Goal: Information Seeking & Learning: Learn about a topic

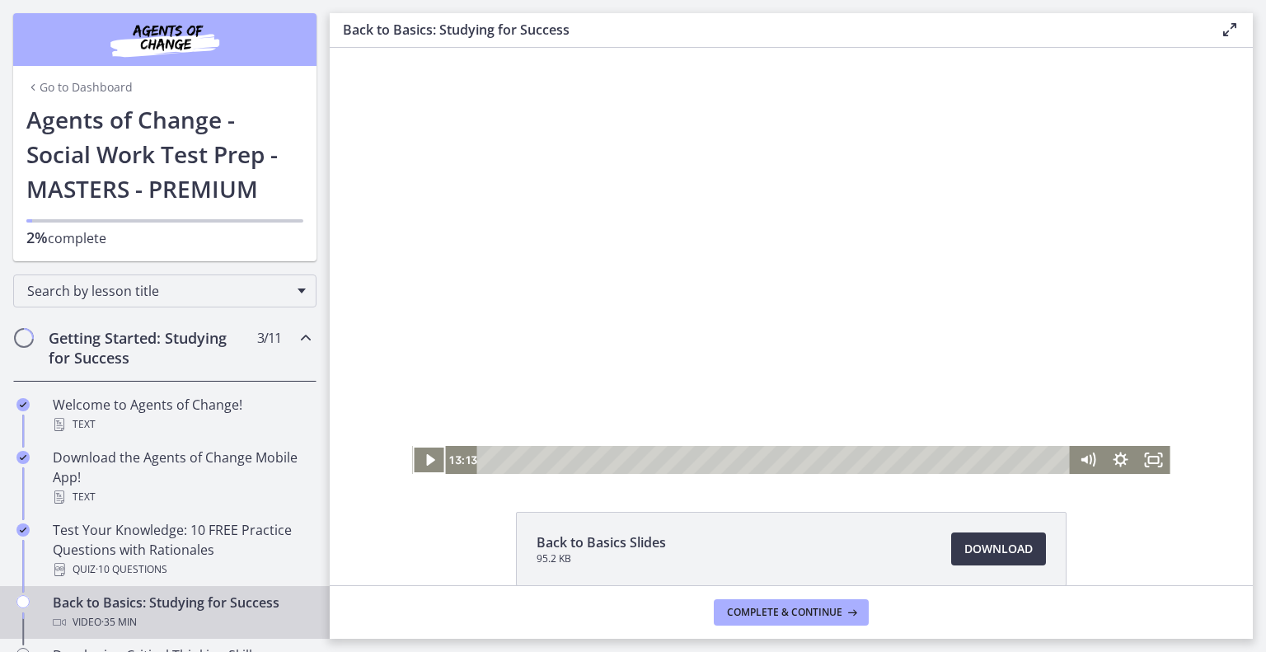
scroll to position [356, 0]
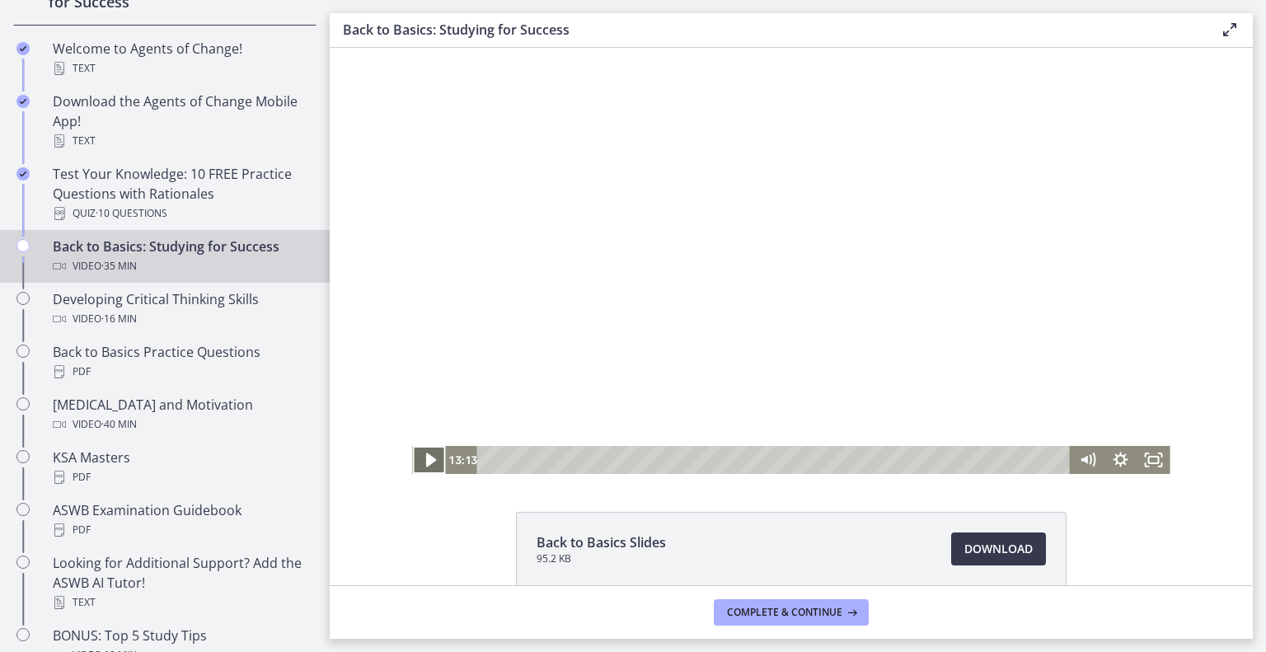
click at [419, 471] on icon "Play Video" at bounding box center [430, 460] width 40 height 34
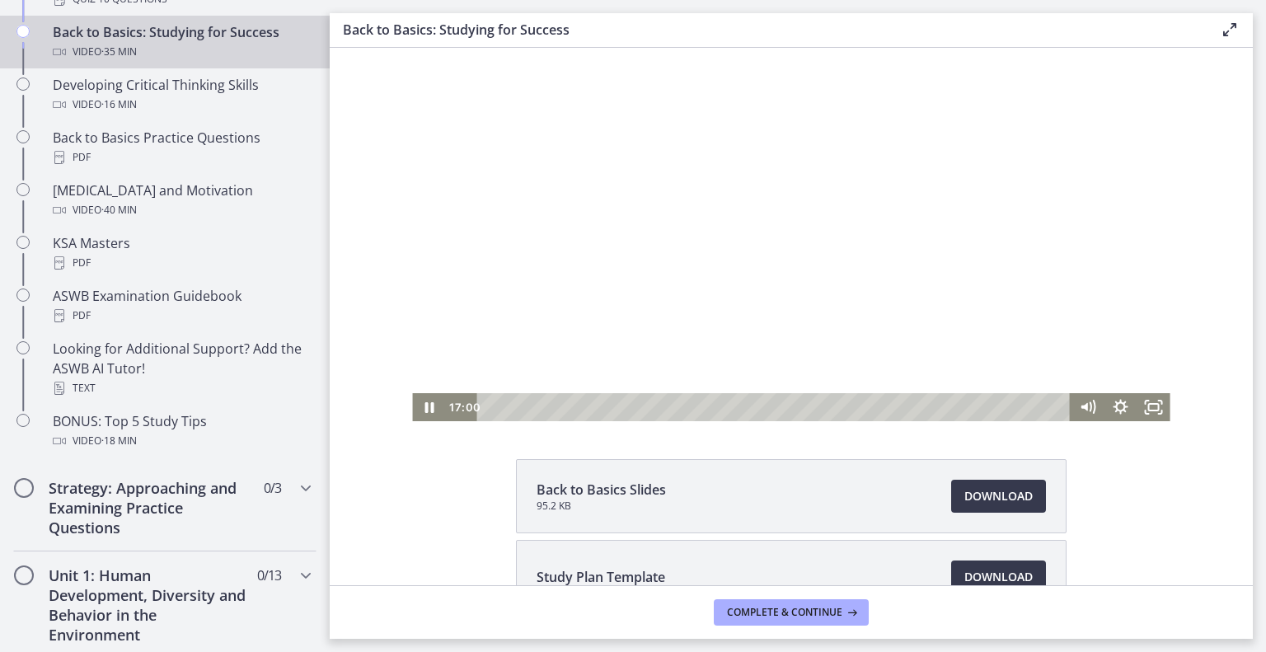
scroll to position [16, 0]
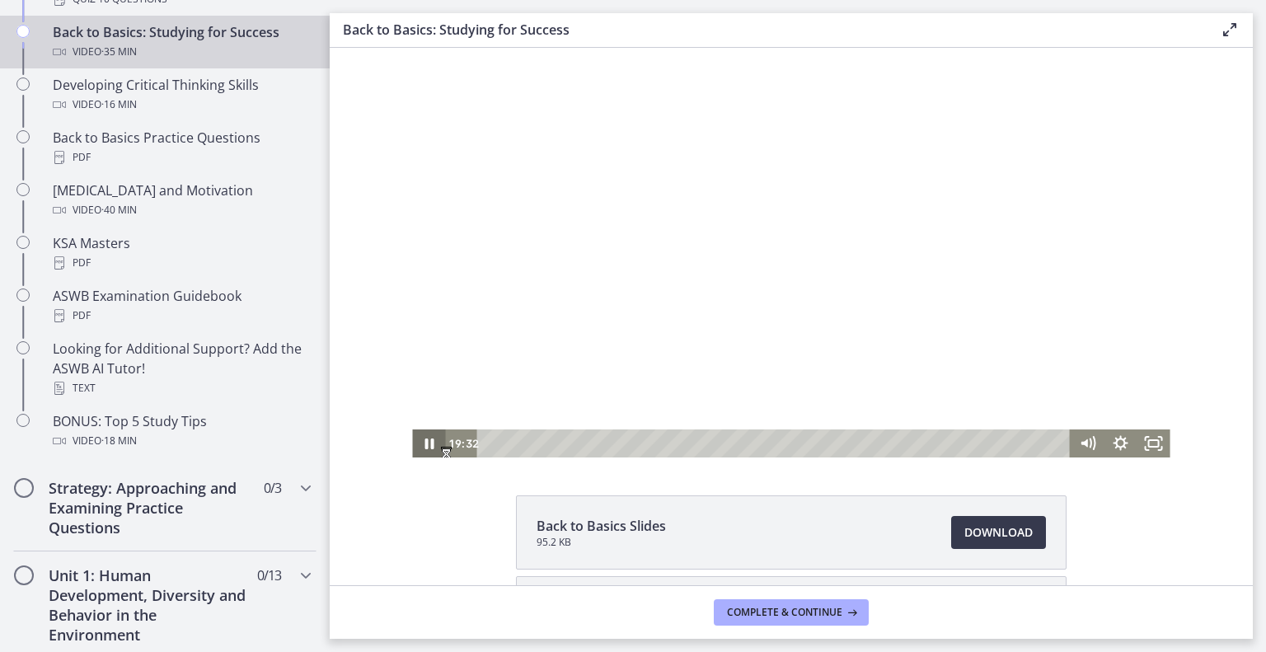
click at [425, 447] on icon "Pause" at bounding box center [428, 443] width 9 height 11
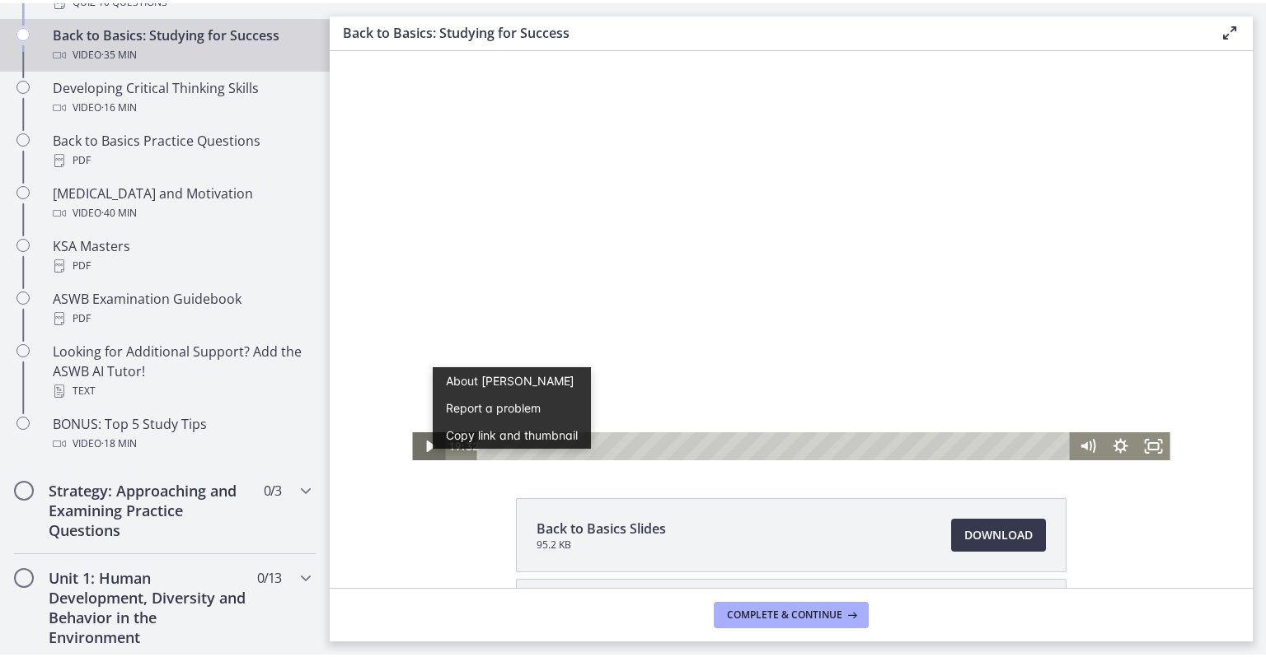
scroll to position [0, 0]
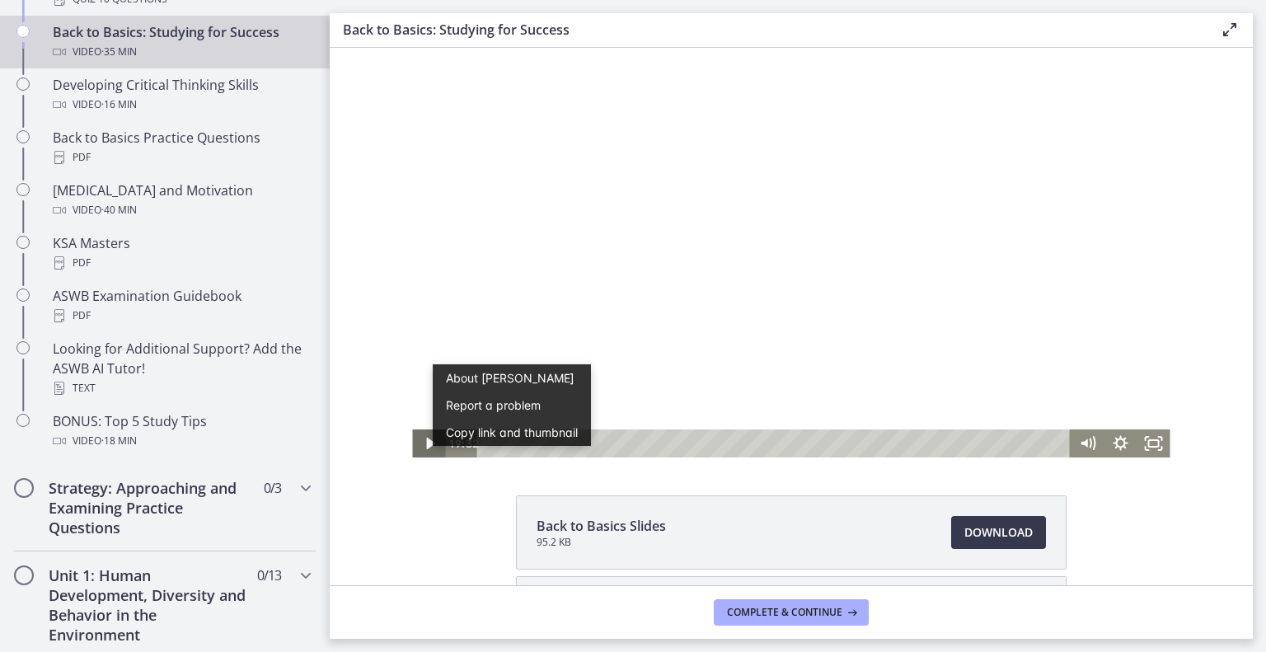
click at [417, 443] on icon "Play Video" at bounding box center [430, 443] width 33 height 28
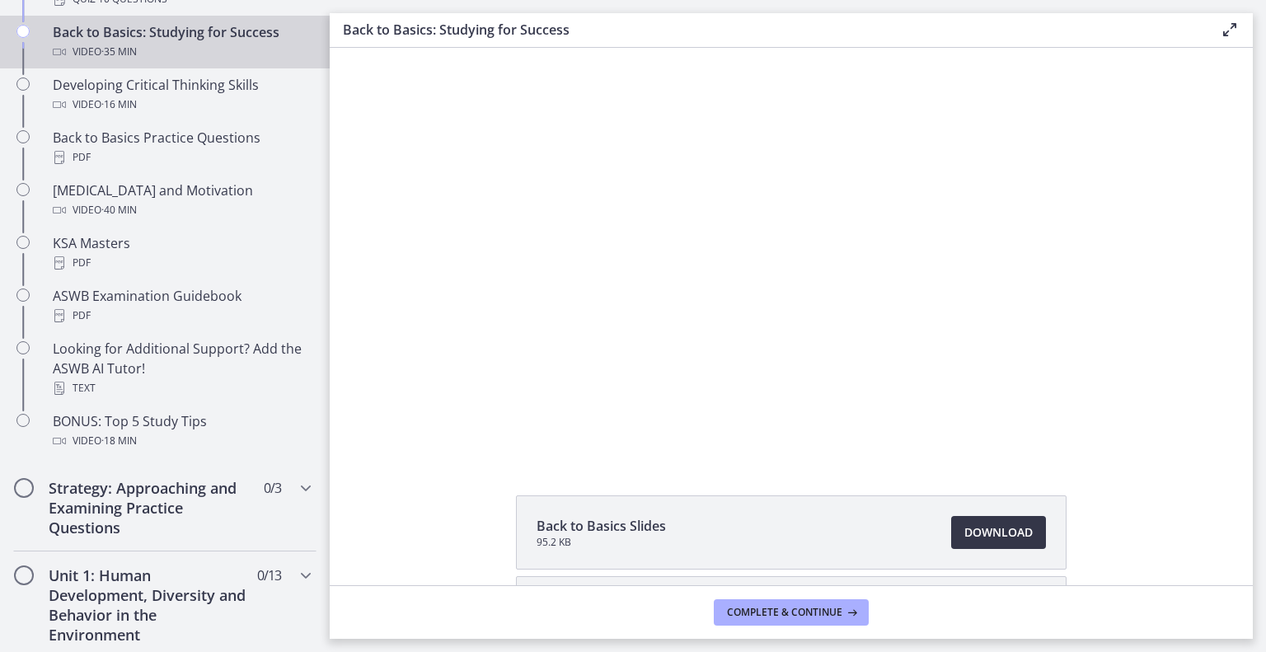
click at [985, 531] on span "Download Opens in a new window" at bounding box center [998, 532] width 68 height 20
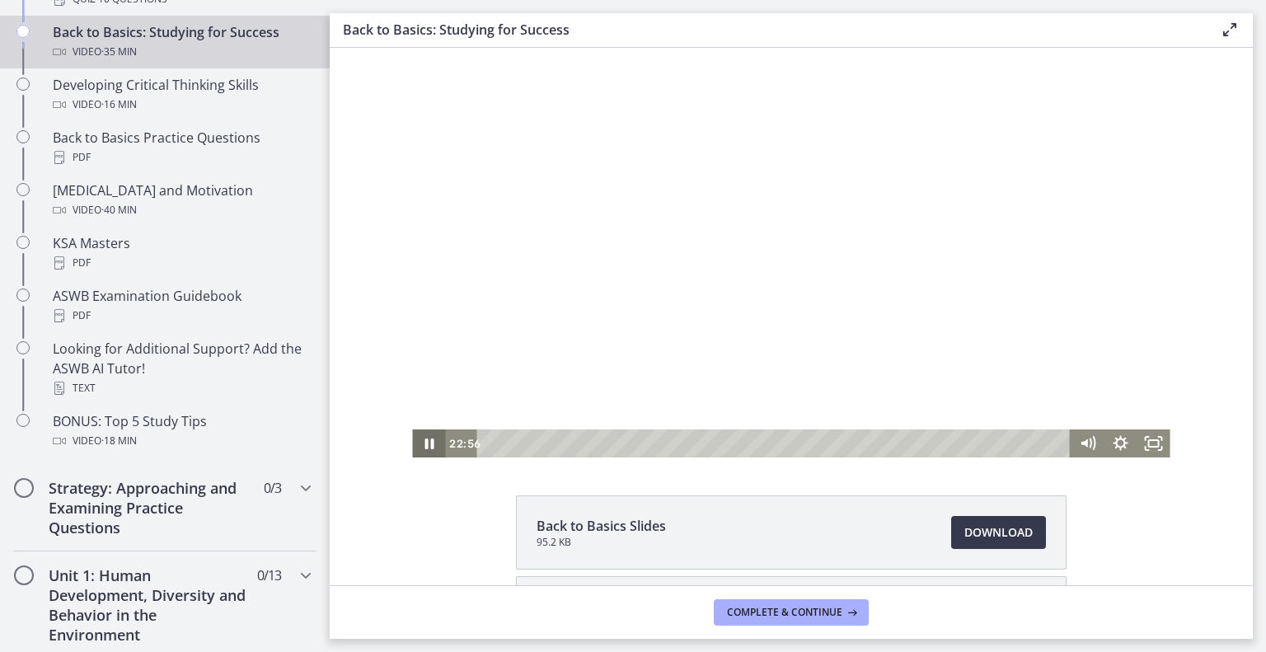
click at [428, 447] on icon "Pause" at bounding box center [428, 443] width 33 height 28
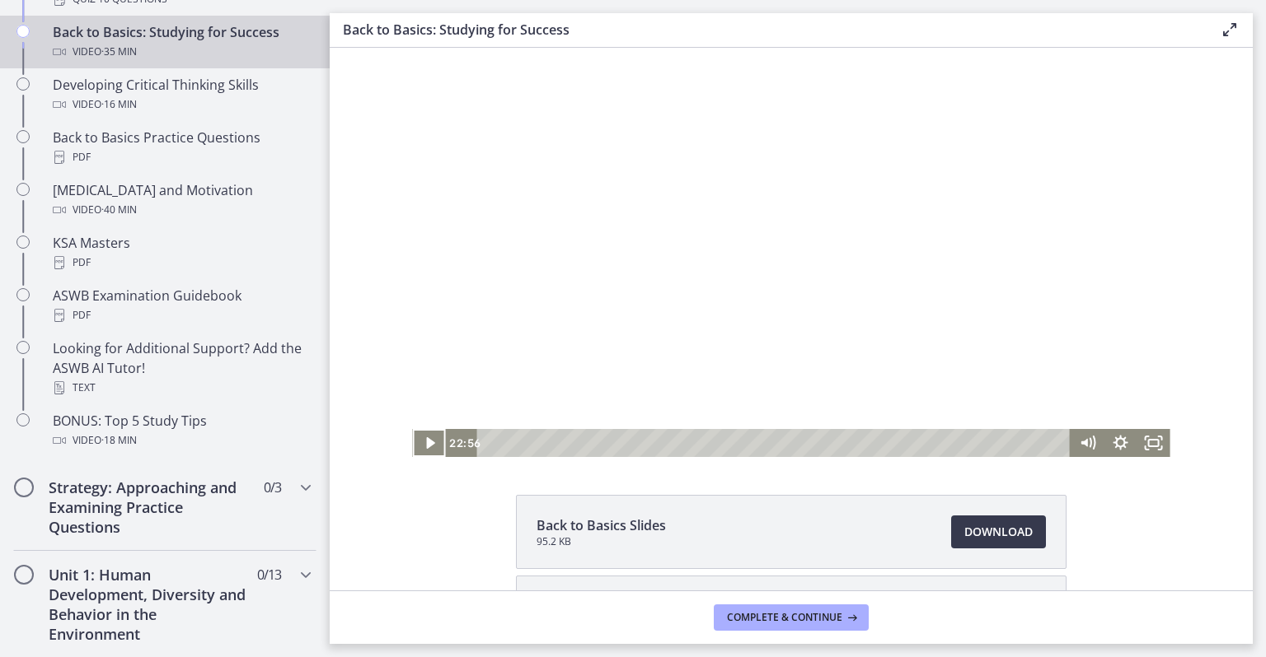
click at [426, 447] on icon "Play Video" at bounding box center [430, 444] width 8 height 12
click at [419, 448] on icon "Pause" at bounding box center [428, 443] width 33 height 28
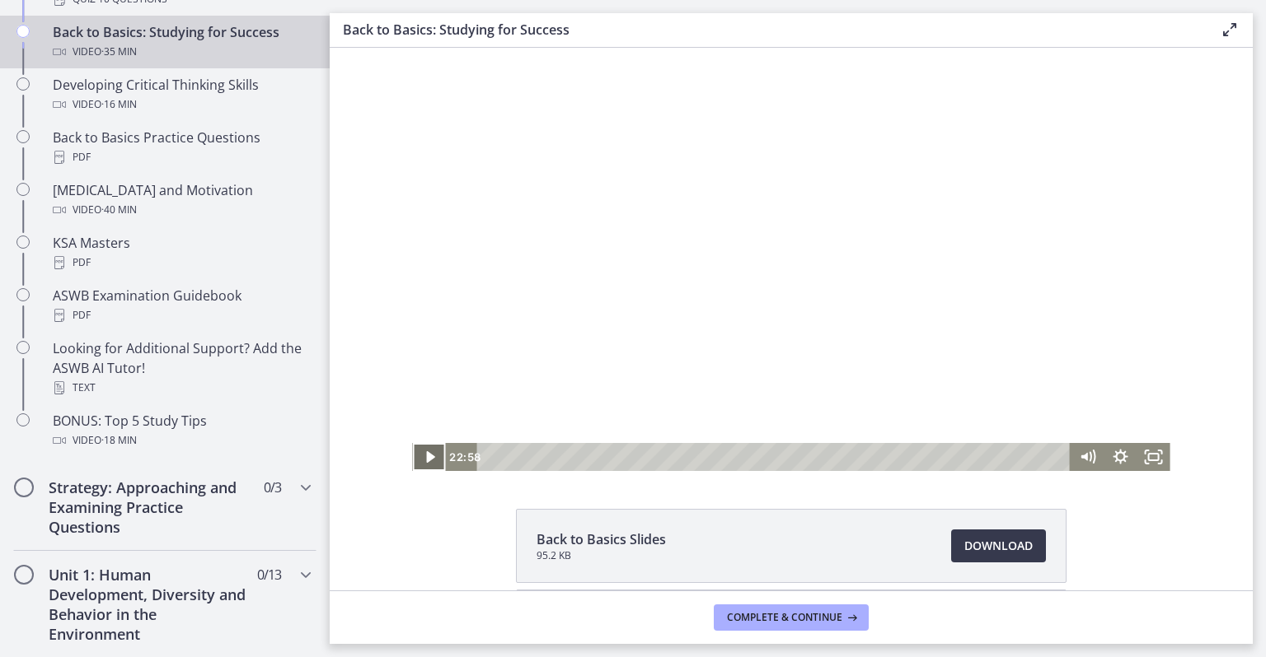
scroll to position [1, 0]
click at [426, 460] on icon "Play Video" at bounding box center [430, 459] width 8 height 12
click at [422, 459] on icon "Pause" at bounding box center [428, 459] width 33 height 28
click at [426, 457] on icon "Play Video" at bounding box center [430, 459] width 8 height 12
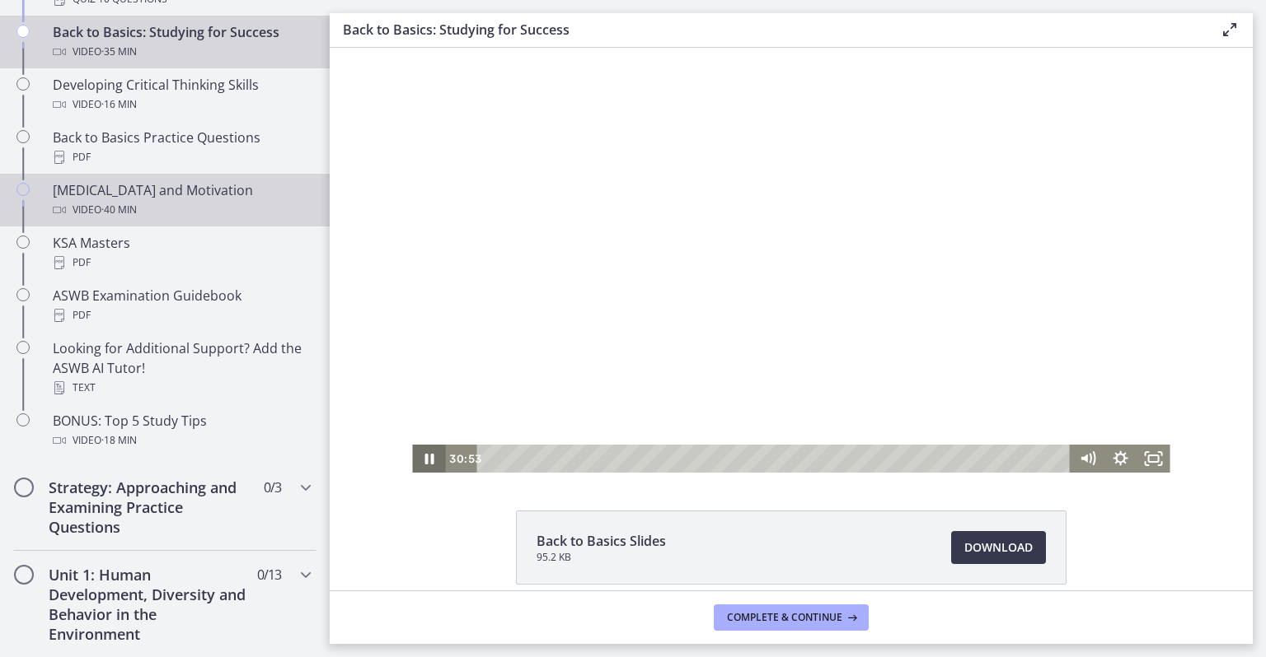
click at [0, 189] on link "[MEDICAL_DATA] and Motivation Video · 40 min" at bounding box center [165, 200] width 330 height 53
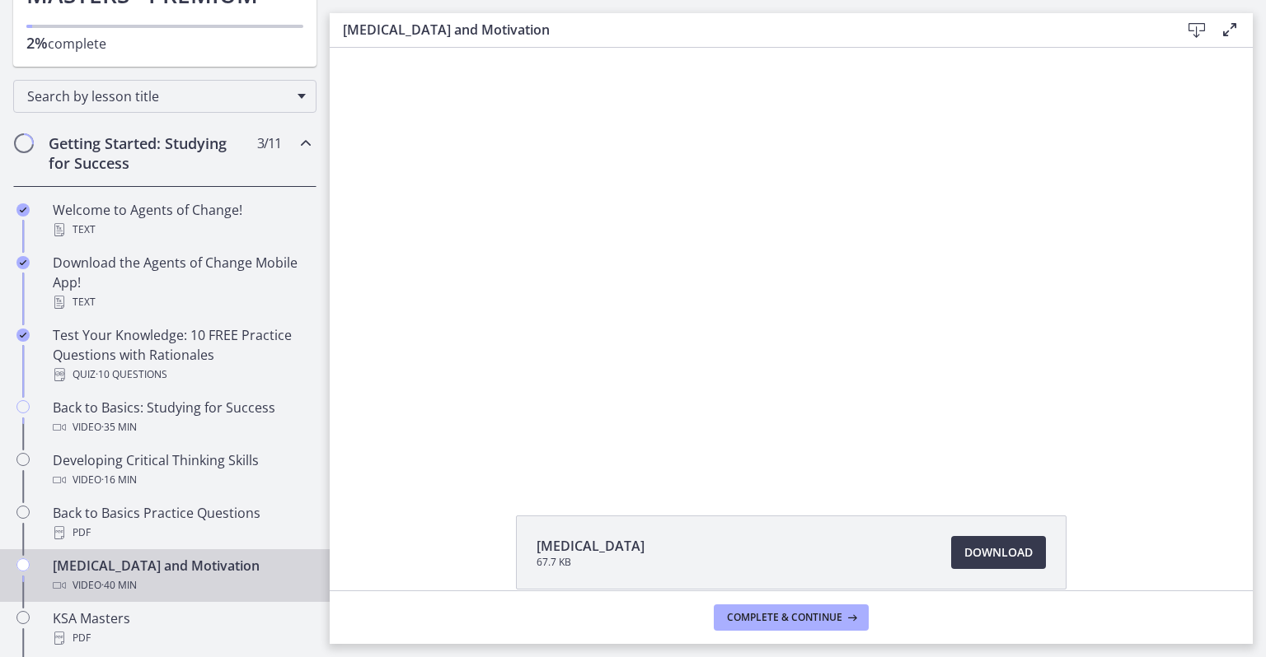
scroll to position [190, 0]
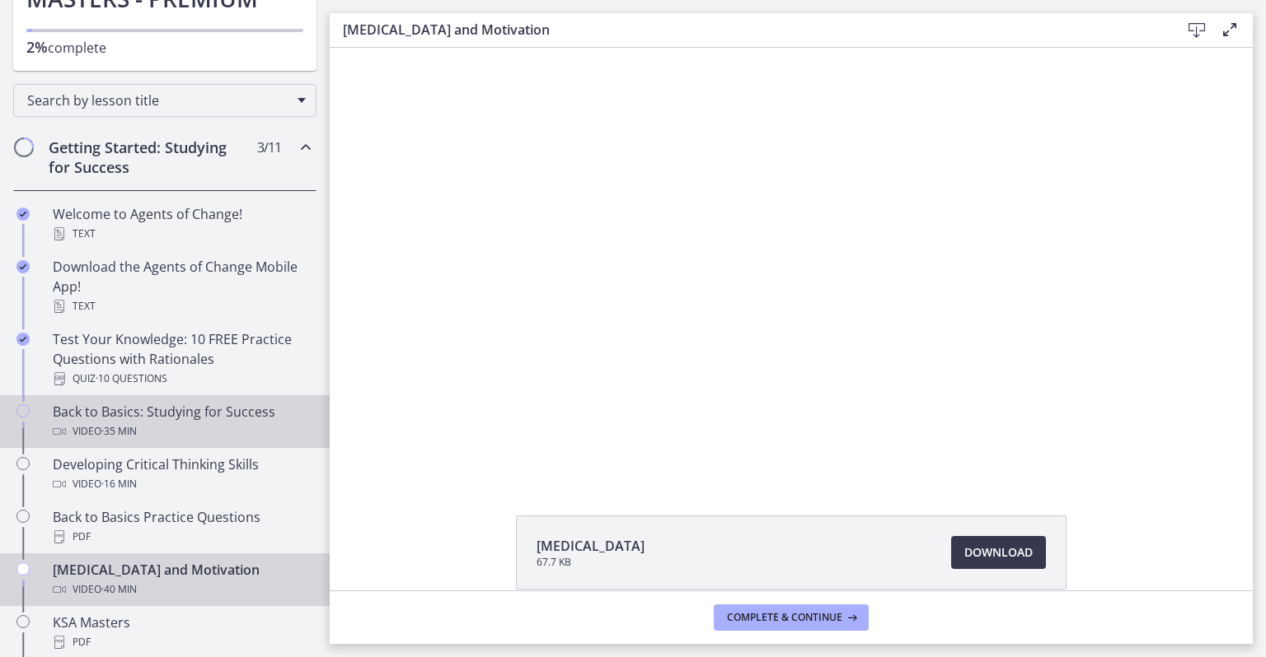
click at [185, 420] on div "Back to Basics: Studying for Success Video · 35 min" at bounding box center [181, 422] width 257 height 40
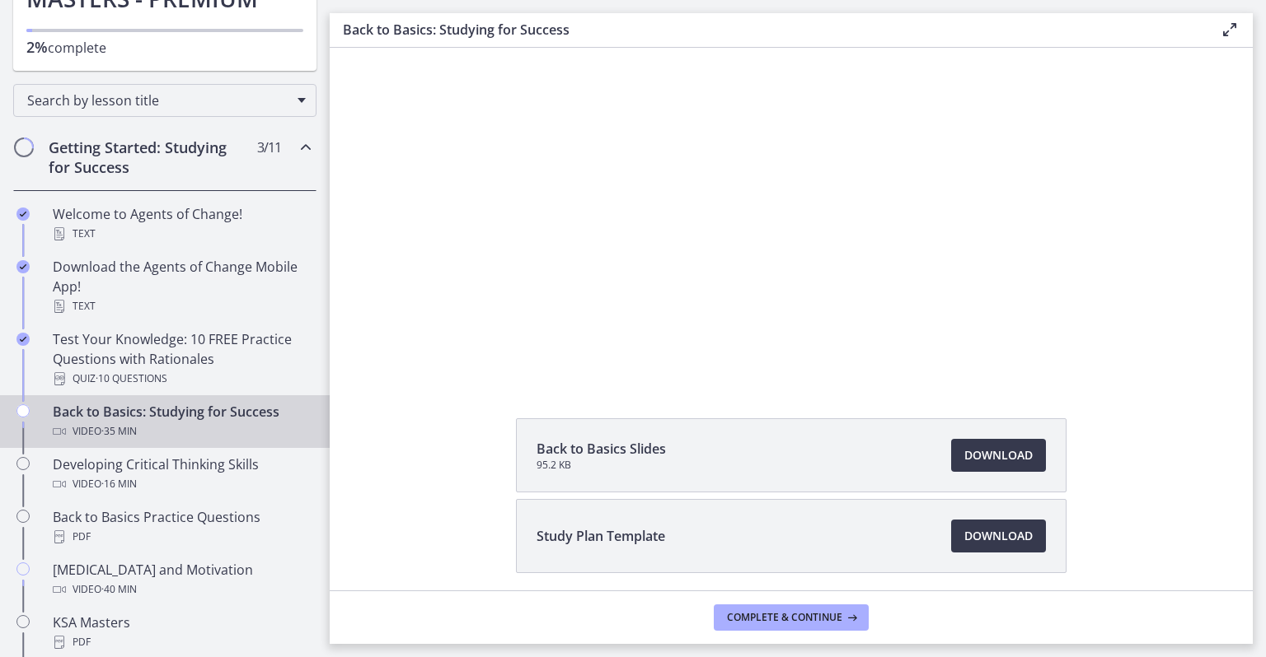
scroll to position [158, 0]
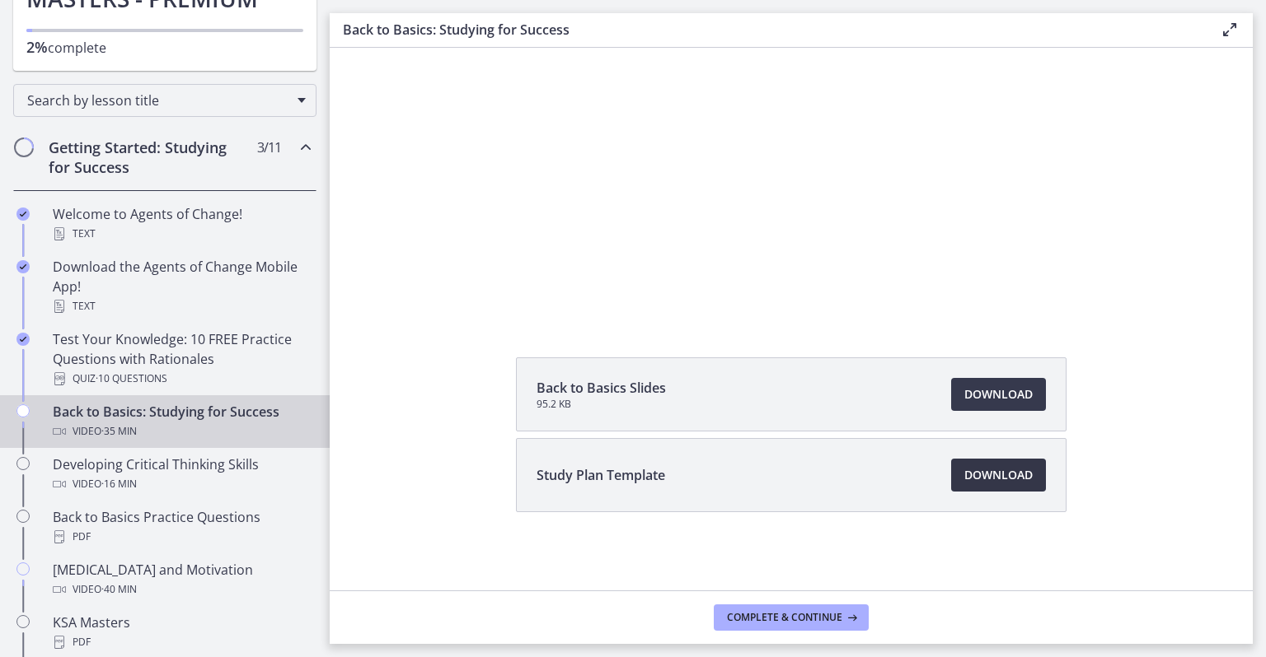
click at [987, 477] on span "Download Opens in a new window" at bounding box center [998, 476] width 68 height 20
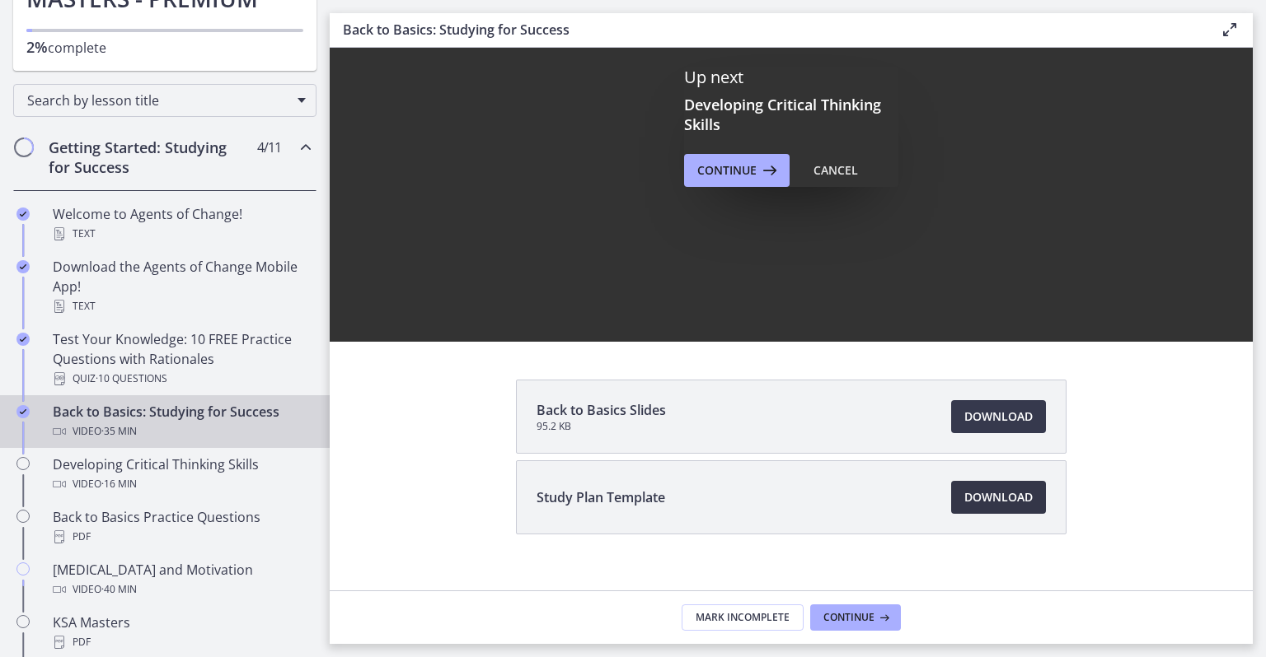
scroll to position [0, 0]
click at [725, 175] on span "Continue" at bounding box center [726, 171] width 59 height 20
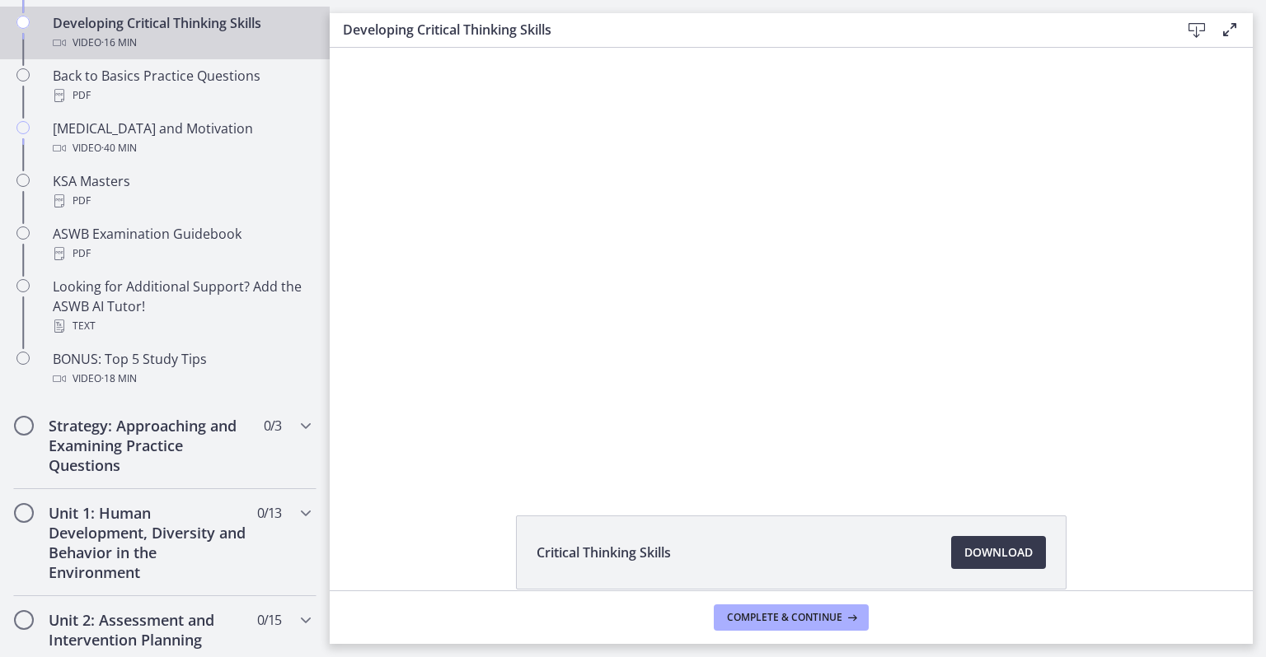
scroll to position [78, 0]
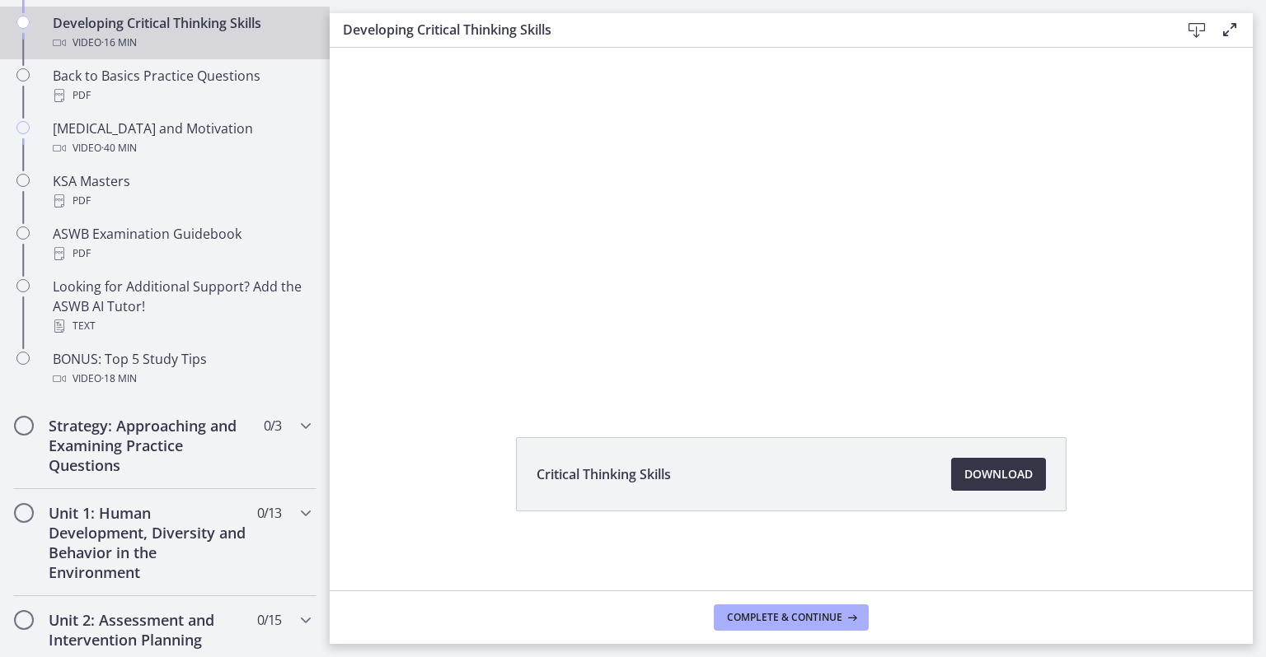
click at [1016, 466] on span "Download Opens in a new window" at bounding box center [998, 475] width 68 height 20
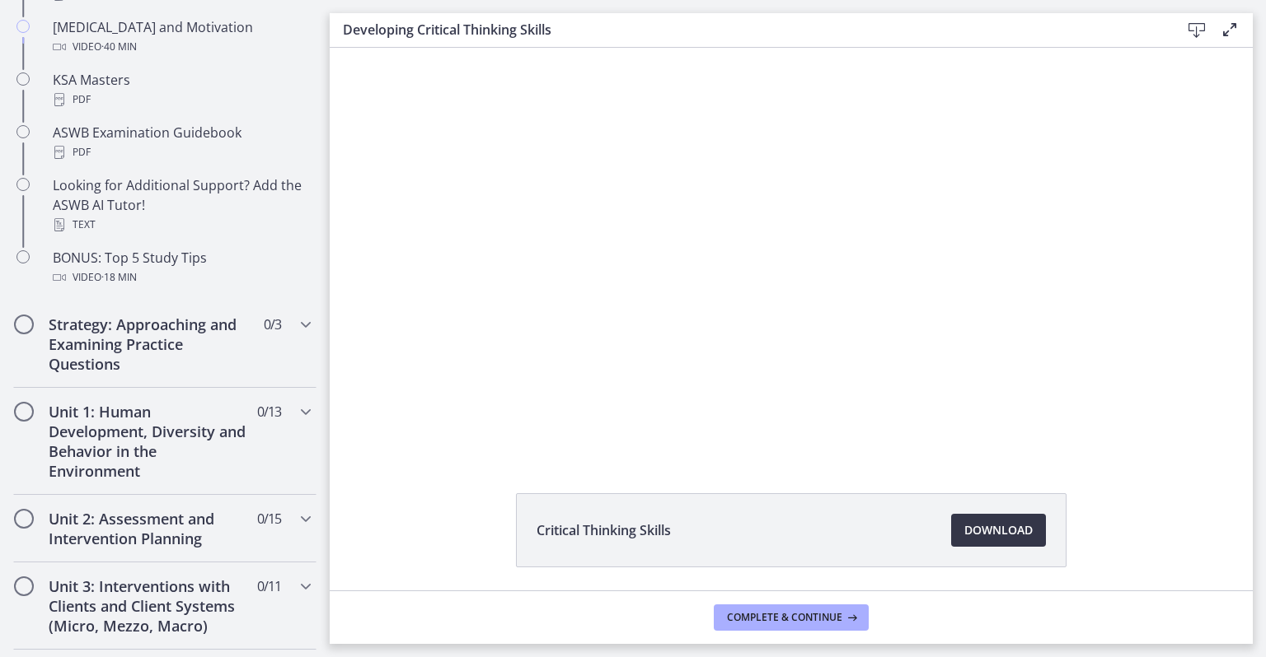
scroll to position [754, 0]
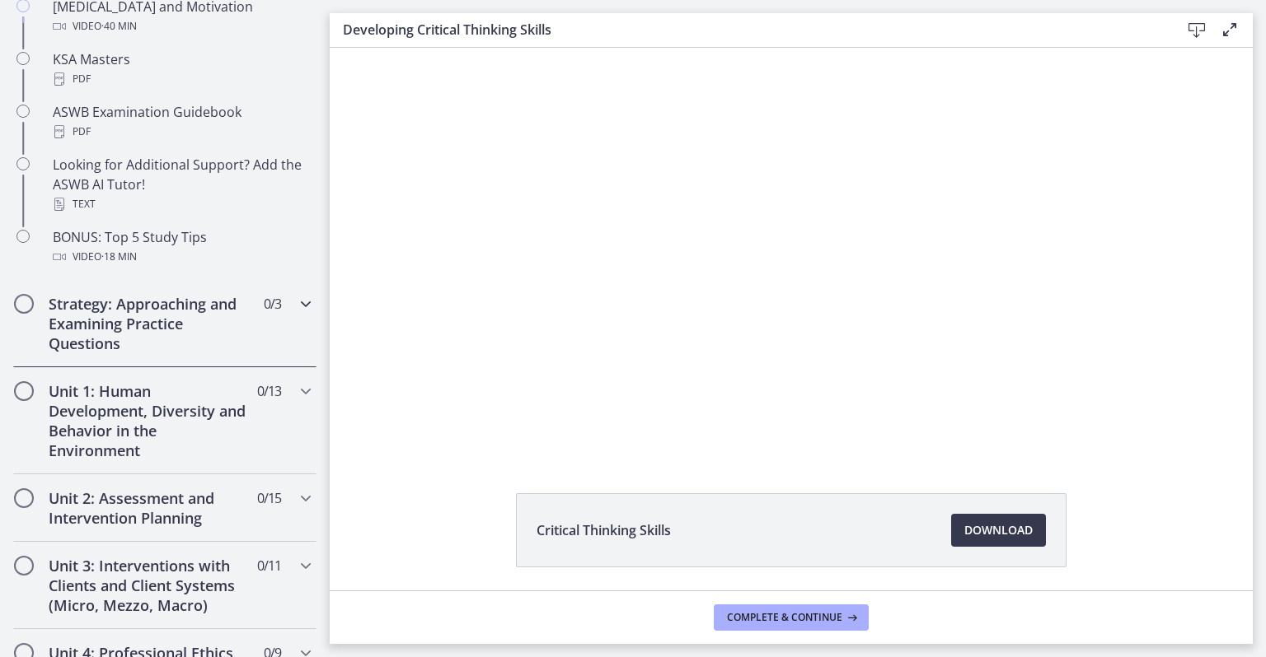
click at [303, 300] on div "Strategy: Approaching and Examining Practice Questions 0 / 3 Completed" at bounding box center [164, 323] width 303 height 87
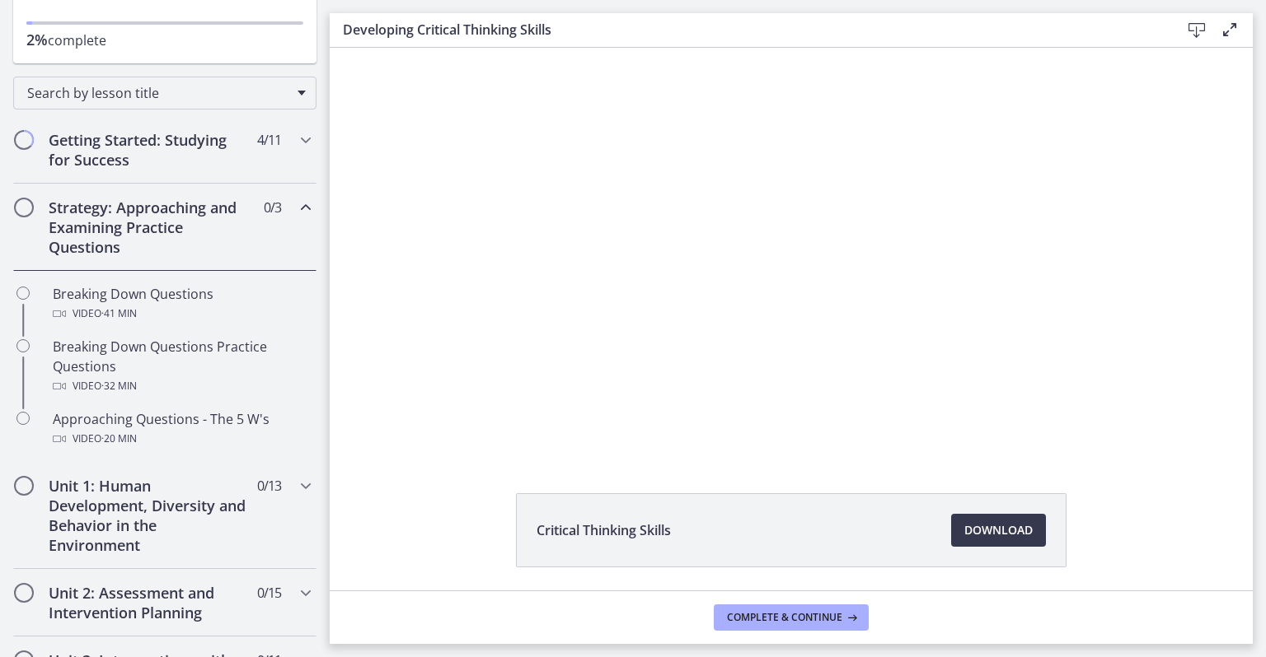
scroll to position [194, 0]
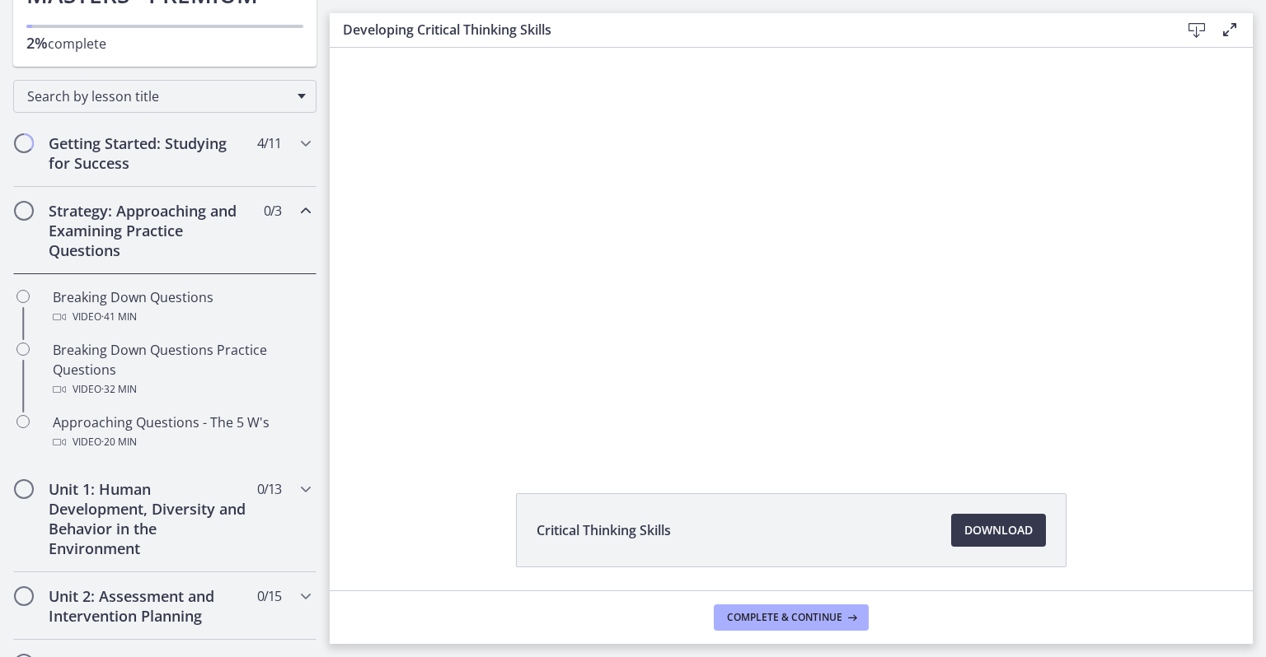
click at [540, 363] on div at bounding box center [791, 241] width 765 height 430
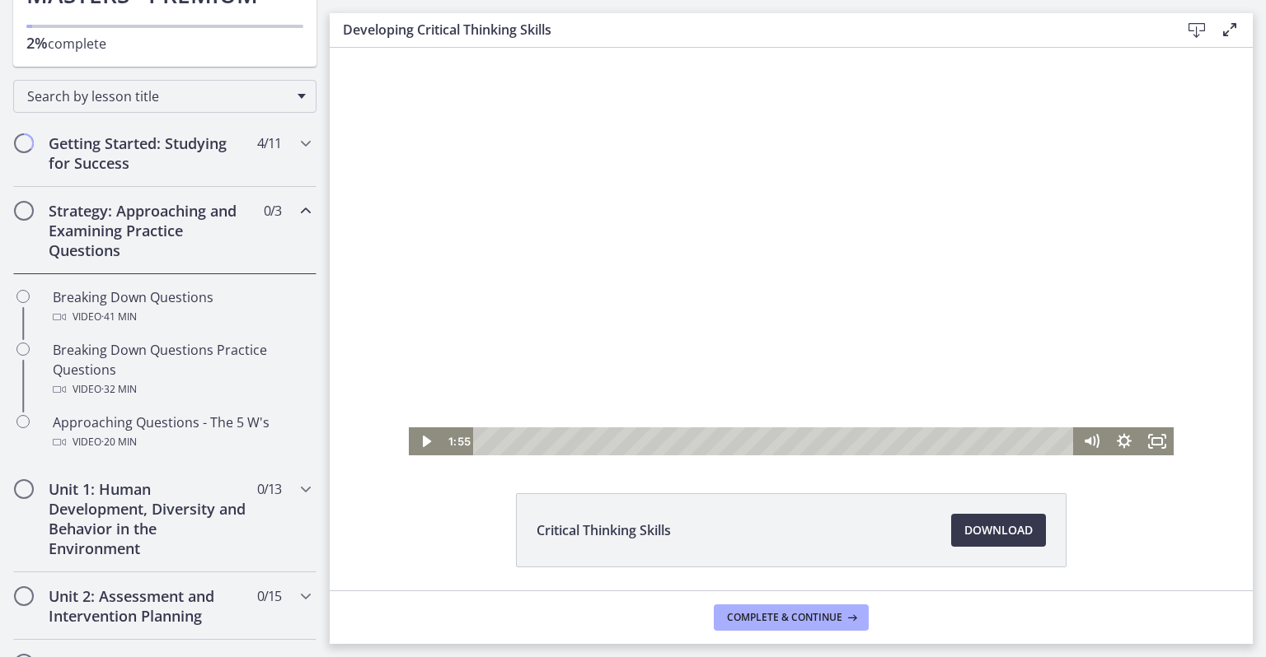
click at [434, 442] on icon "Play Video" at bounding box center [425, 442] width 33 height 28
click at [419, 442] on icon "Pause" at bounding box center [425, 442] width 33 height 28
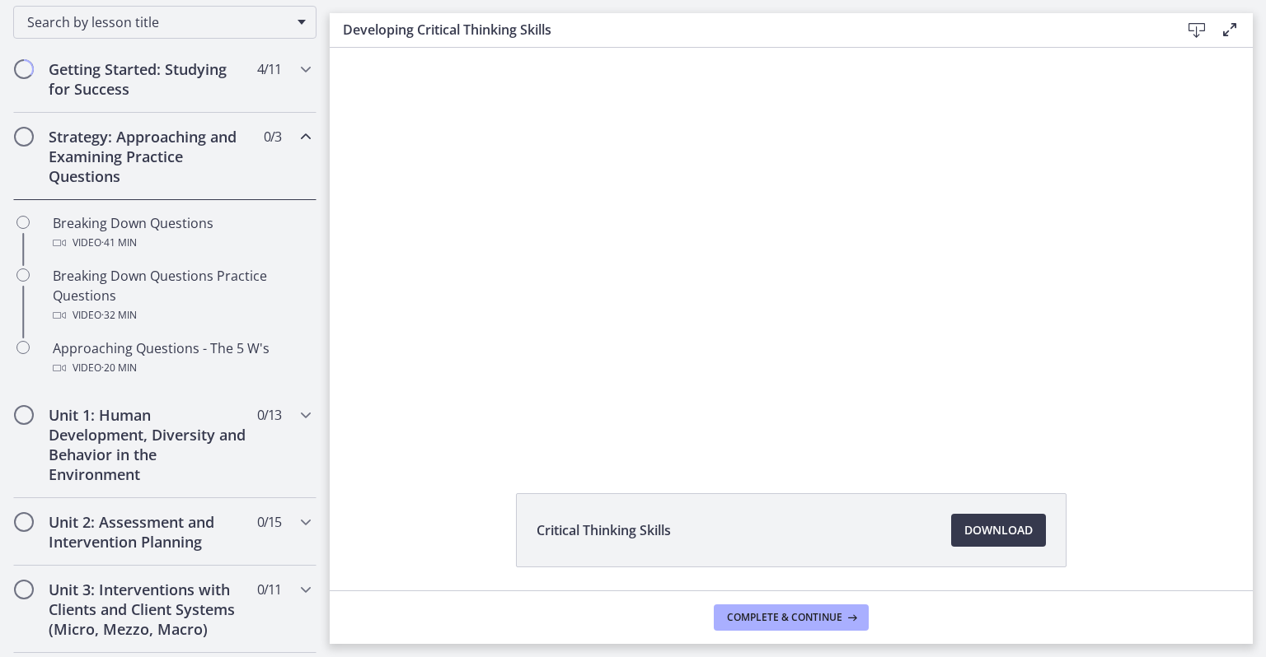
scroll to position [268, 0]
click at [292, 150] on div "Strategy: Approaching and Examining Practice Questions 0 / 3 Completed" at bounding box center [164, 157] width 303 height 87
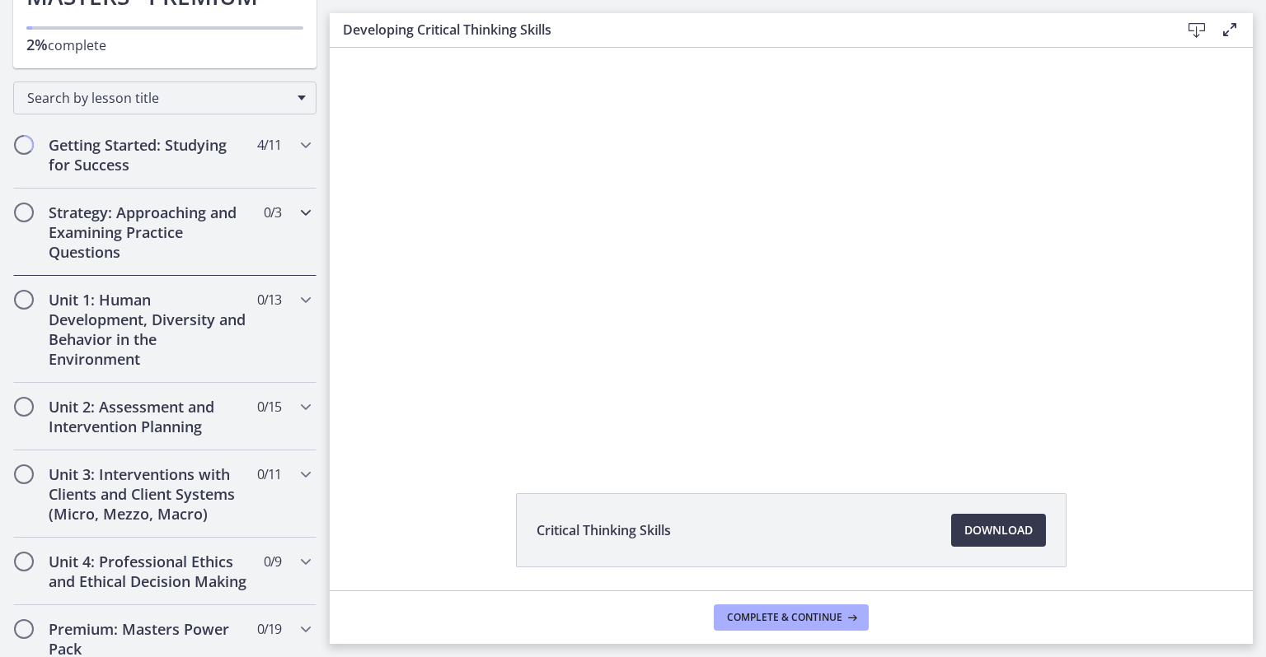
scroll to position [0, 0]
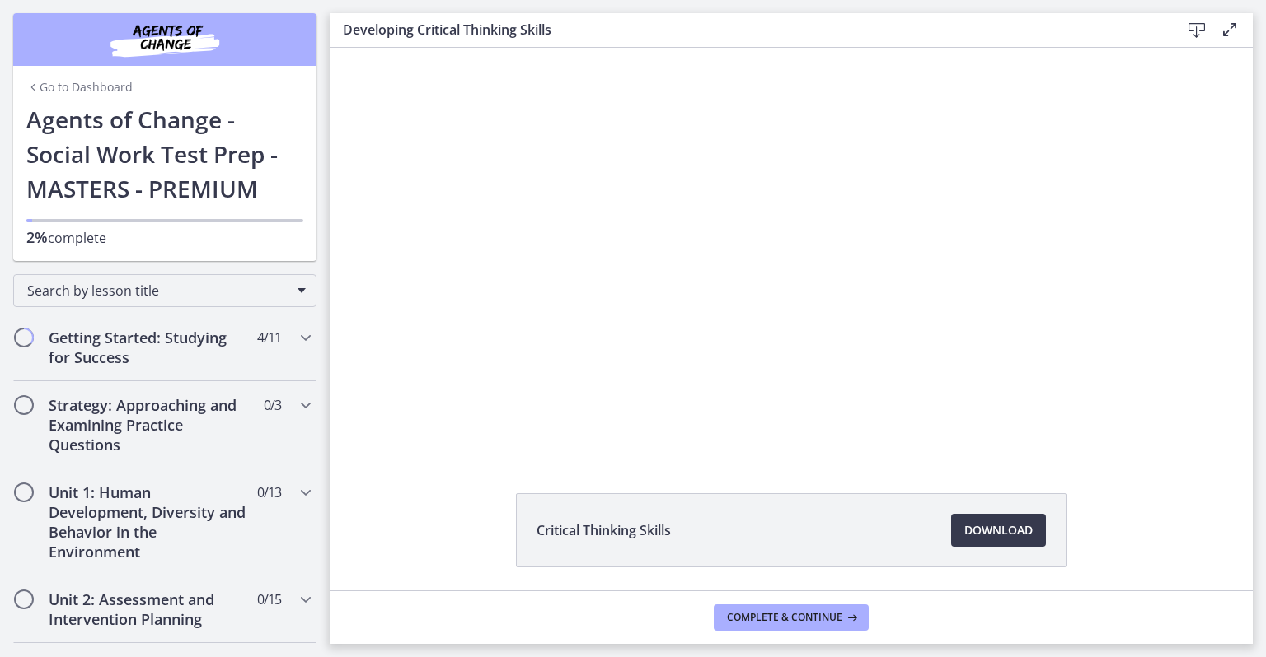
click at [1182, 264] on div "Click for sound @keyframes VOLUME_SMALL_WAVE_FLASH { 0% { opacity: 0; } 33% { o…" at bounding box center [791, 241] width 923 height 430
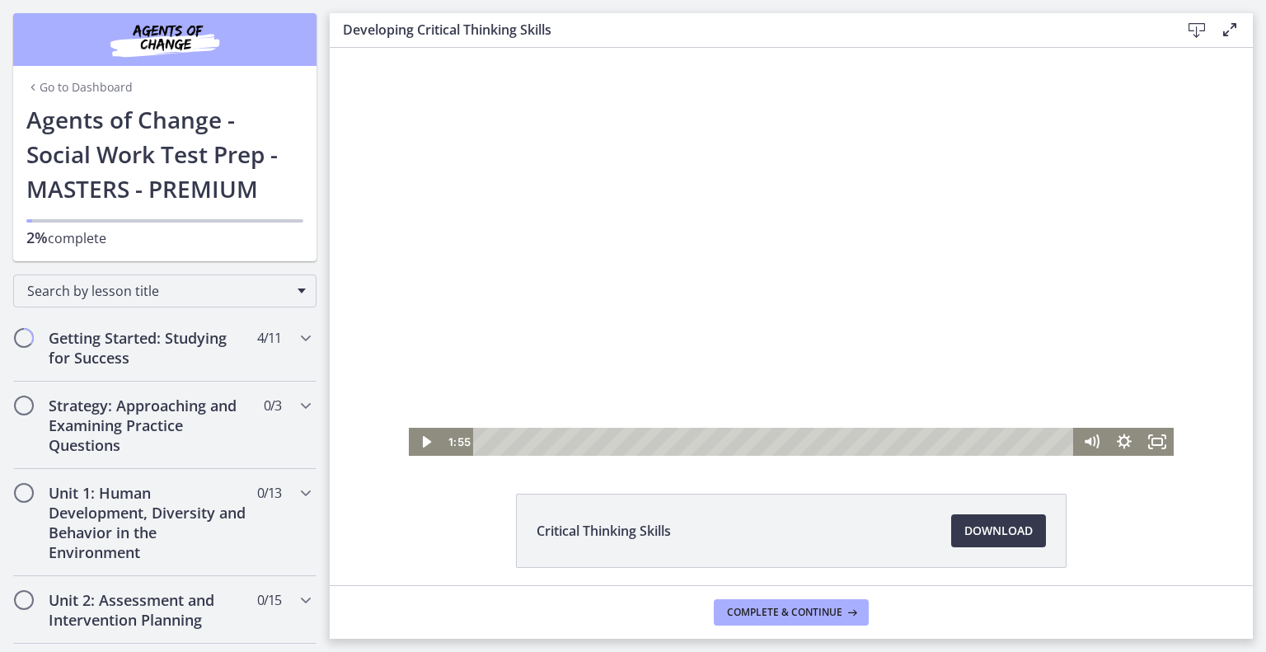
click at [422, 438] on icon "Play Video" at bounding box center [425, 442] width 33 height 28
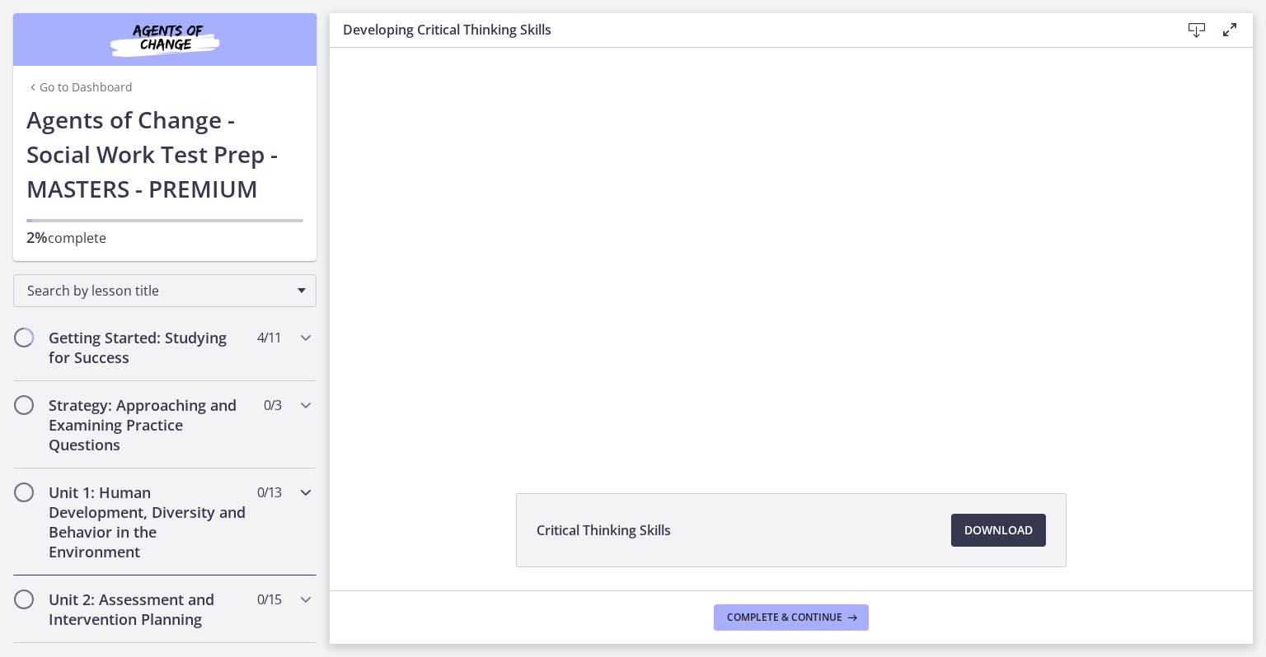
click at [3, 530] on div "Unit 1: Human Development, Diversity and Behavior in the Environment 0 / 13 Com…" at bounding box center [165, 522] width 330 height 107
click at [647, 353] on div at bounding box center [791, 241] width 765 height 430
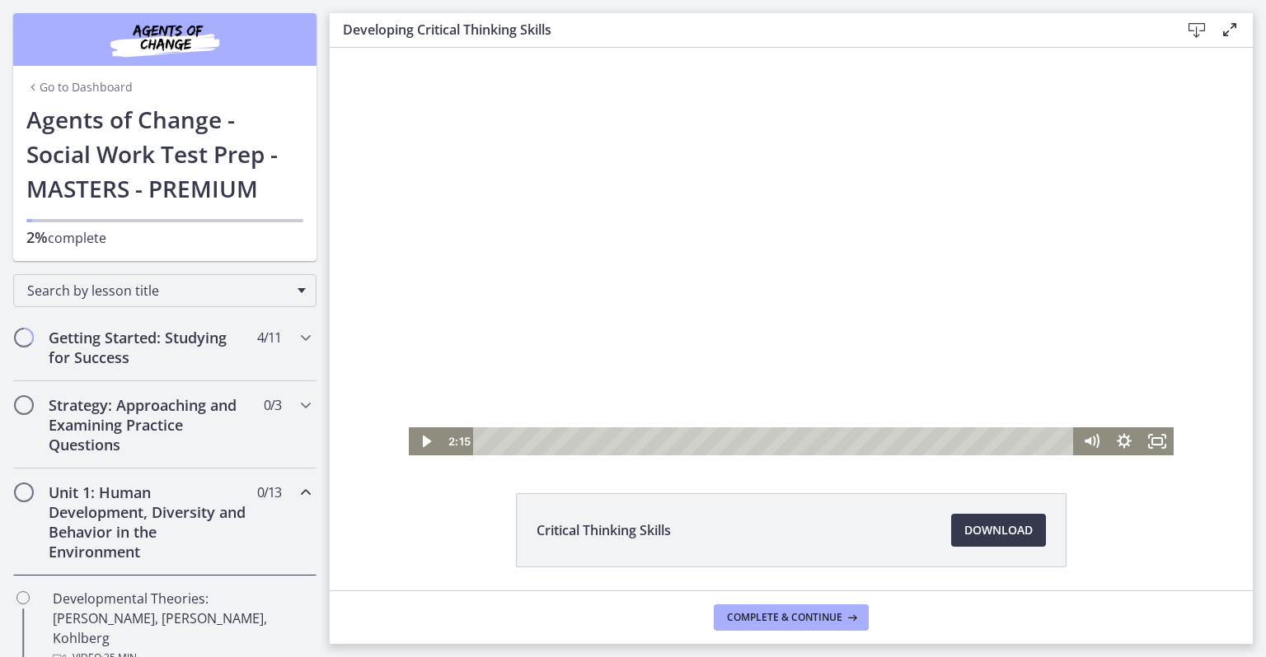
click at [422, 446] on icon "Play Video" at bounding box center [425, 442] width 33 height 28
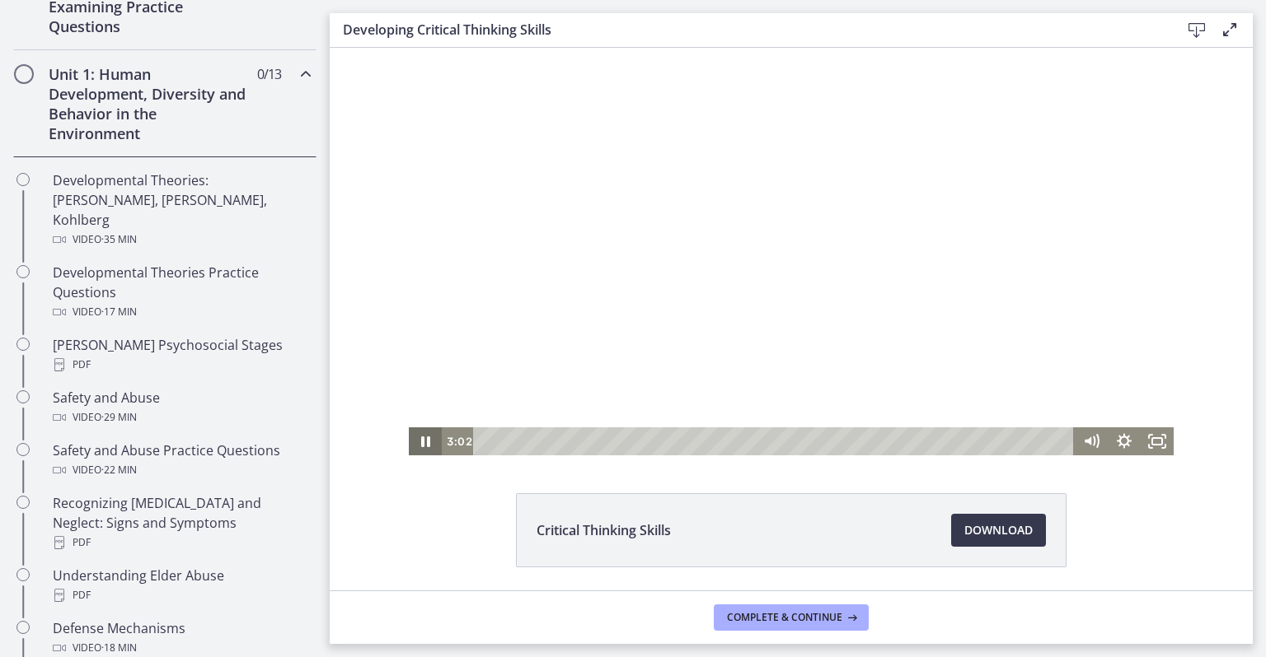
scroll to position [355, 0]
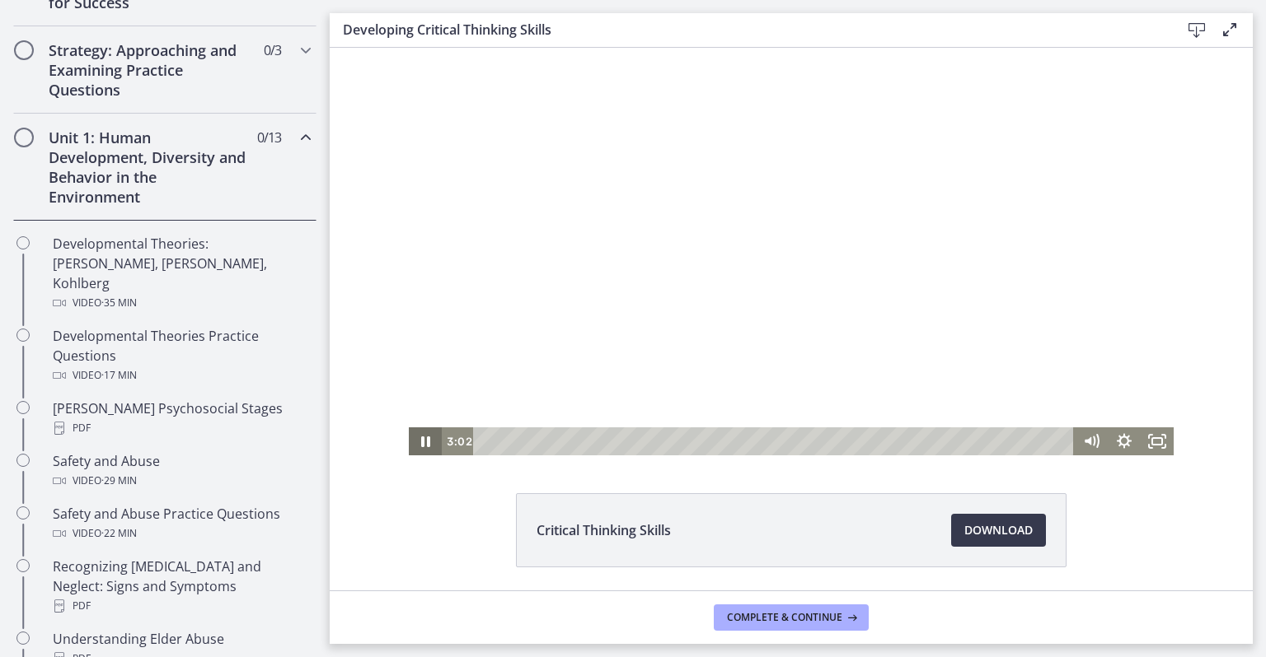
click at [278, 138] on div "Unit 1: Human Development, Diversity and Behavior in the Environment 0 / 13 Com…" at bounding box center [164, 167] width 303 height 107
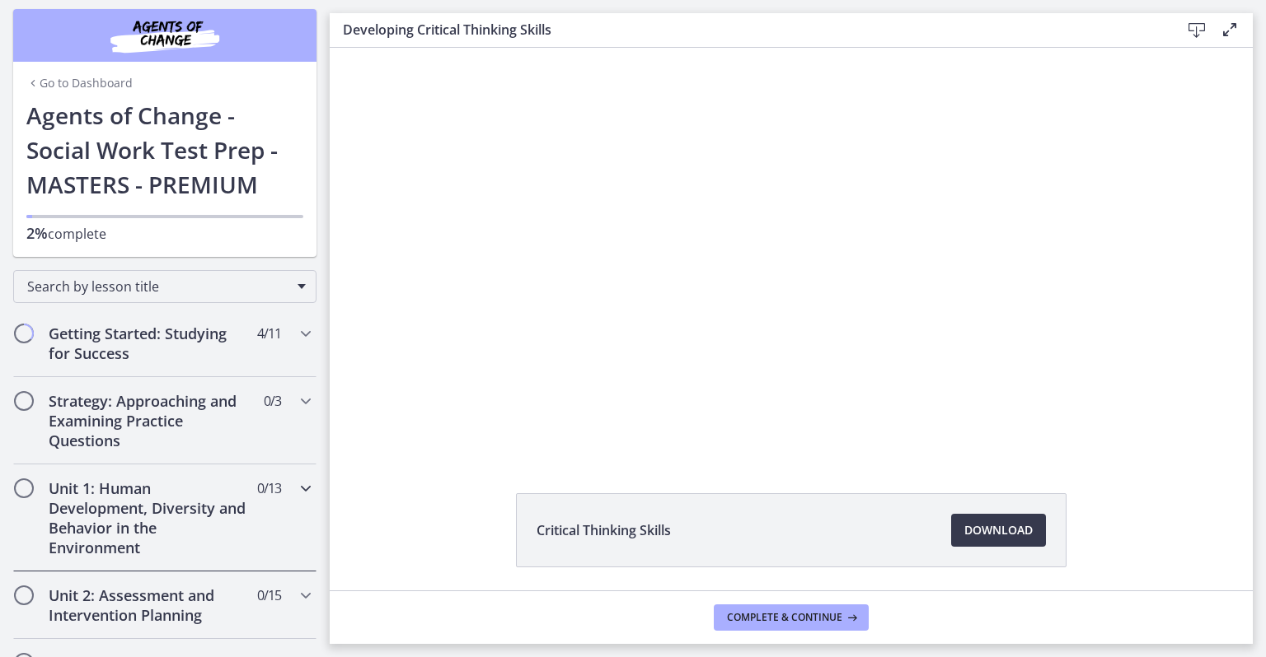
scroll to position [0, 0]
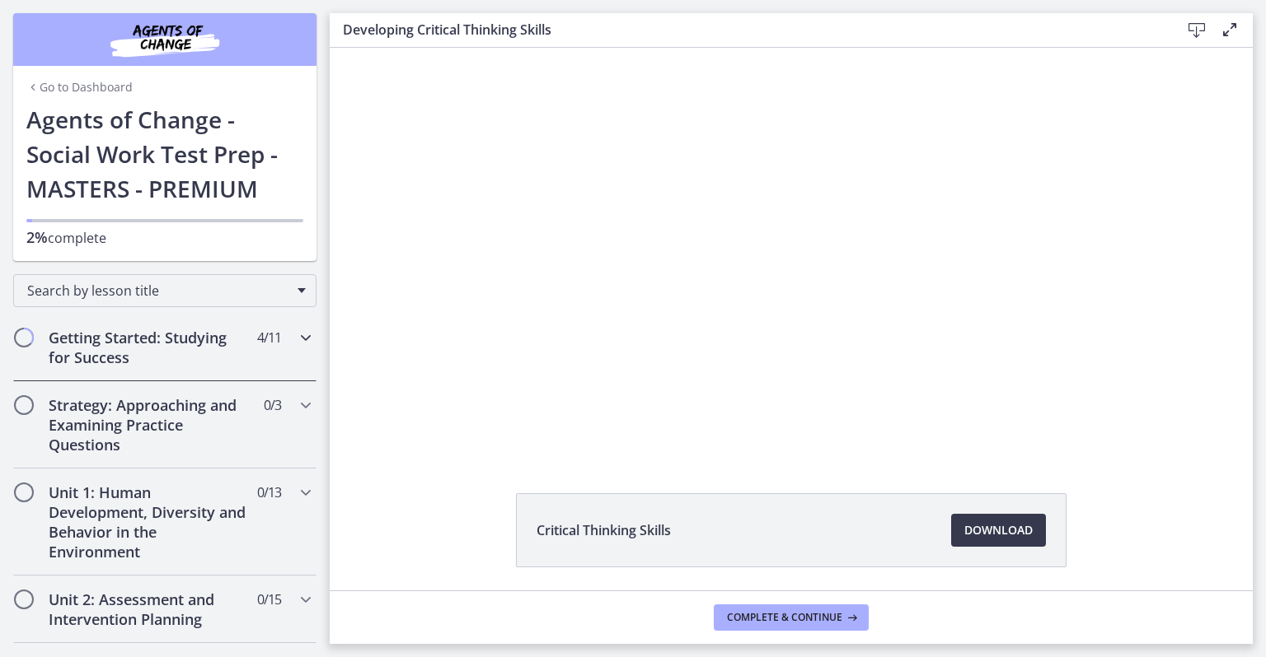
click at [296, 336] on icon "Chapters" at bounding box center [306, 338] width 20 height 20
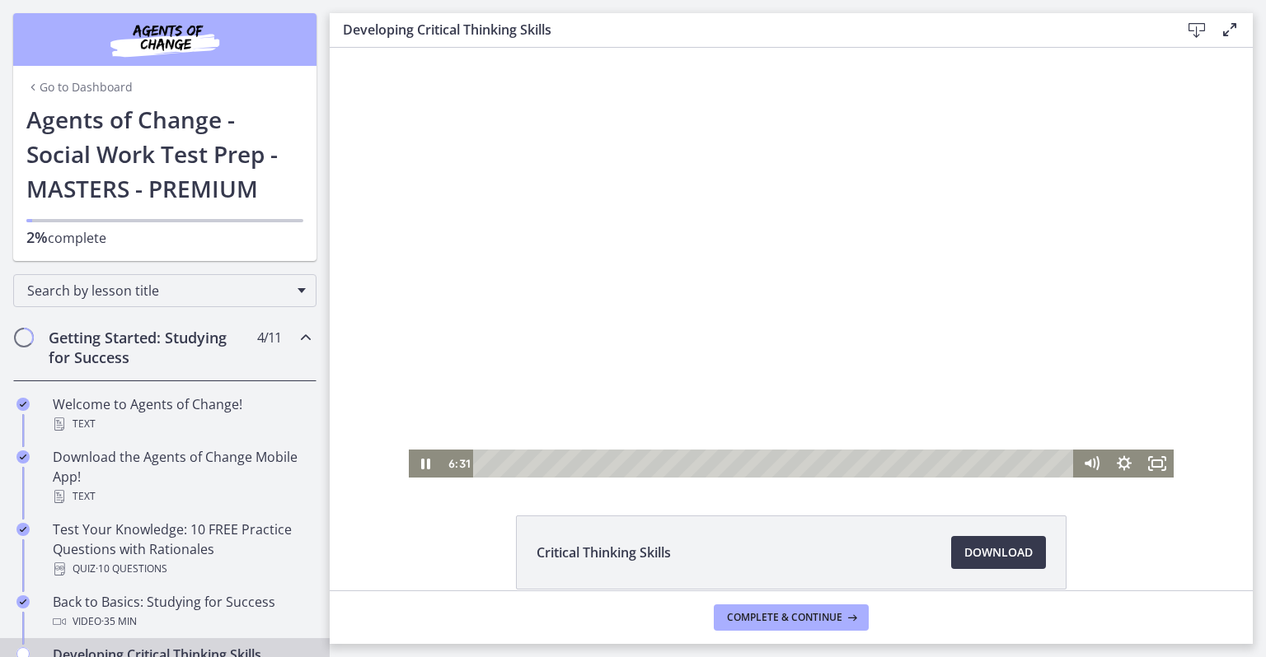
click at [93, 90] on link "Go to Dashboard" at bounding box center [79, 87] width 106 height 16
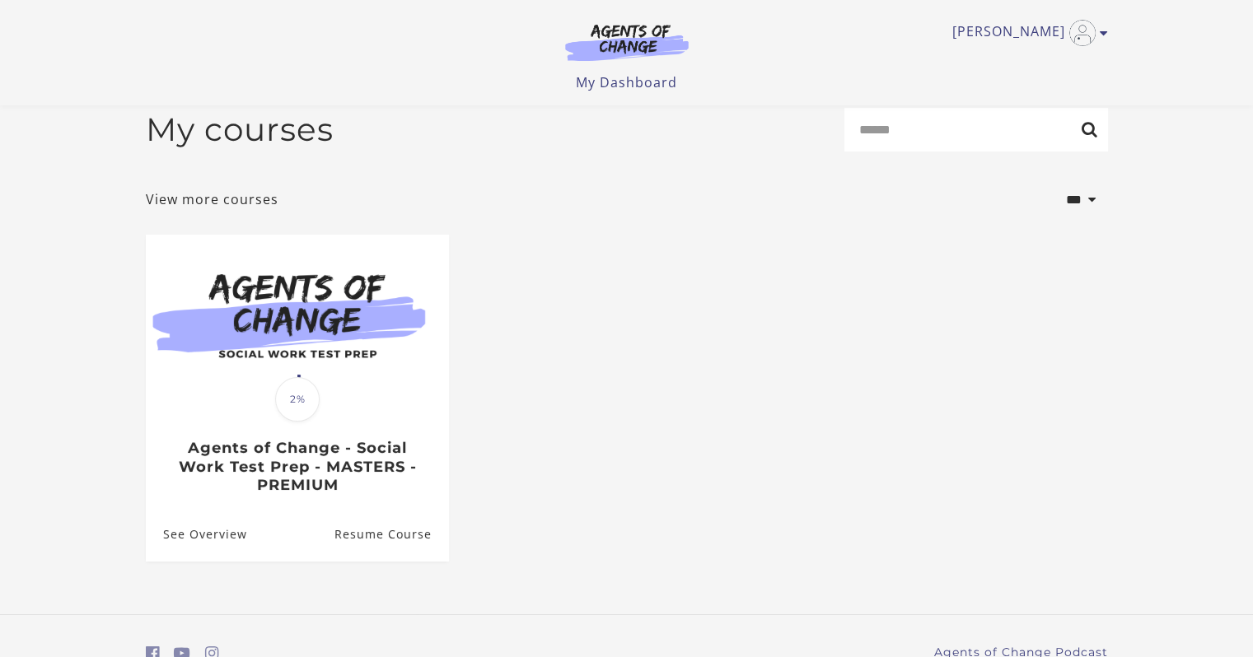
scroll to position [26, 0]
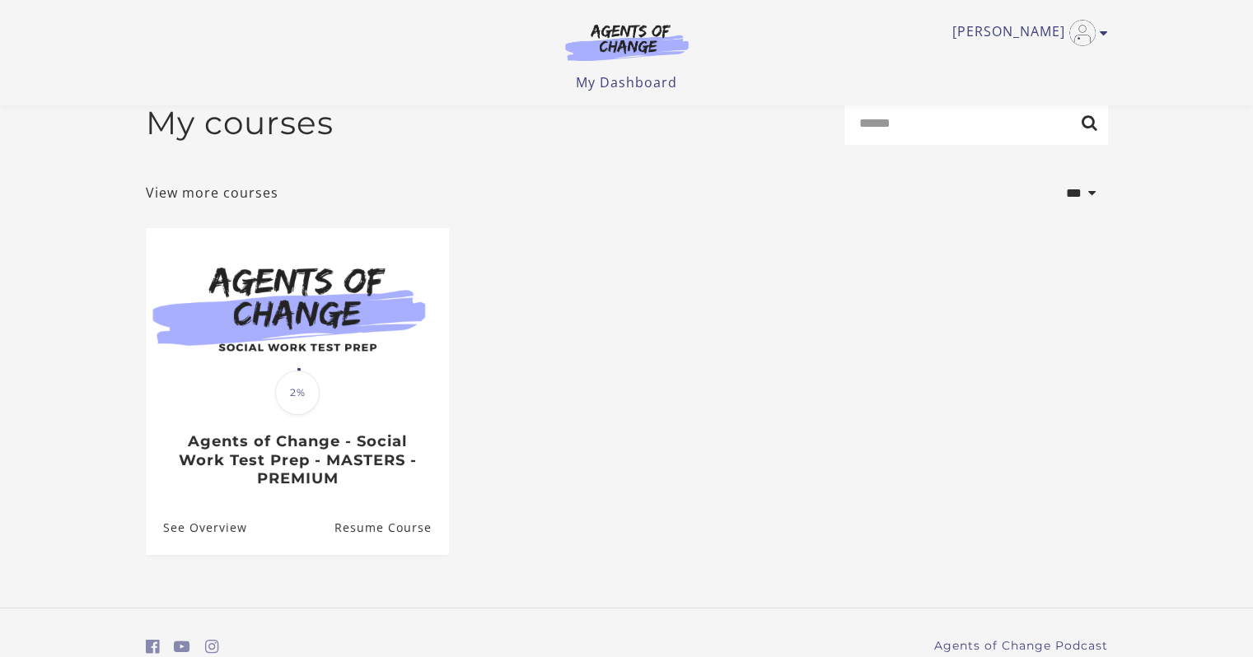
click at [400, 534] on link "Resume Course" at bounding box center [391, 529] width 115 height 54
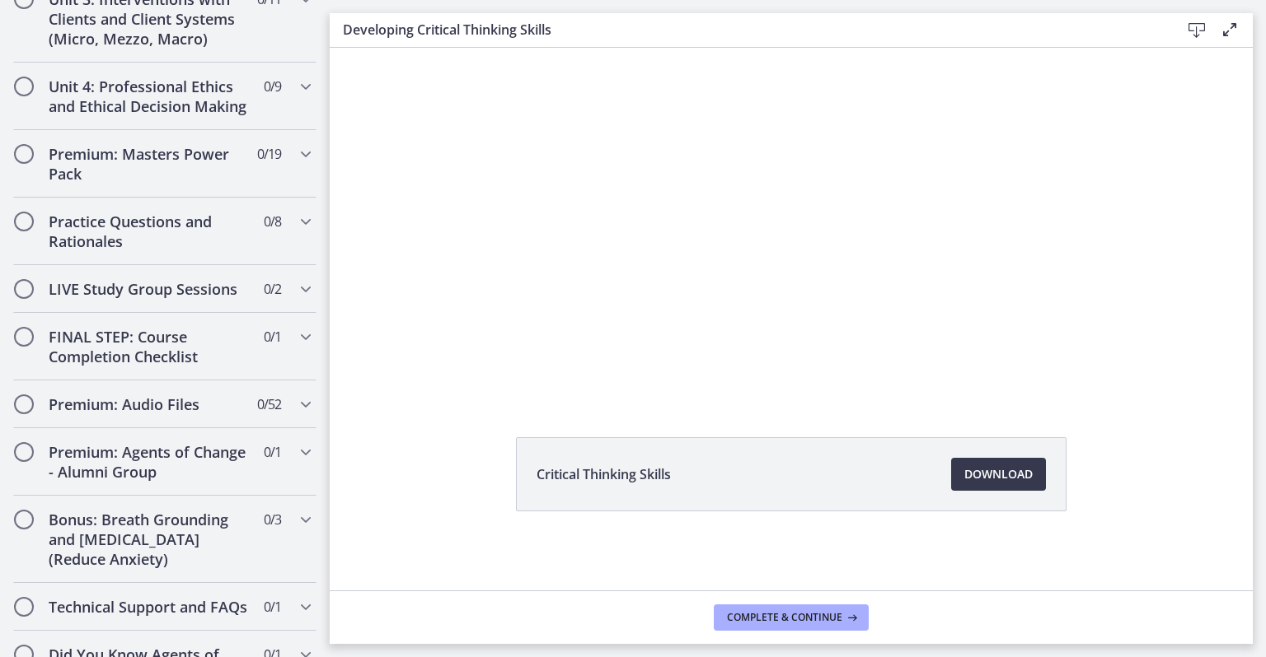
scroll to position [1331, 0]
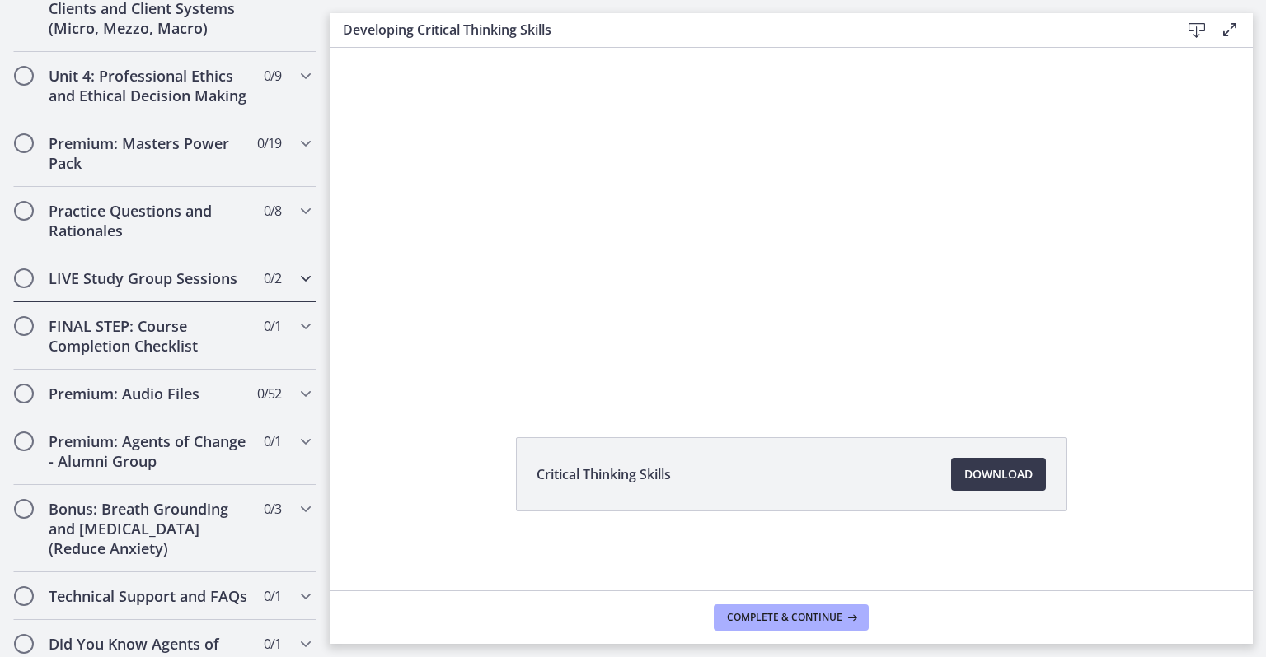
click at [296, 288] on icon "Chapters" at bounding box center [306, 279] width 20 height 20
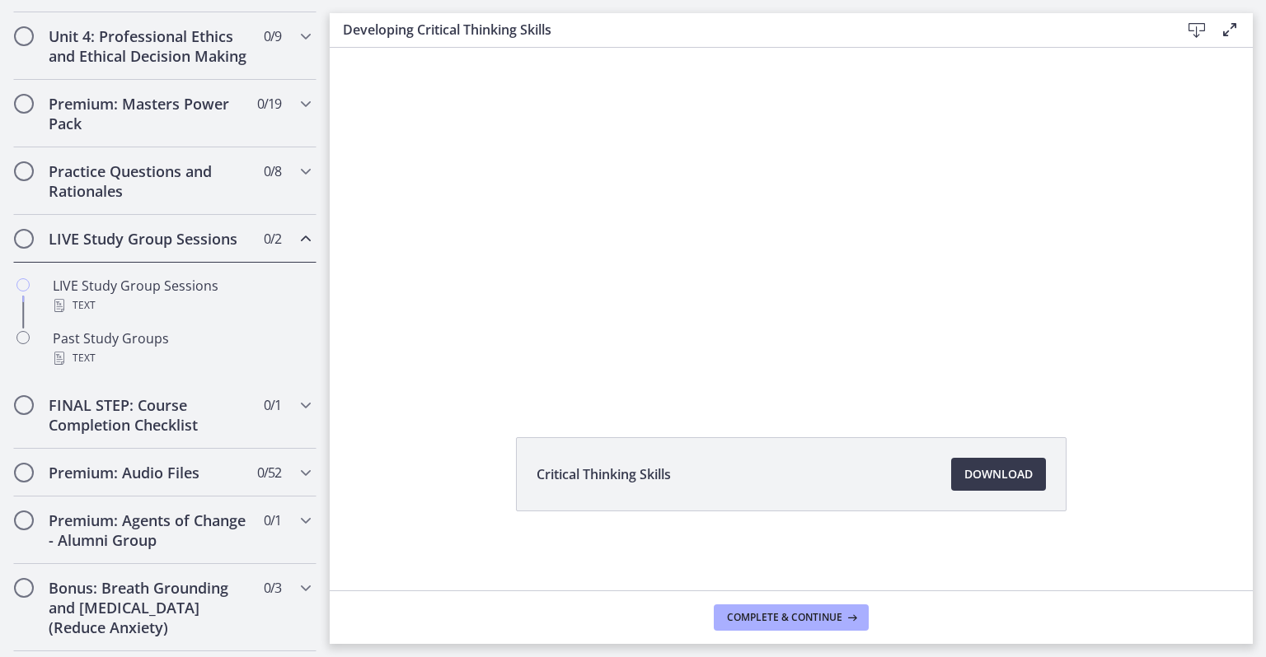
scroll to position [737, 0]
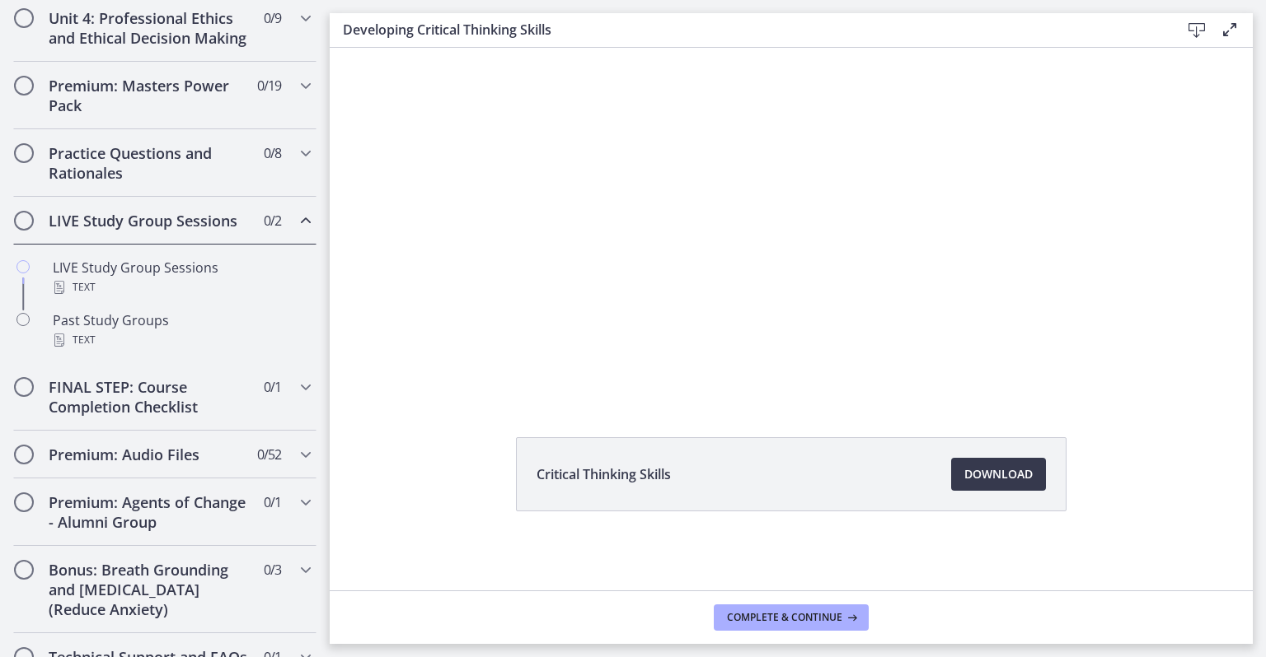
click at [296, 231] on icon "Chapters" at bounding box center [306, 221] width 20 height 20
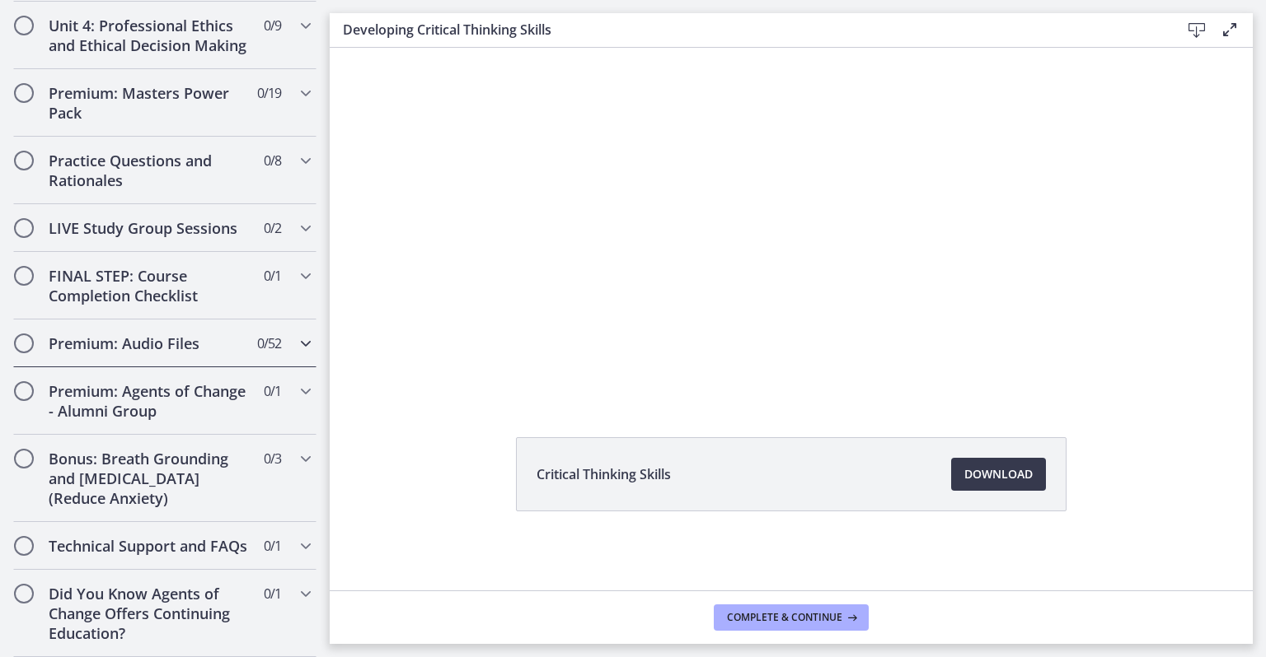
click at [296, 353] on icon "Chapters" at bounding box center [306, 344] width 20 height 20
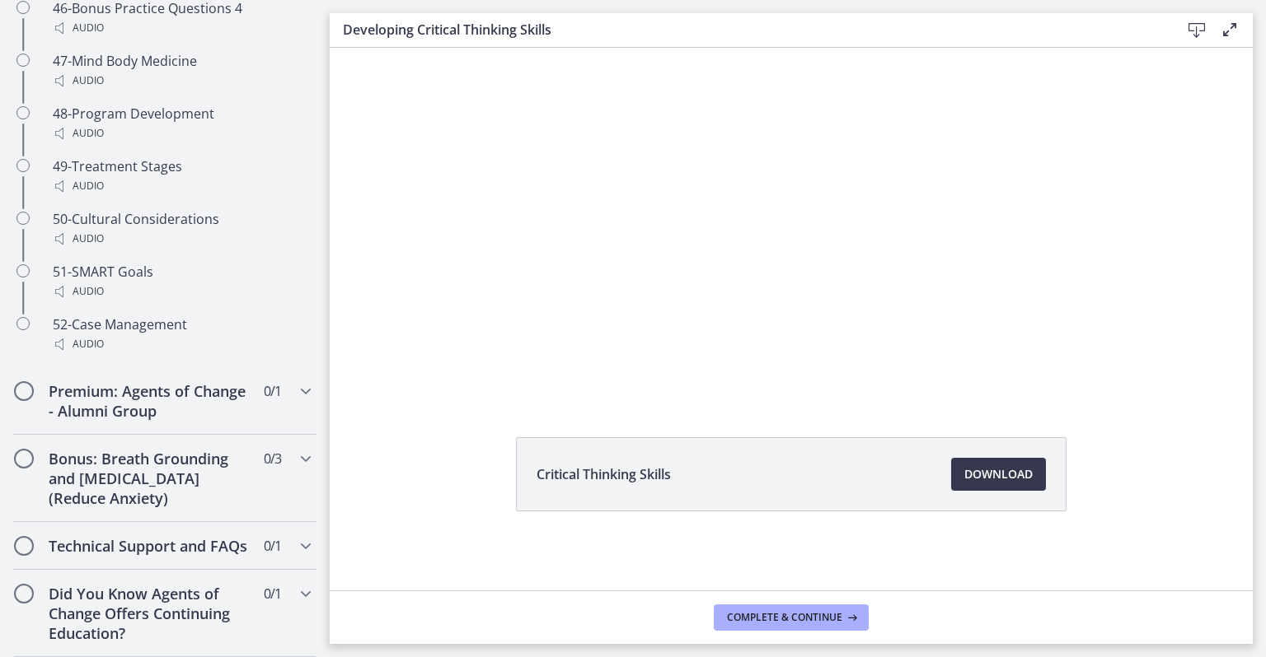
scroll to position [3585, 0]
click at [296, 392] on icon "Chapters" at bounding box center [306, 391] width 20 height 20
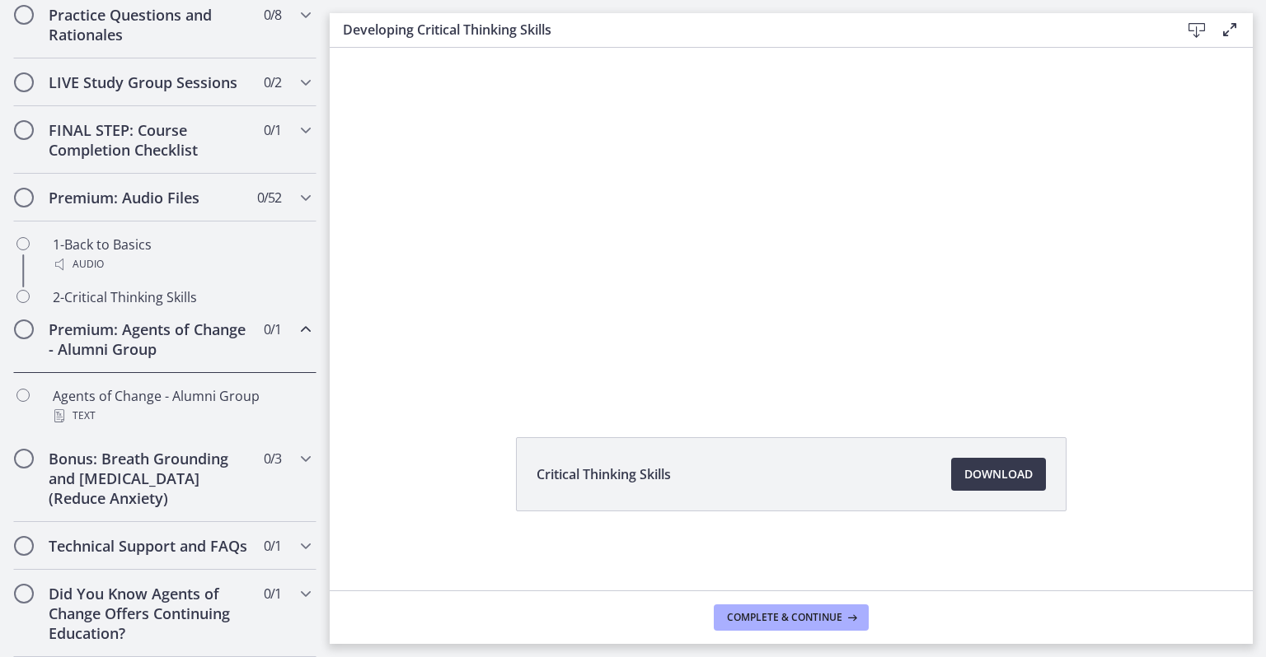
scroll to position [830, 0]
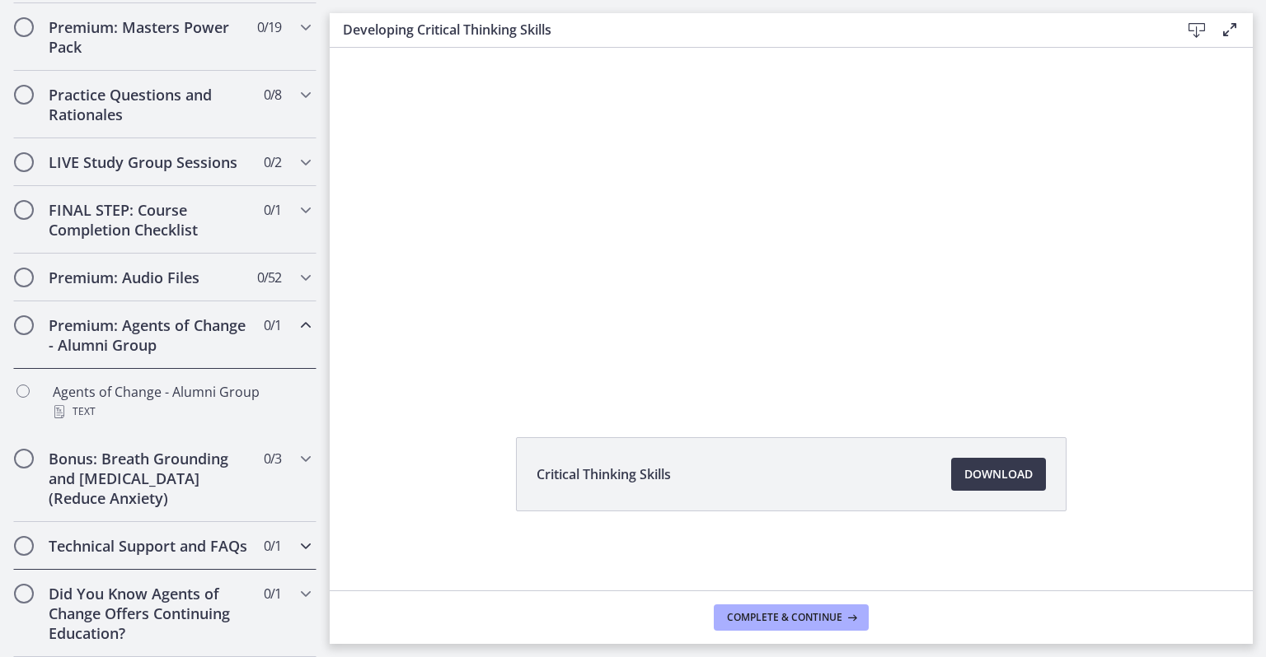
click at [227, 541] on h2 "Technical Support and FAQs" at bounding box center [149, 546] width 201 height 20
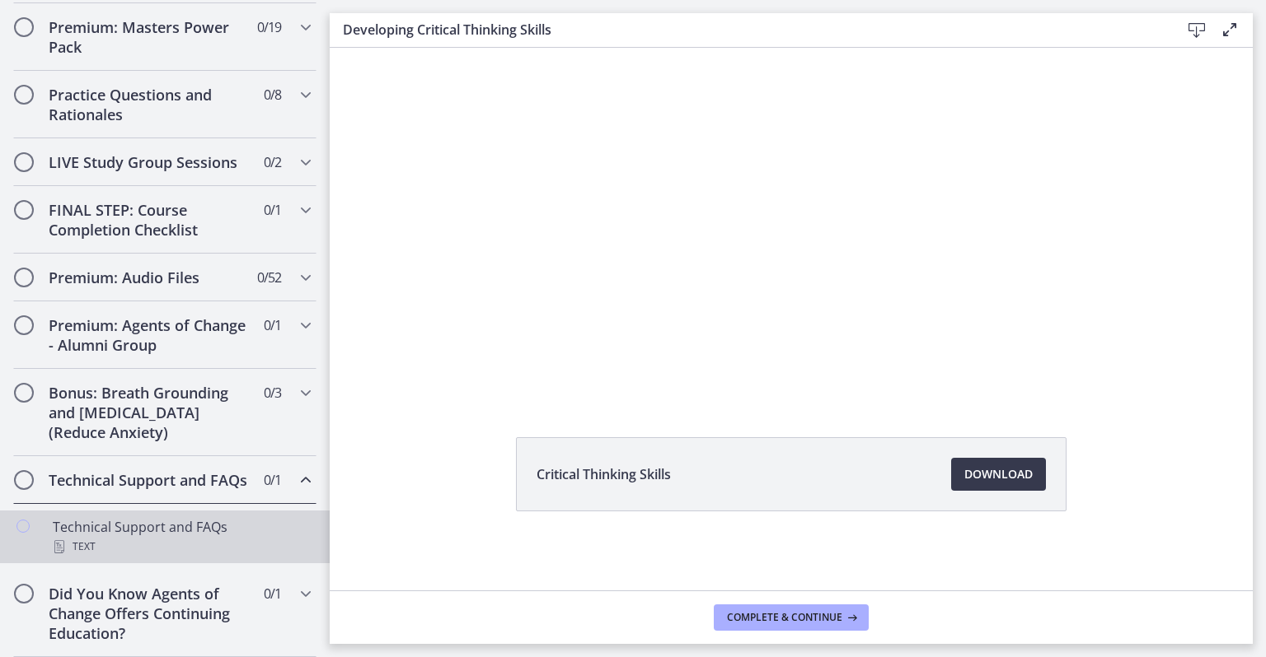
click at [204, 529] on div "Technical Support and FAQs Text" at bounding box center [181, 537] width 257 height 40
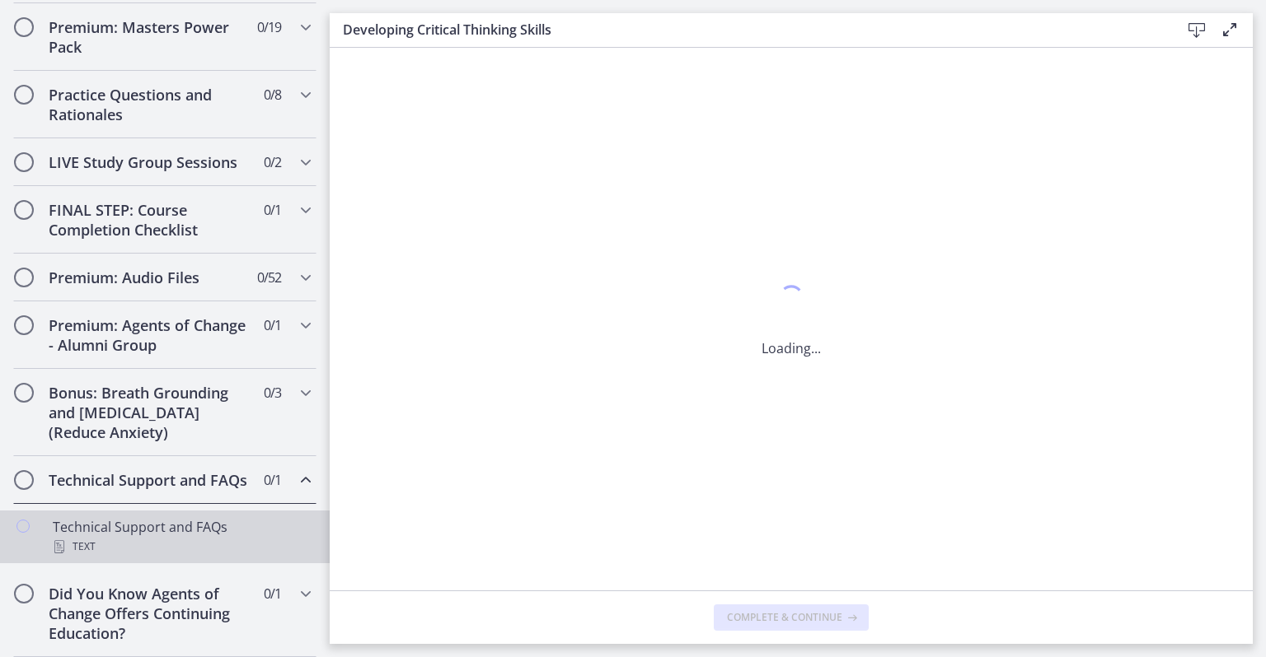
scroll to position [0, 0]
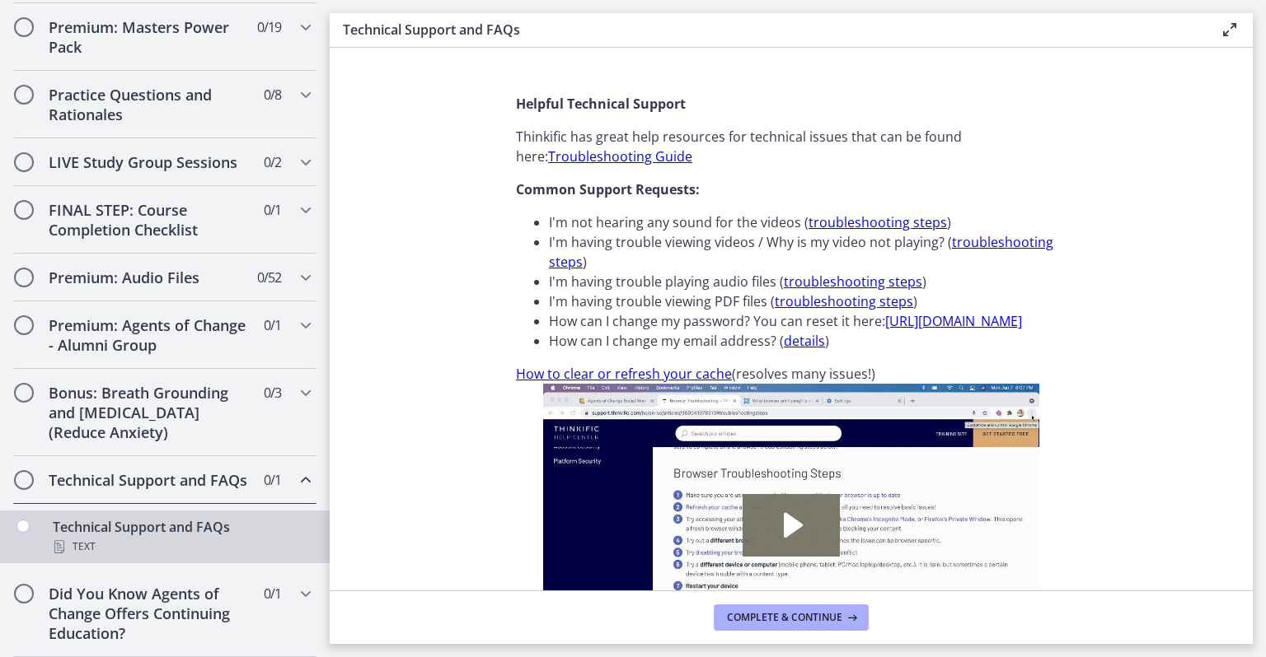
click at [31, 526] on div "Chapters" at bounding box center [23, 543] width 20 height 53
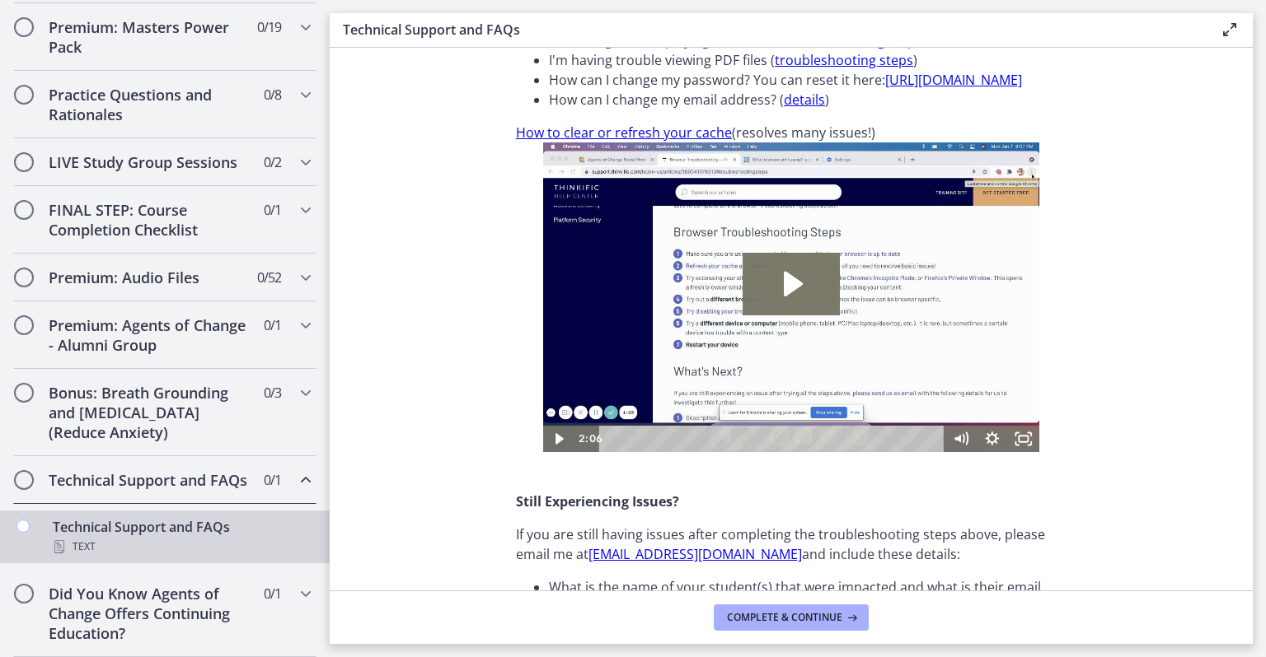
scroll to position [543, 0]
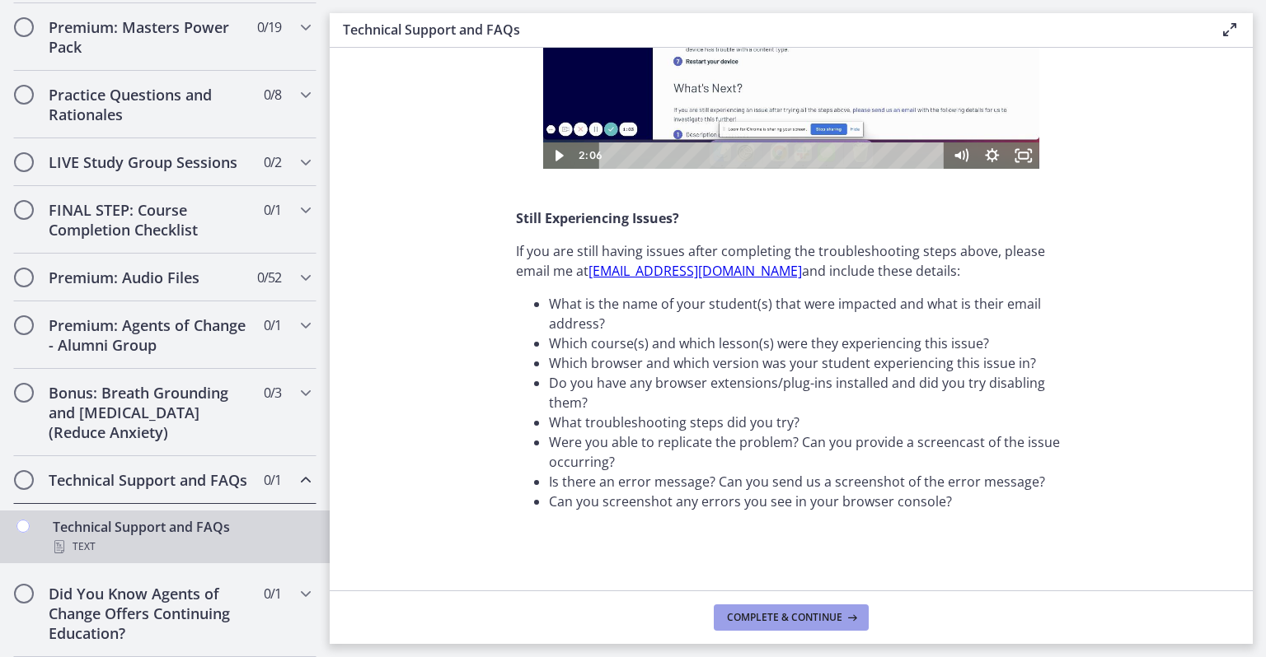
click at [794, 620] on span "Complete & continue" at bounding box center [784, 617] width 115 height 13
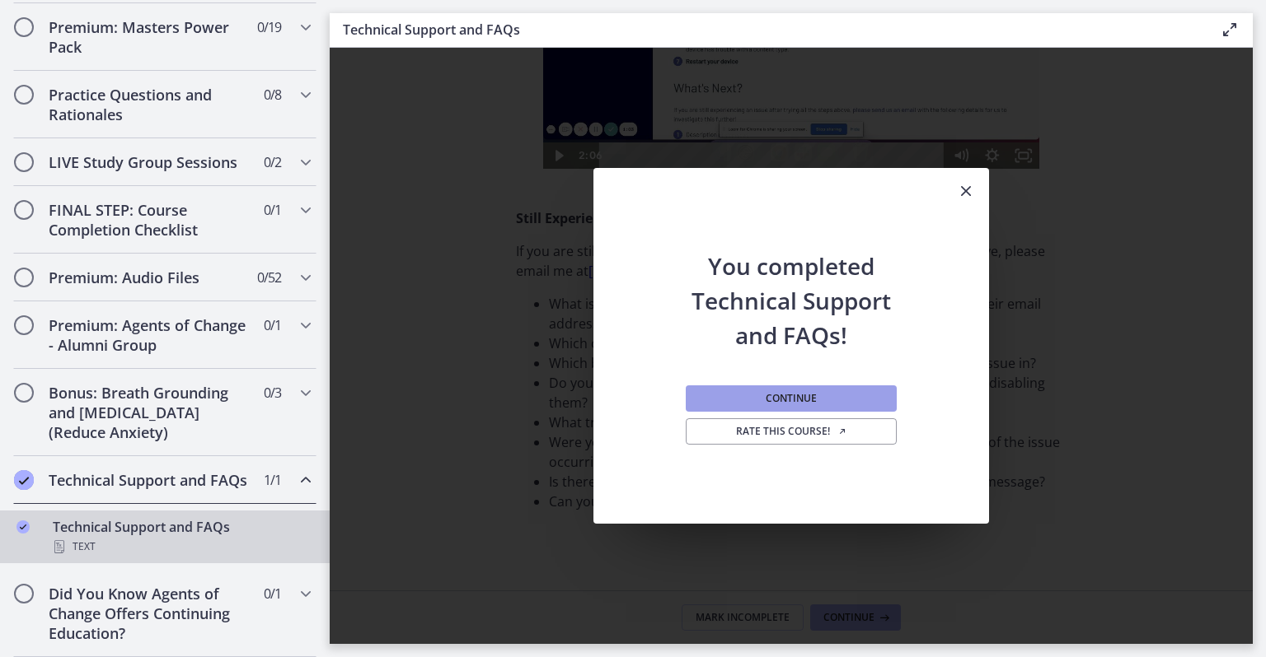
click at [738, 390] on button "Continue" at bounding box center [790, 399] width 211 height 26
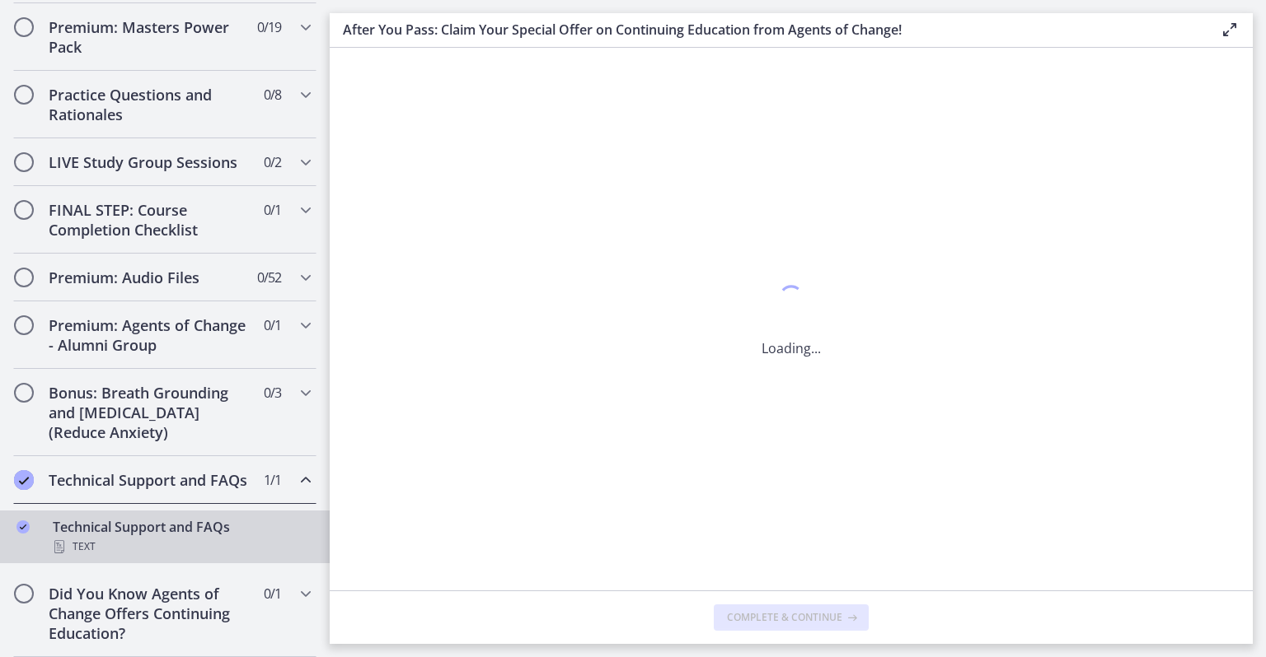
scroll to position [0, 0]
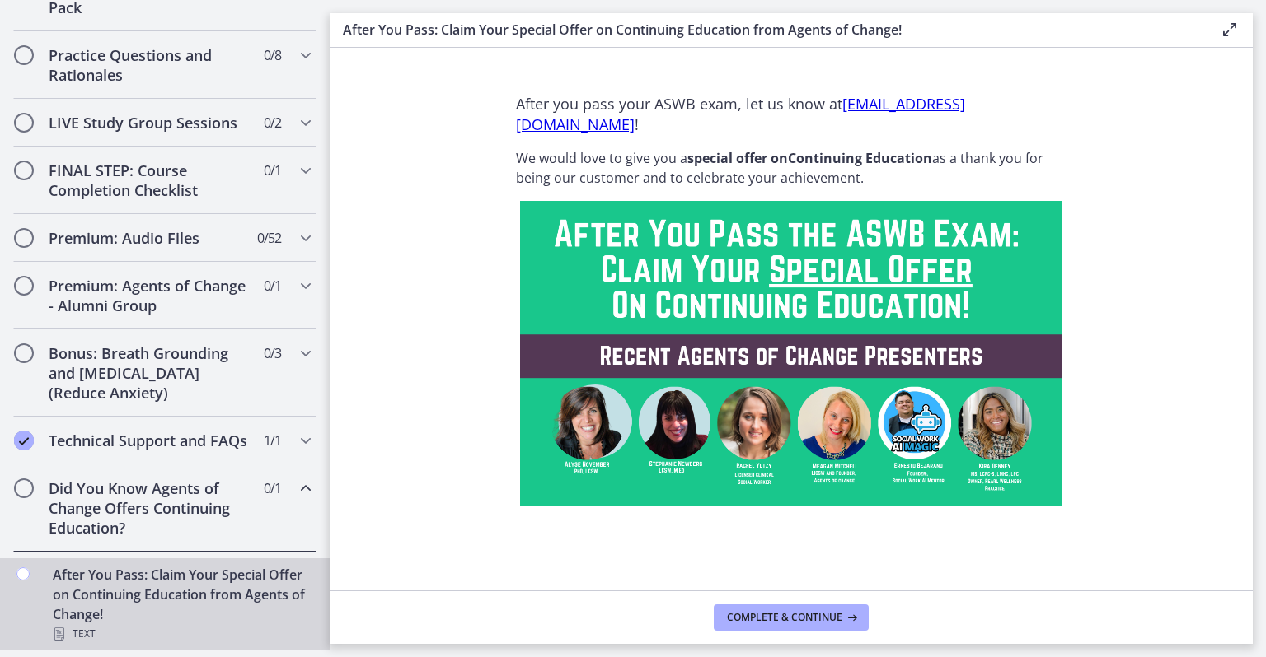
click at [188, 512] on h2 "Did You Know Agents of Change Offers Continuing Education?" at bounding box center [149, 508] width 201 height 59
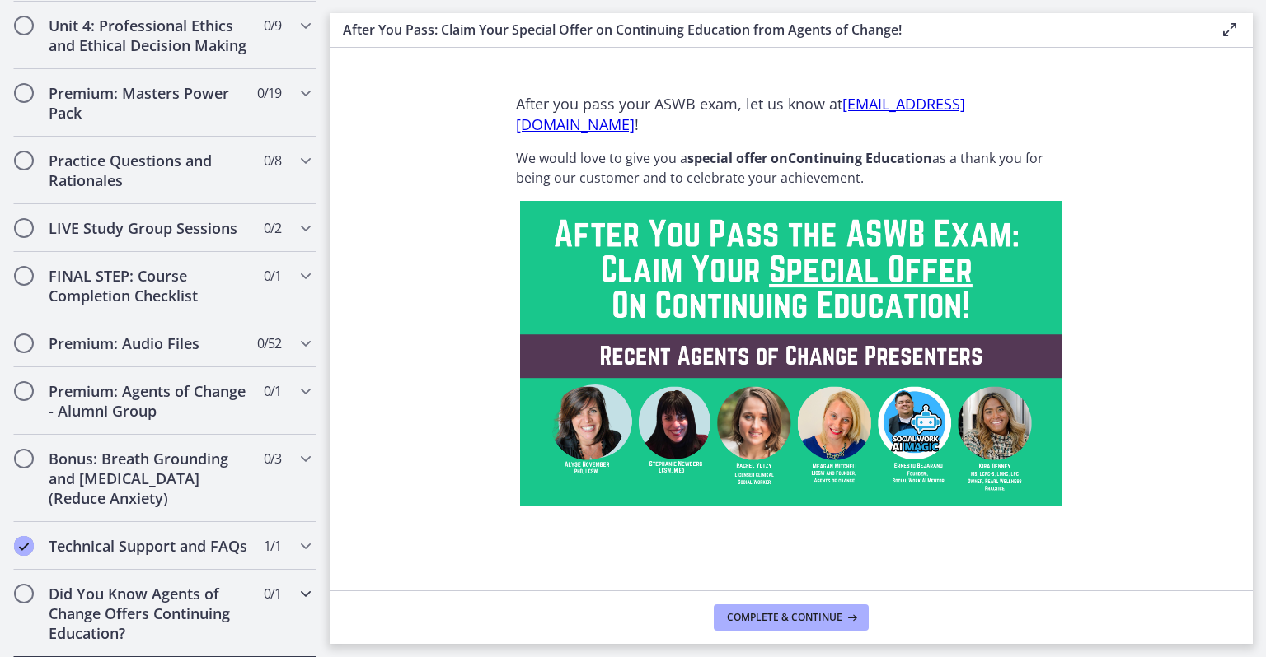
click at [155, 598] on h2 "Did You Know Agents of Change Offers Continuing Education?" at bounding box center [149, 613] width 201 height 59
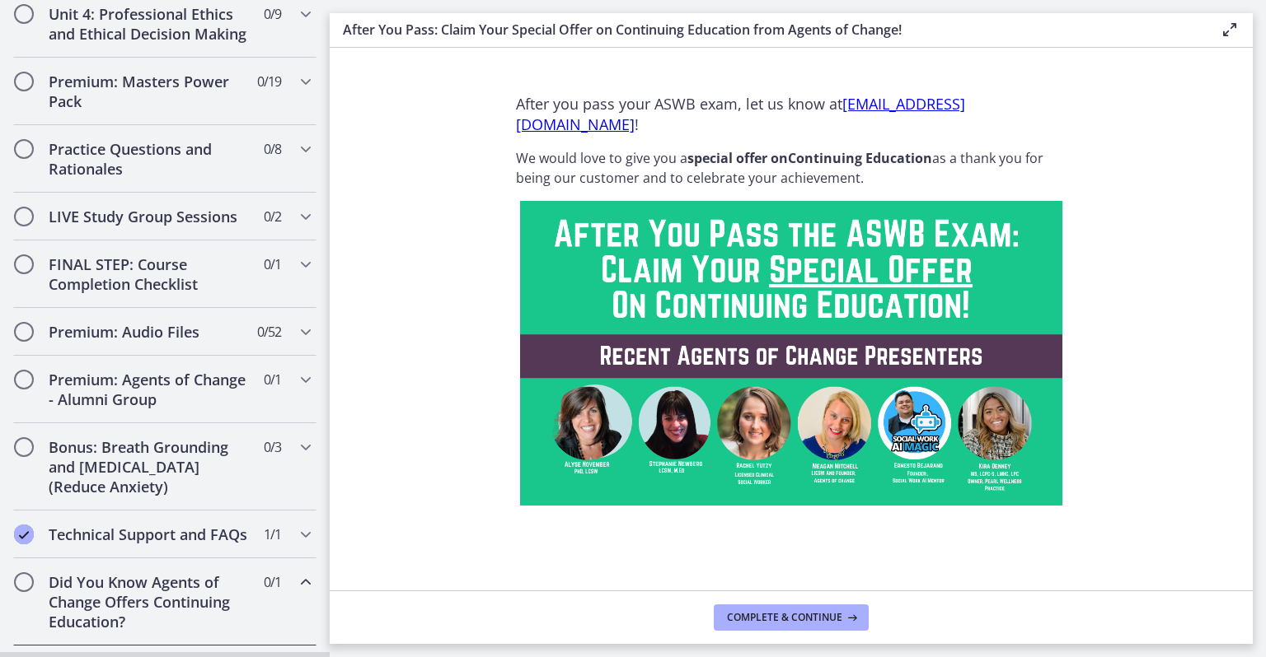
scroll to position [869, 0]
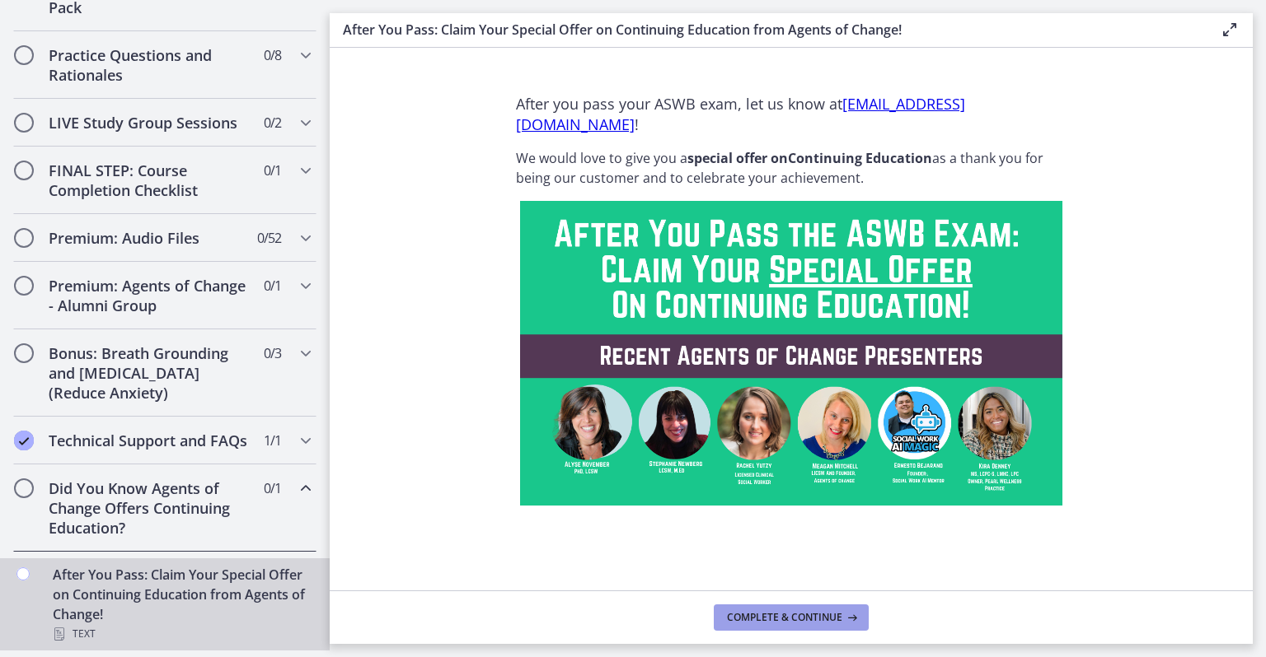
click at [752, 623] on span "Complete & continue" at bounding box center [784, 617] width 115 height 13
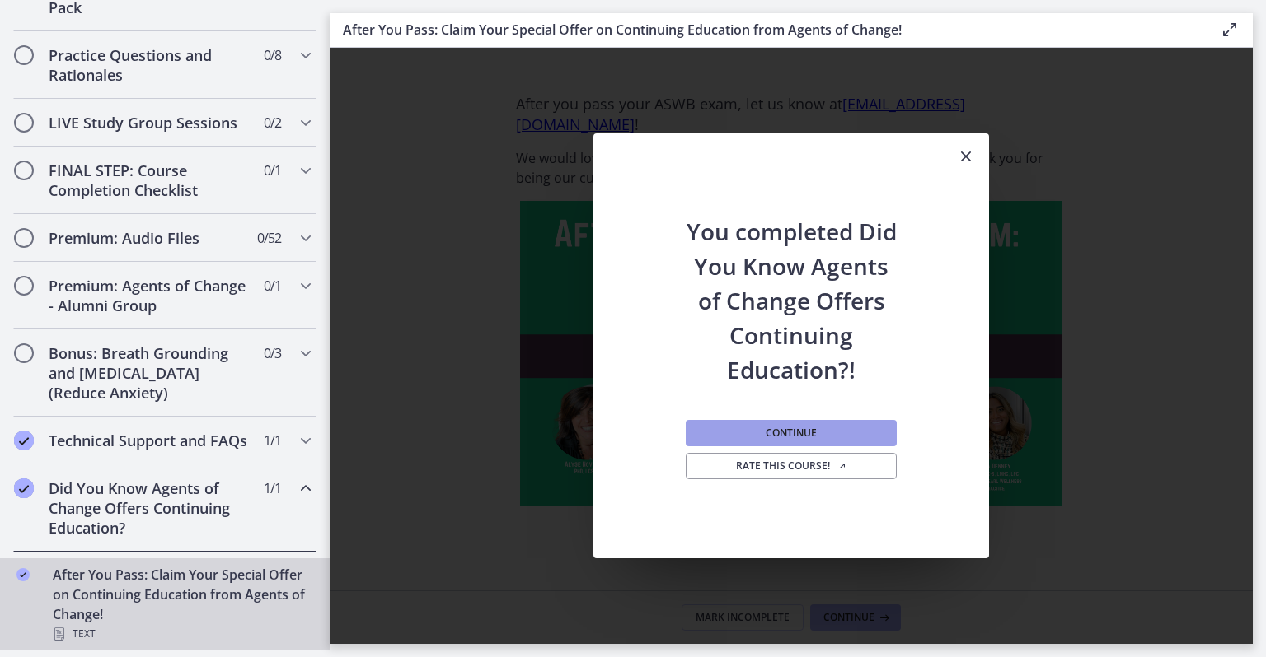
click at [818, 438] on button "Continue" at bounding box center [790, 433] width 211 height 26
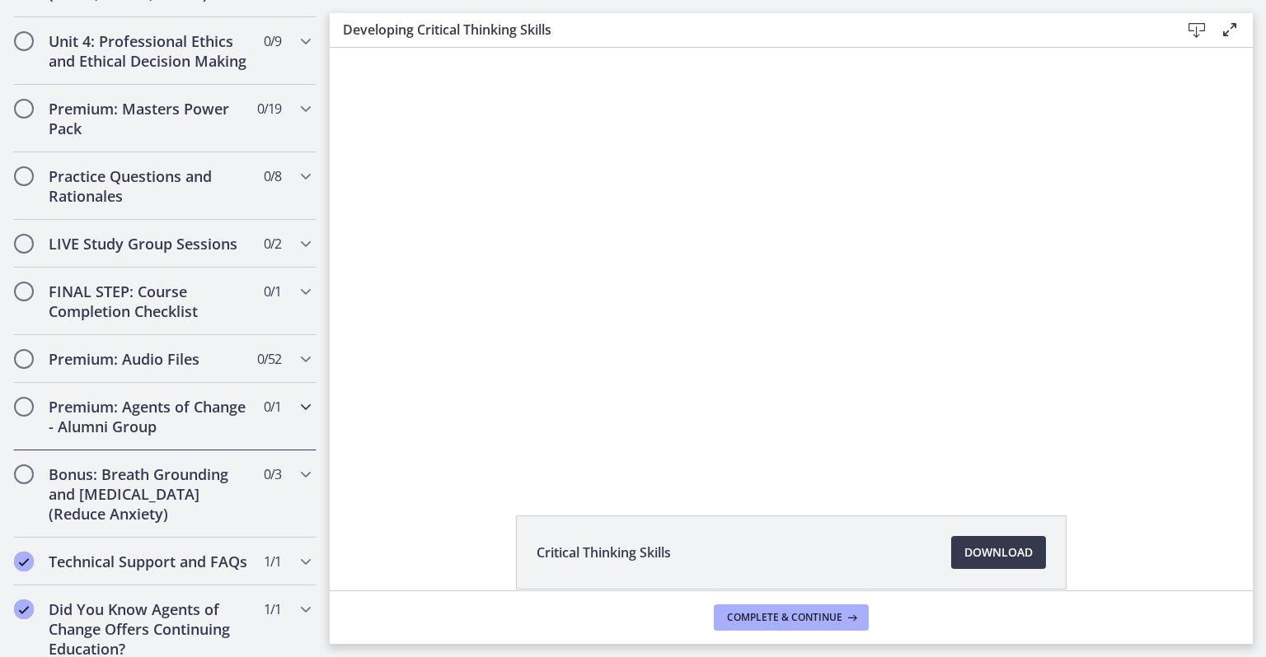
click at [186, 437] on h2 "Premium: Agents of Change - Alumni Group" at bounding box center [149, 417] width 201 height 40
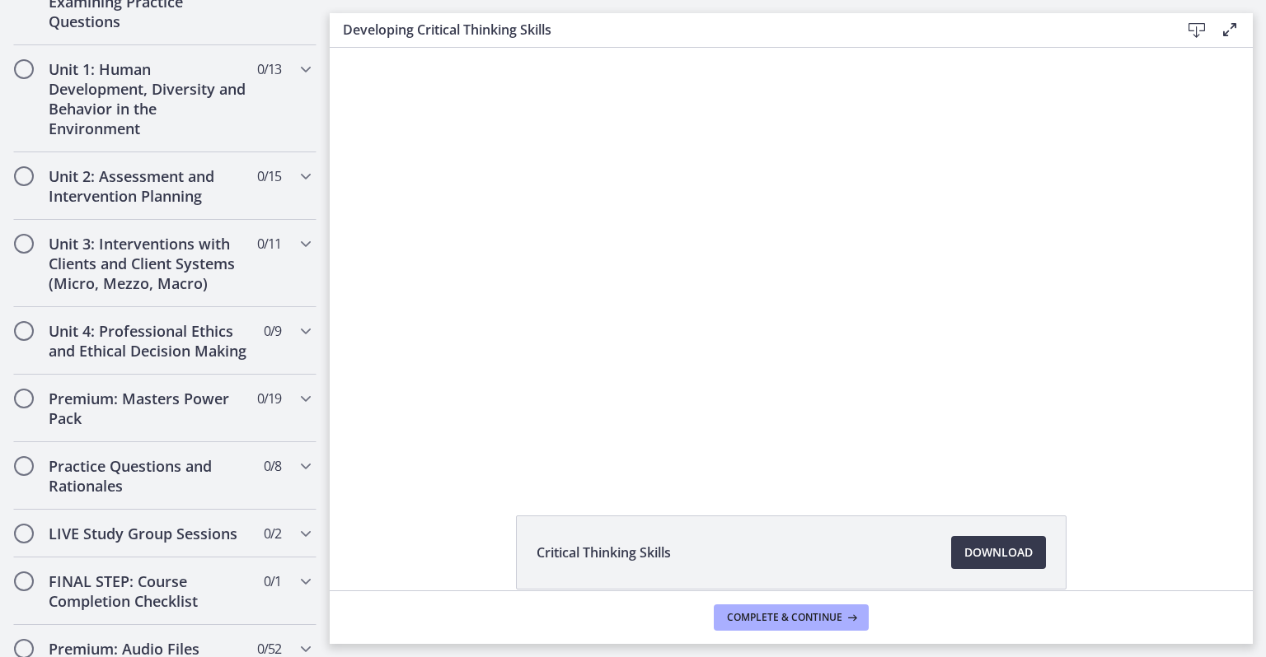
scroll to position [714, 0]
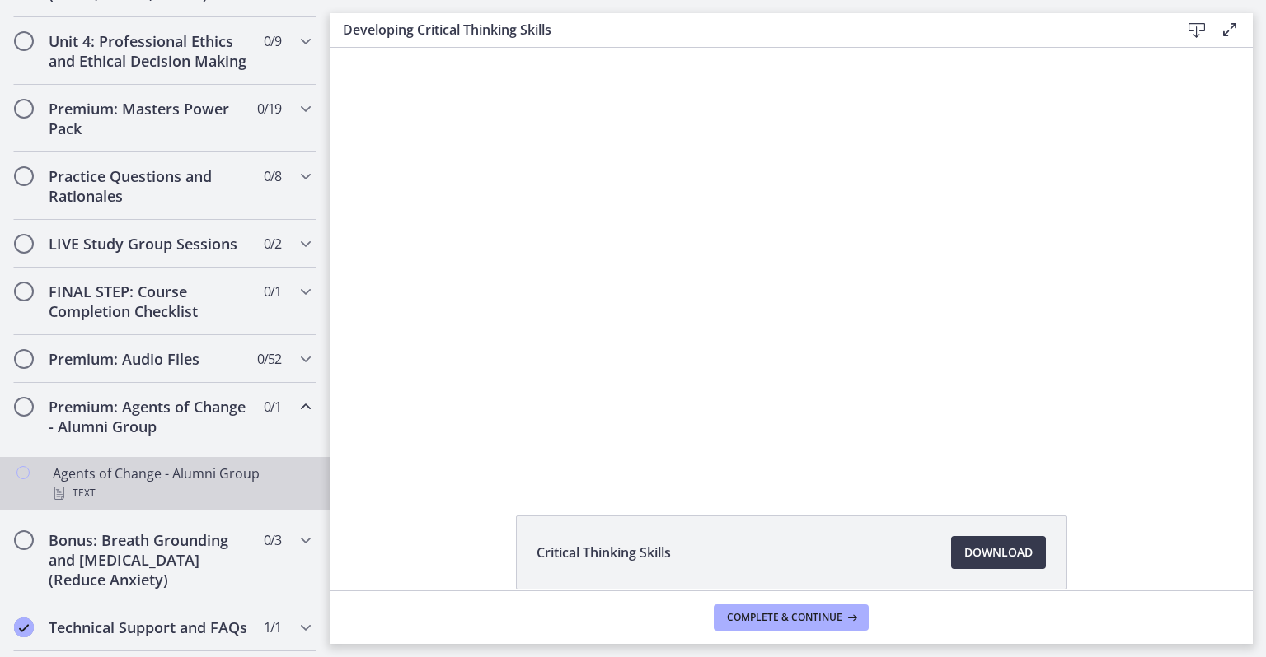
click at [148, 498] on div "Agents of Change - Alumni Group Text" at bounding box center [181, 484] width 257 height 40
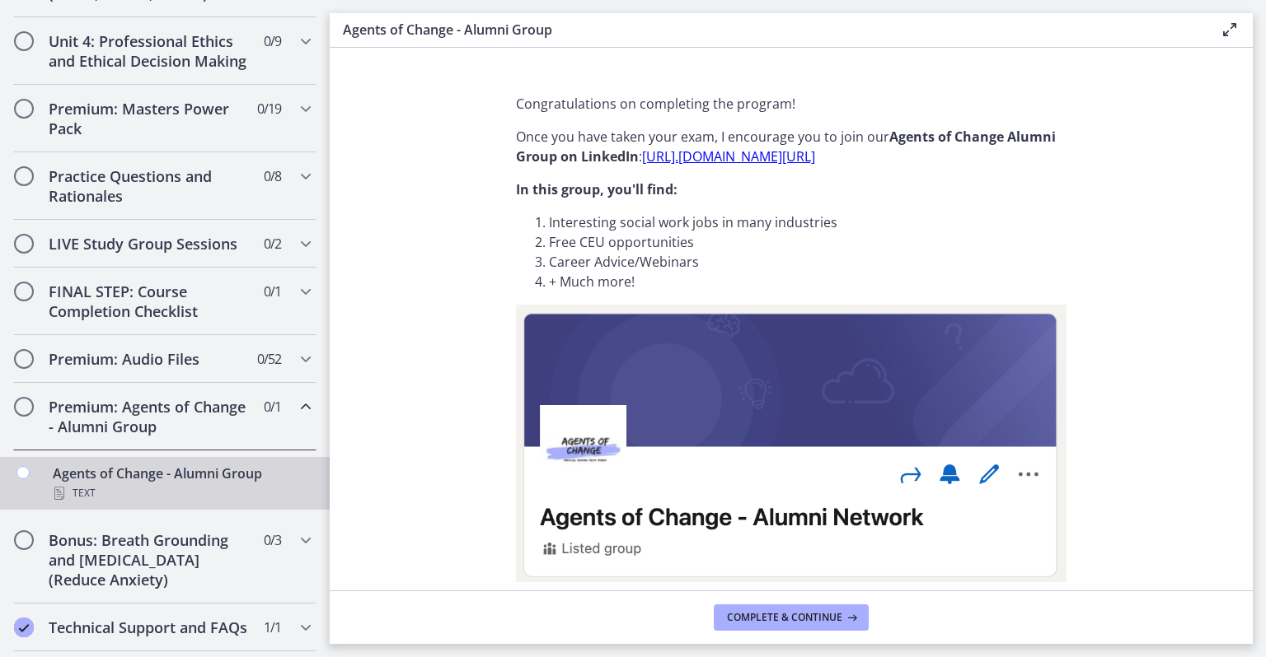
click at [682, 158] on link "[URL]. [DOMAIN_NAME][URL]" at bounding box center [728, 156] width 173 height 18
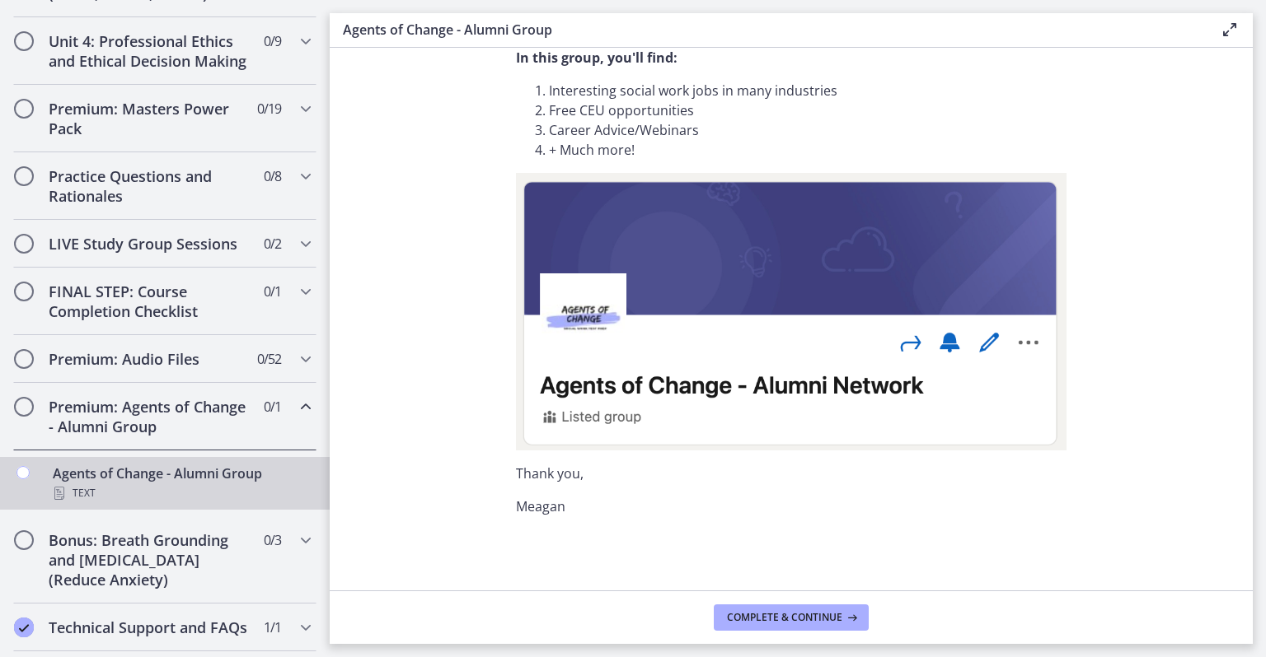
scroll to position [137, 0]
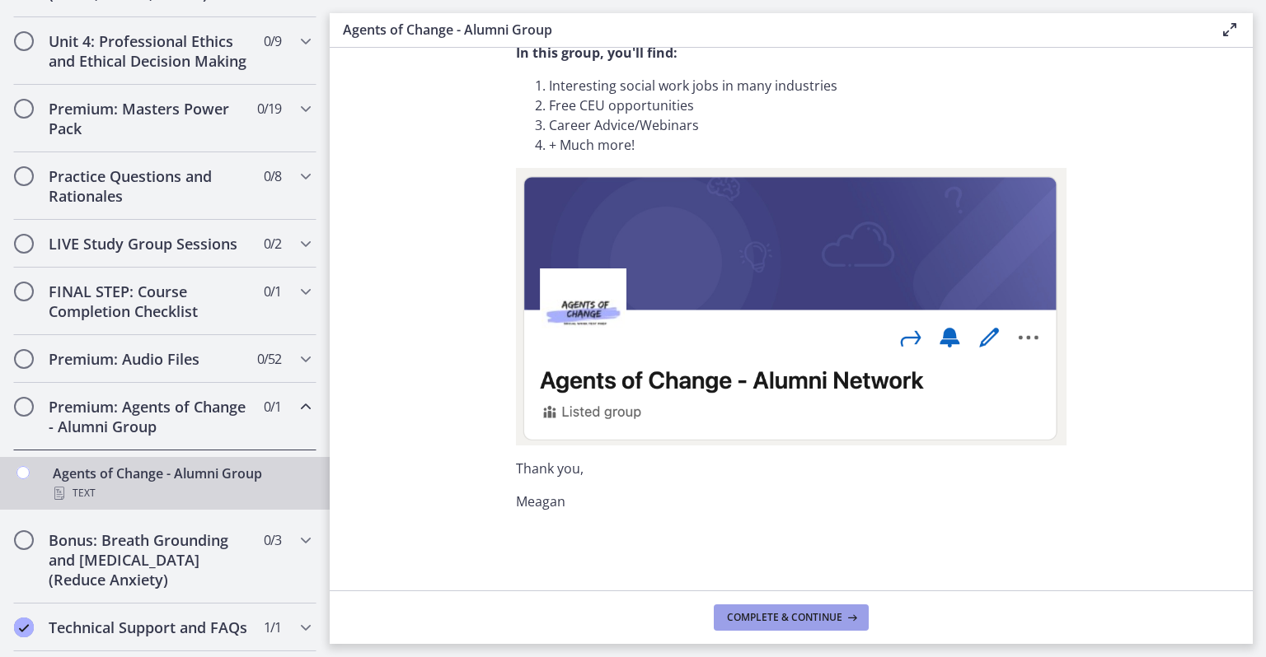
click at [774, 616] on span "Complete & continue" at bounding box center [784, 617] width 115 height 13
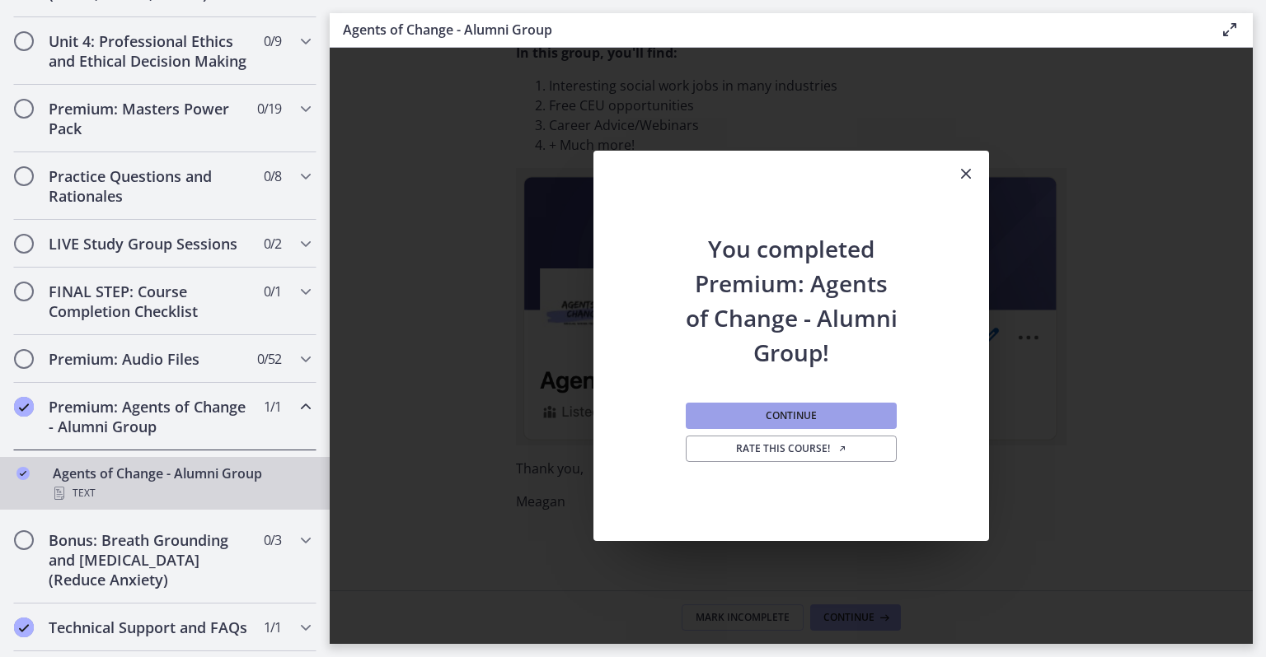
click at [783, 417] on span "Continue" at bounding box center [790, 415] width 51 height 13
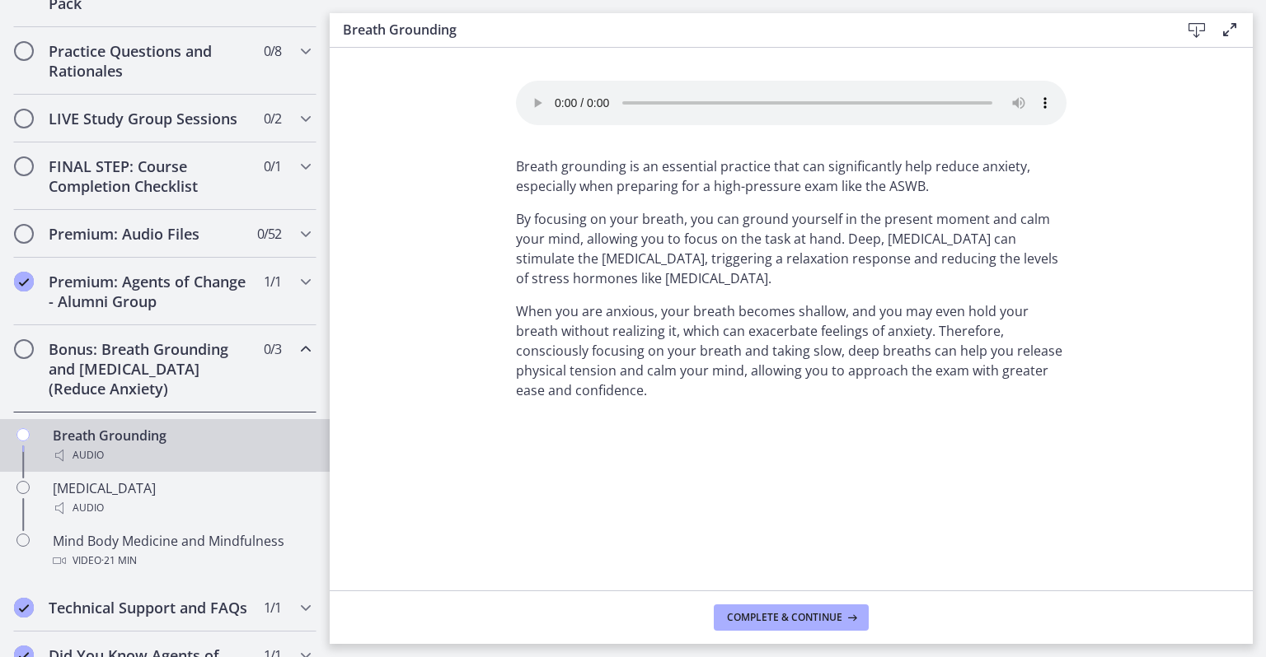
click at [229, 376] on h2 "Bonus: Breath Grounding and [MEDICAL_DATA] (Reduce Anxiety)" at bounding box center [149, 368] width 201 height 59
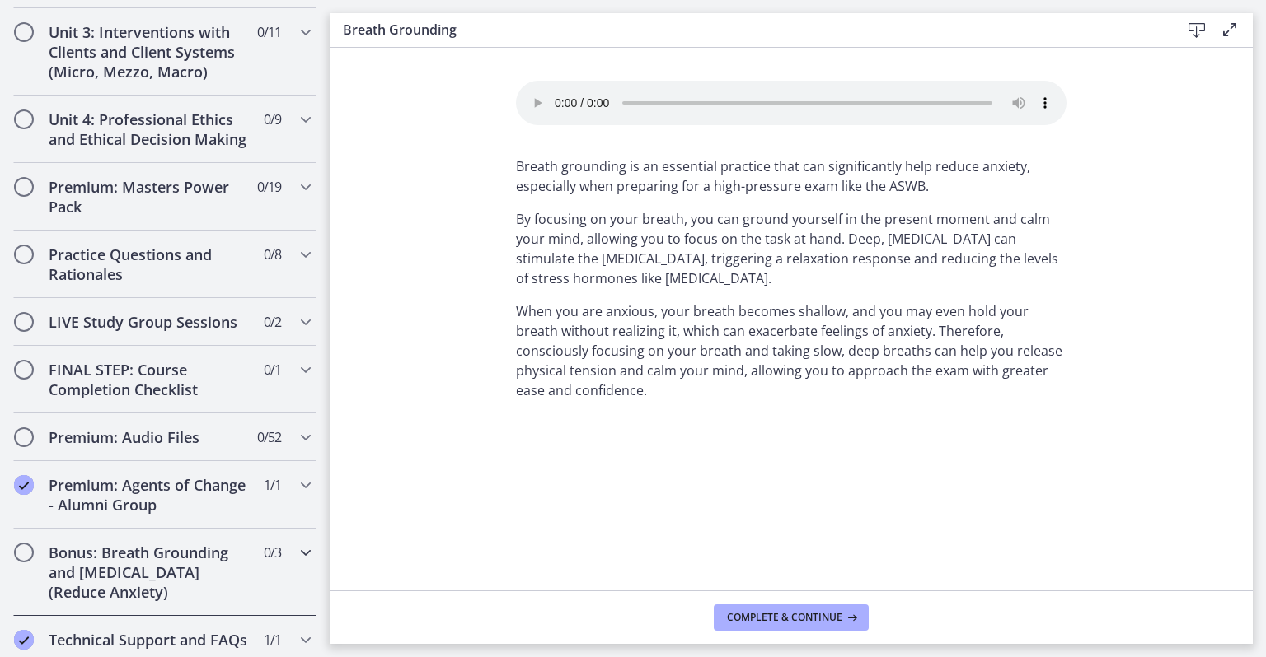
scroll to position [634, 0]
click at [212, 399] on h2 "FINAL STEP: Course Completion Checklist" at bounding box center [149, 381] width 201 height 40
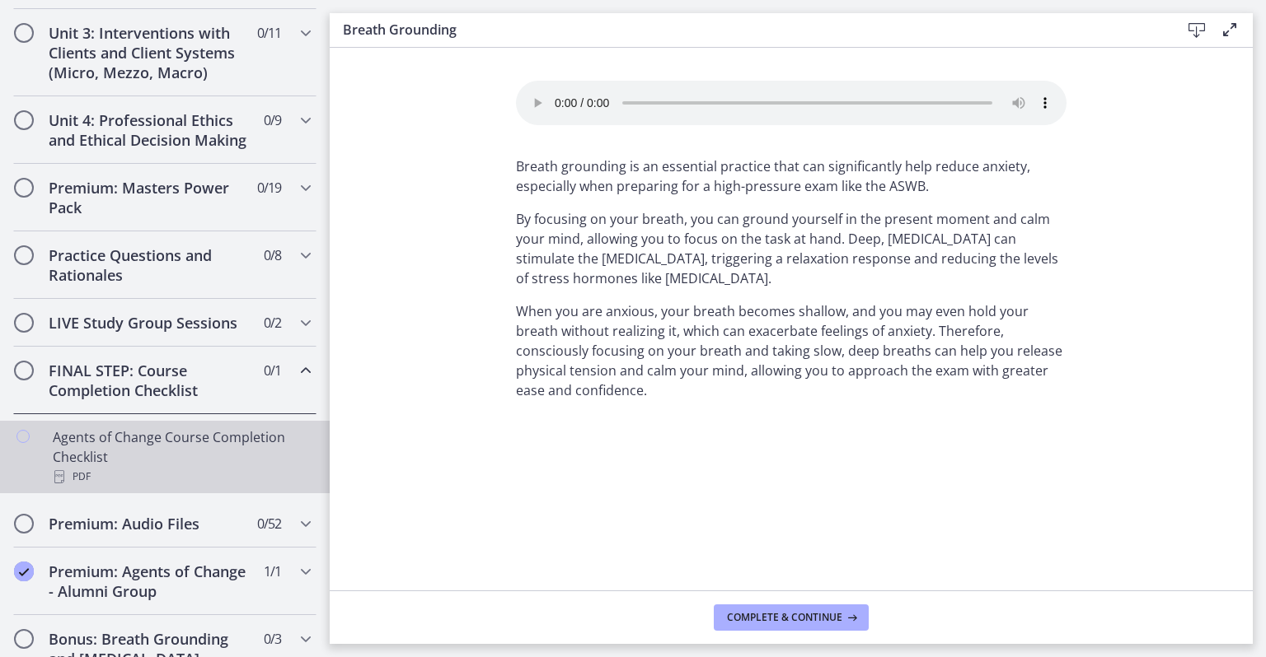
click at [177, 474] on div "Agents of Change Course Completion Checklist PDF" at bounding box center [181, 457] width 257 height 59
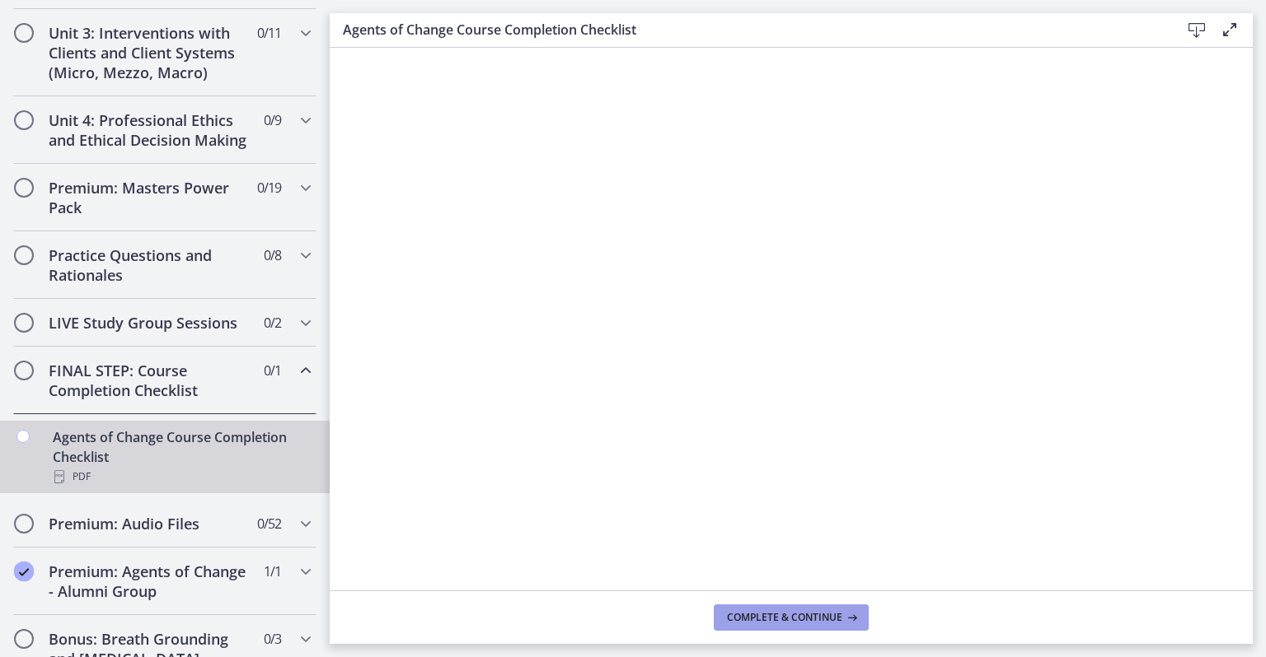
click at [745, 618] on span "Complete & continue" at bounding box center [784, 617] width 115 height 13
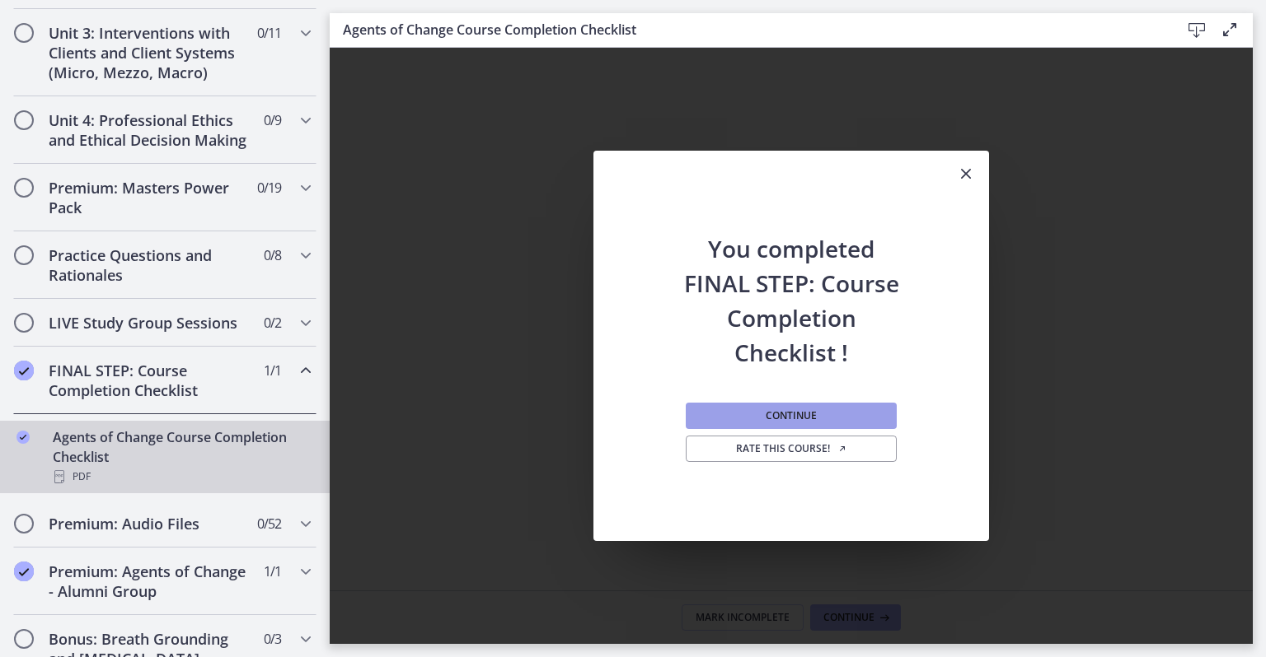
click at [814, 421] on span "Continue" at bounding box center [790, 415] width 51 height 13
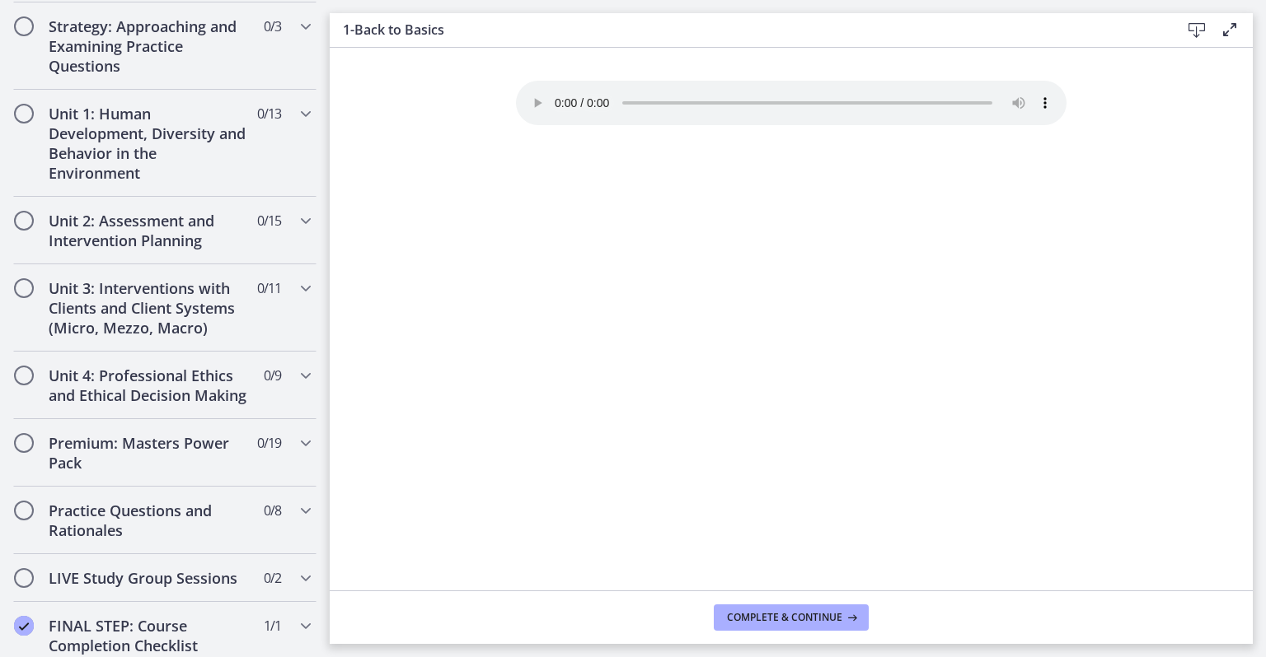
scroll to position [377, 0]
click at [194, 466] on h2 "Premium: Masters Power Pack" at bounding box center [149, 455] width 201 height 40
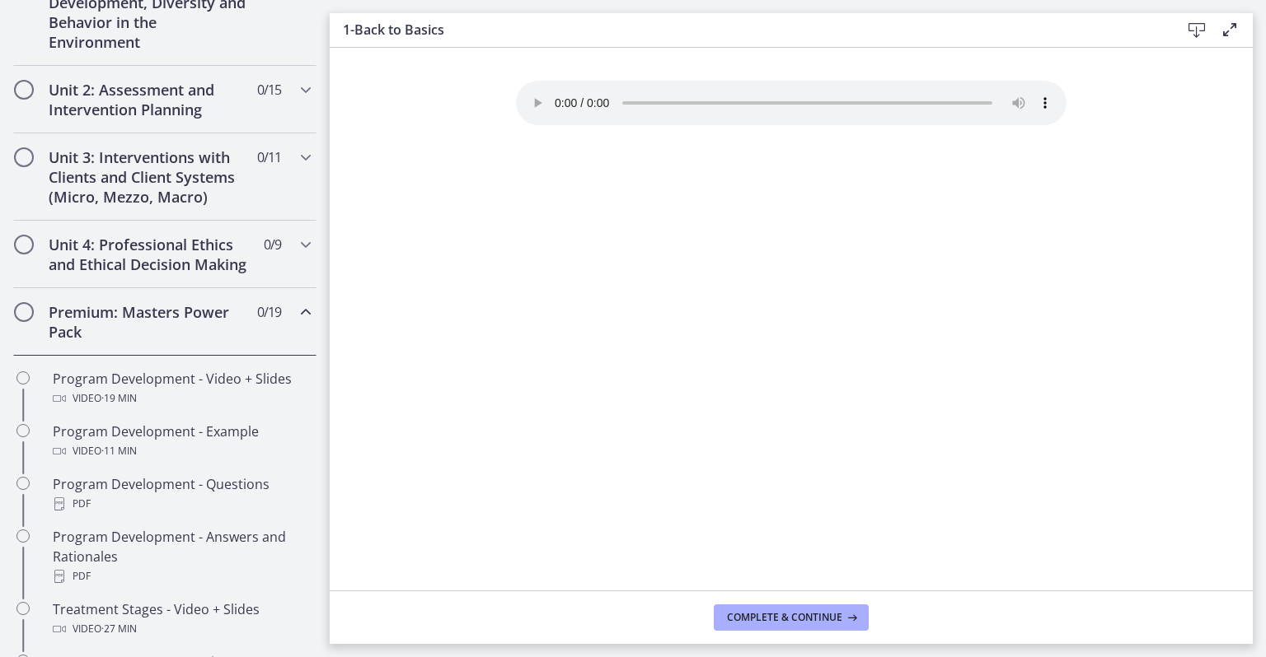
click at [224, 342] on h2 "Premium: Masters Power Pack" at bounding box center [149, 322] width 201 height 40
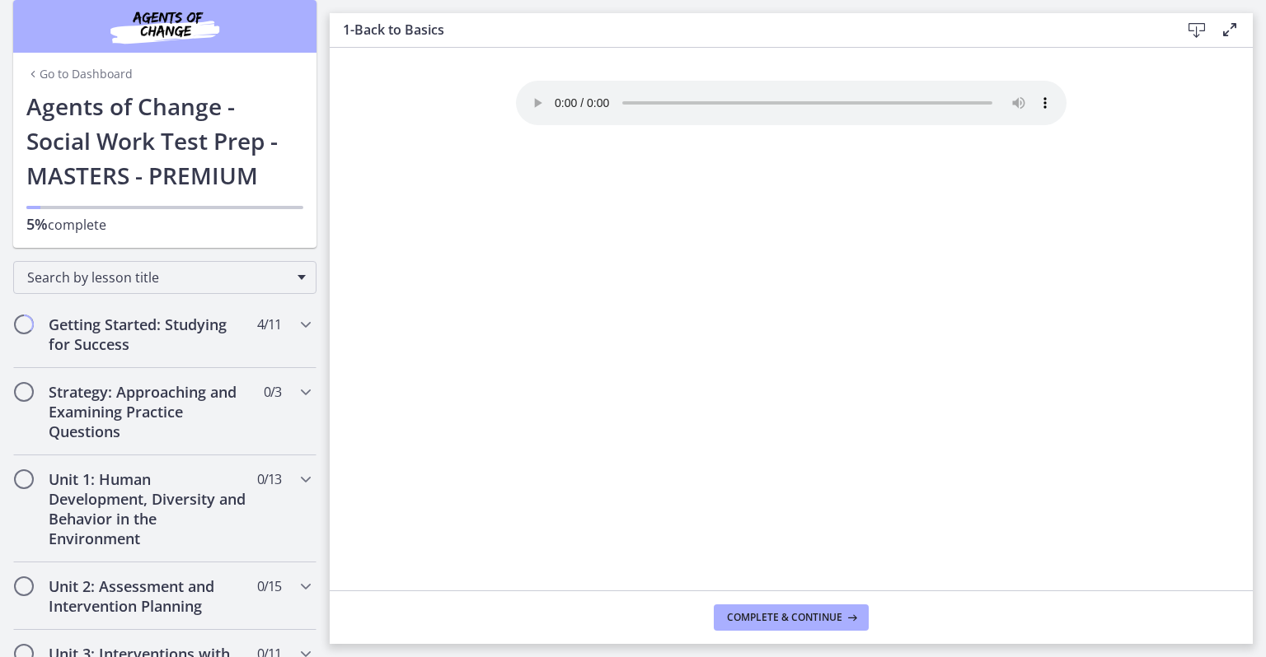
scroll to position [0, 0]
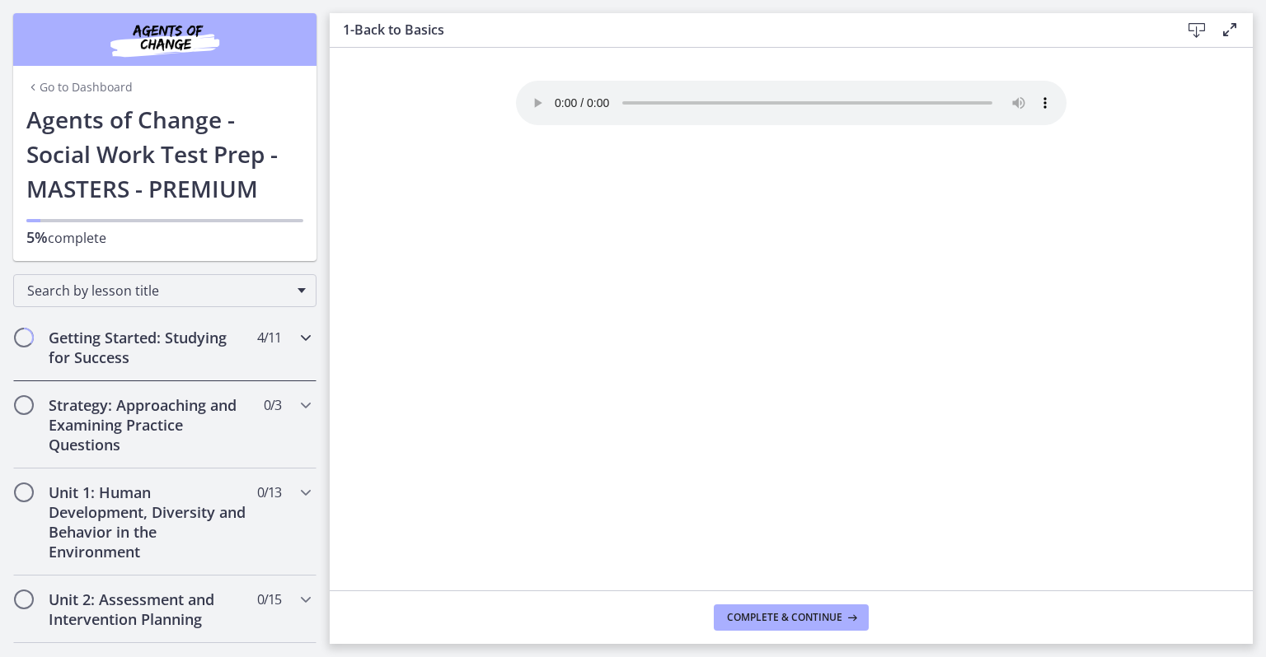
click at [222, 332] on h2 "Getting Started: Studying for Success" at bounding box center [149, 348] width 201 height 40
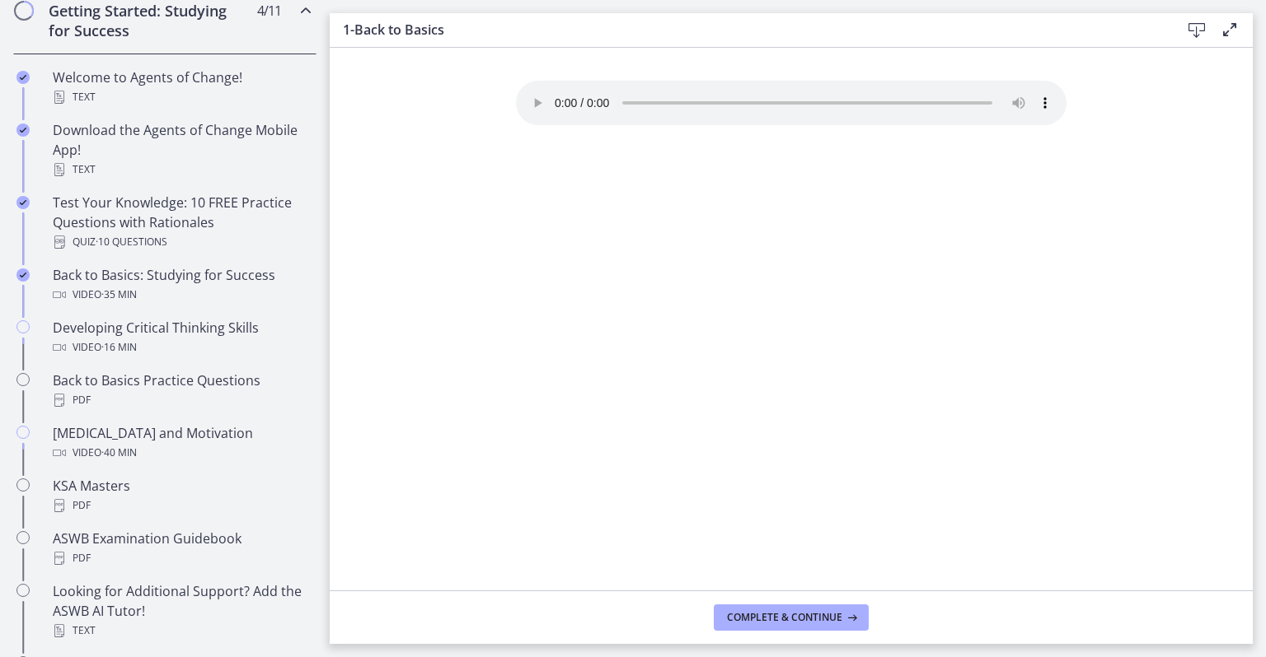
scroll to position [356, 0]
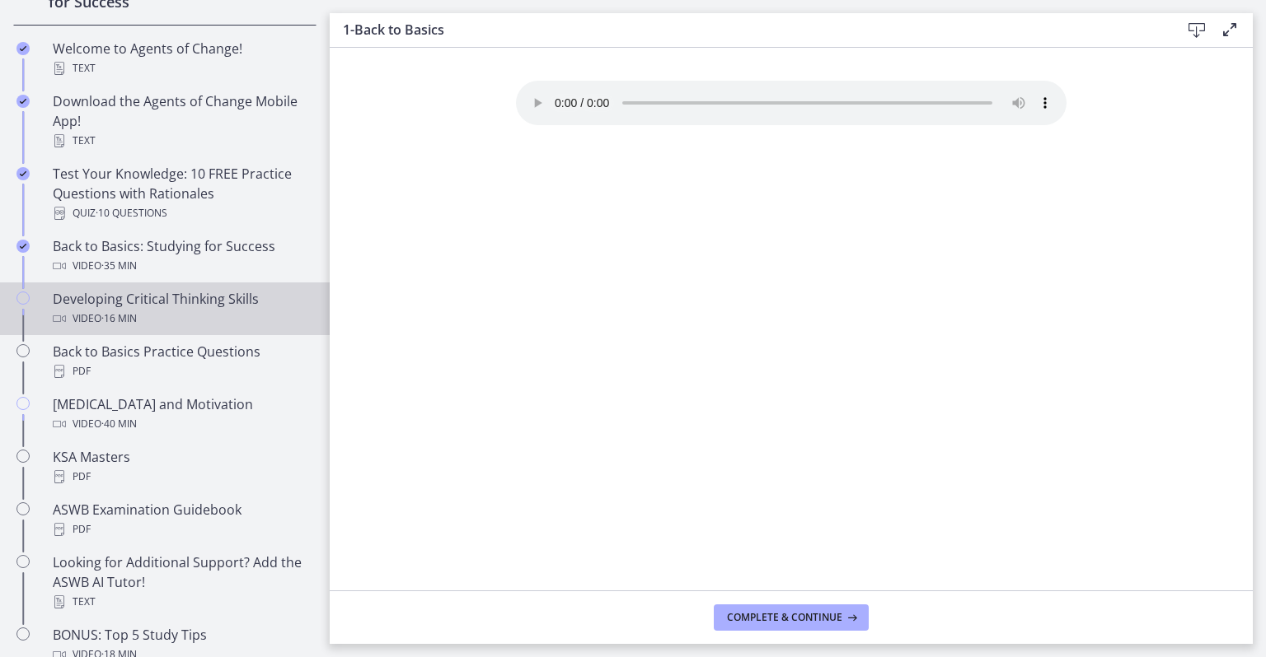
click at [168, 290] on div "Developing Critical Thinking Skills Video · 16 min" at bounding box center [181, 309] width 257 height 40
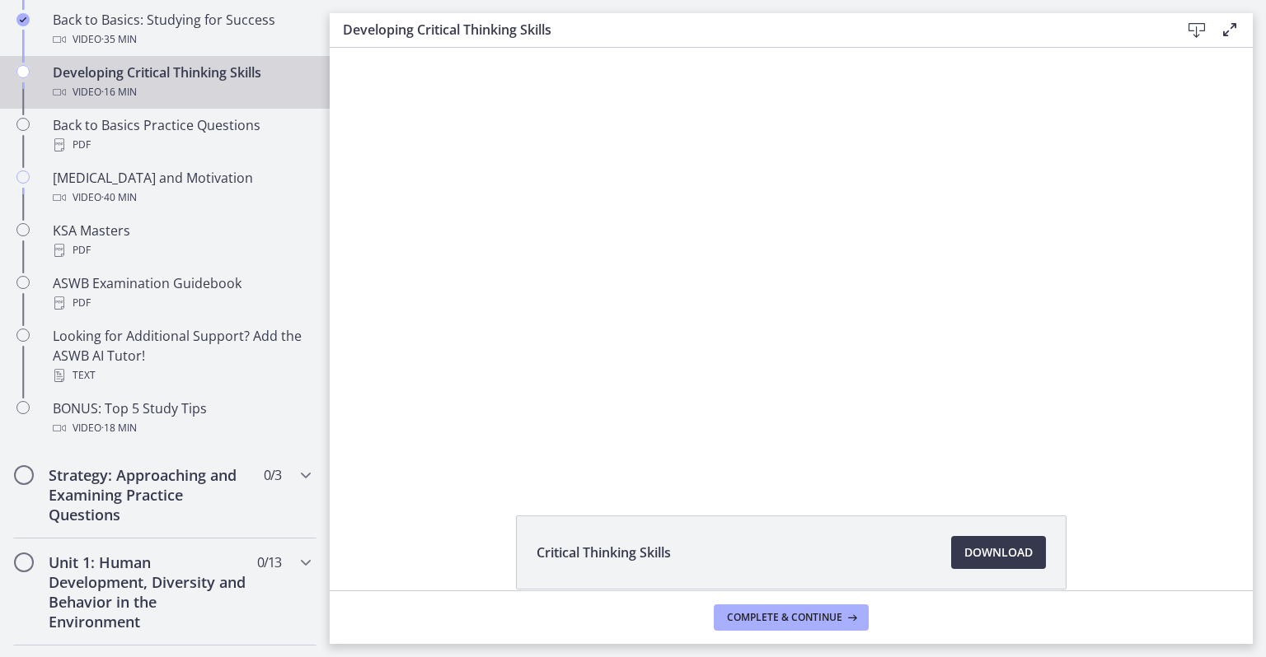
scroll to position [583, 0]
click at [780, 370] on div at bounding box center [791, 263] width 765 height 430
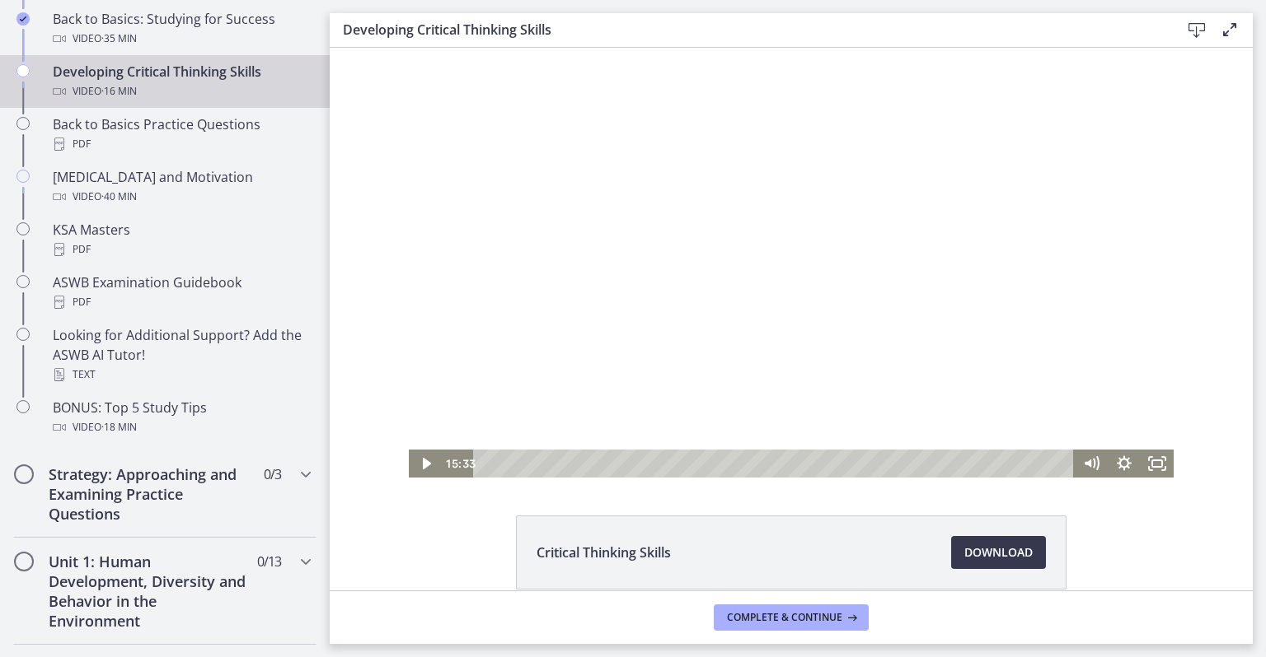
click at [816, 356] on div at bounding box center [791, 263] width 765 height 430
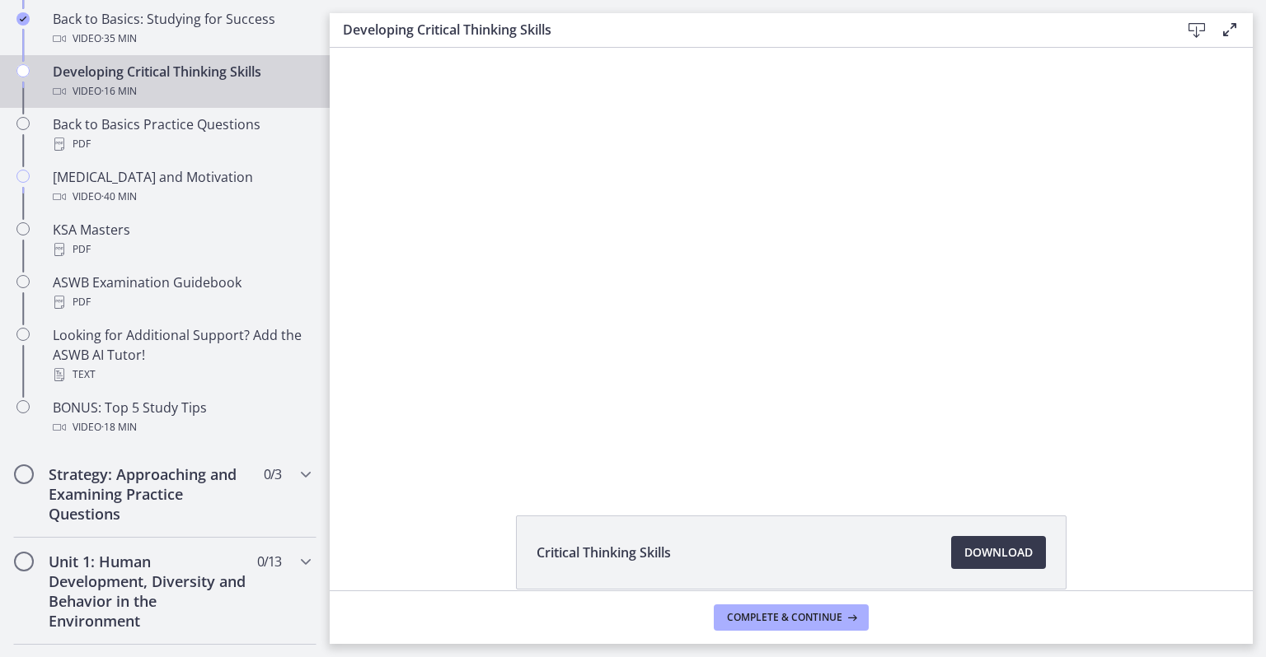
scroll to position [78, 0]
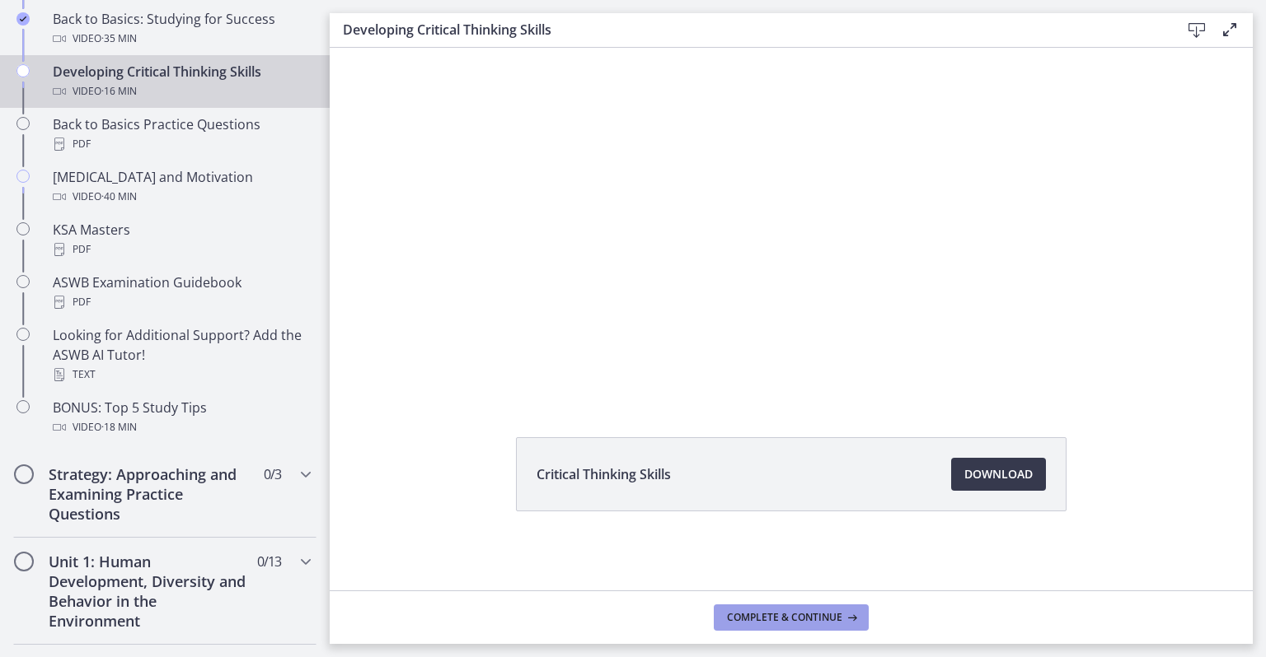
click at [768, 620] on span "Complete & continue" at bounding box center [784, 617] width 115 height 13
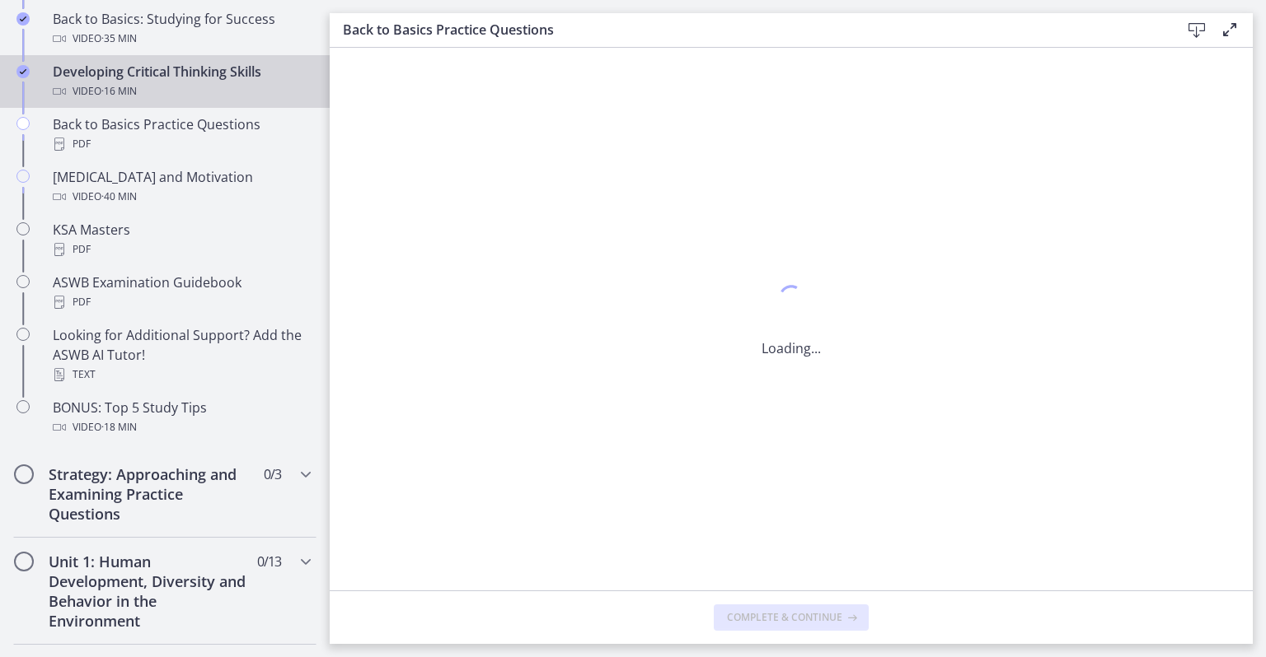
scroll to position [0, 0]
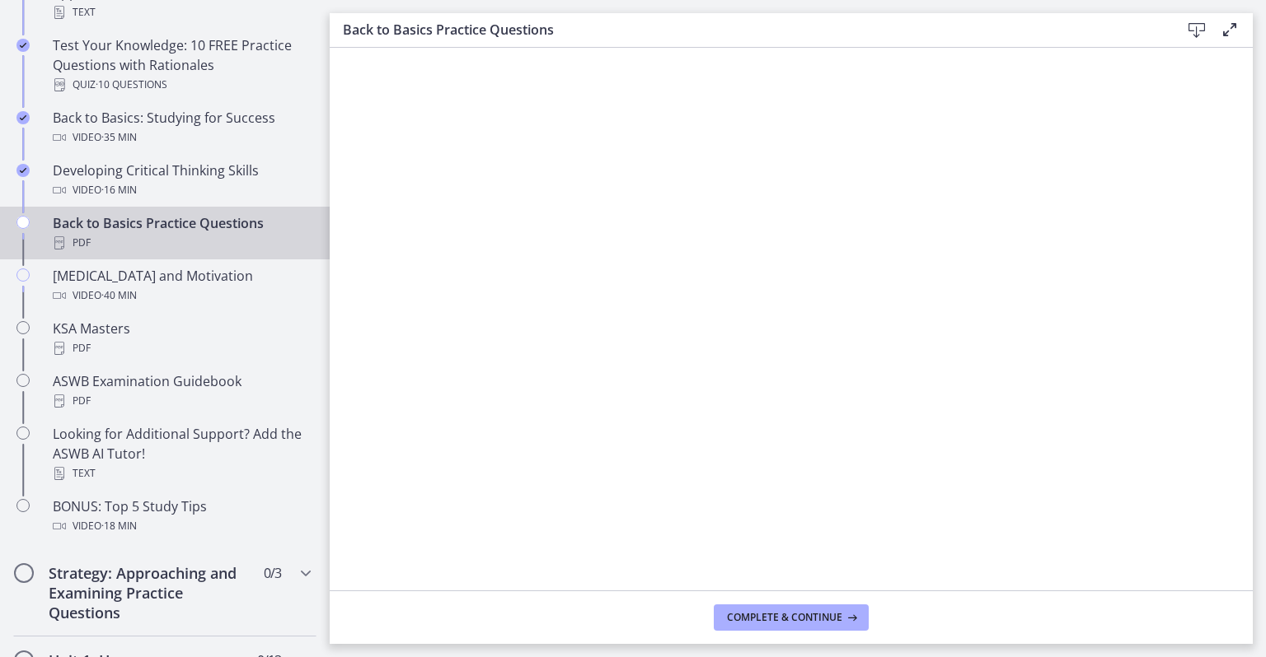
scroll to position [482, 0]
click at [744, 618] on span "Complete & continue" at bounding box center [784, 617] width 115 height 13
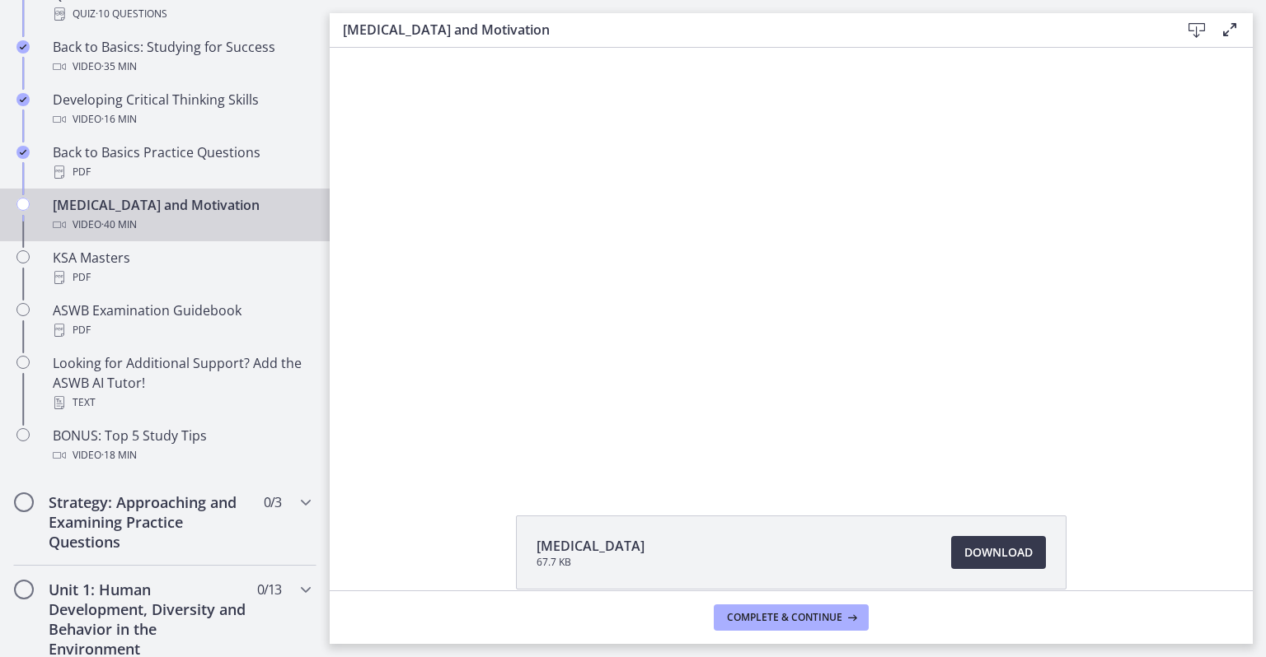
scroll to position [535, 0]
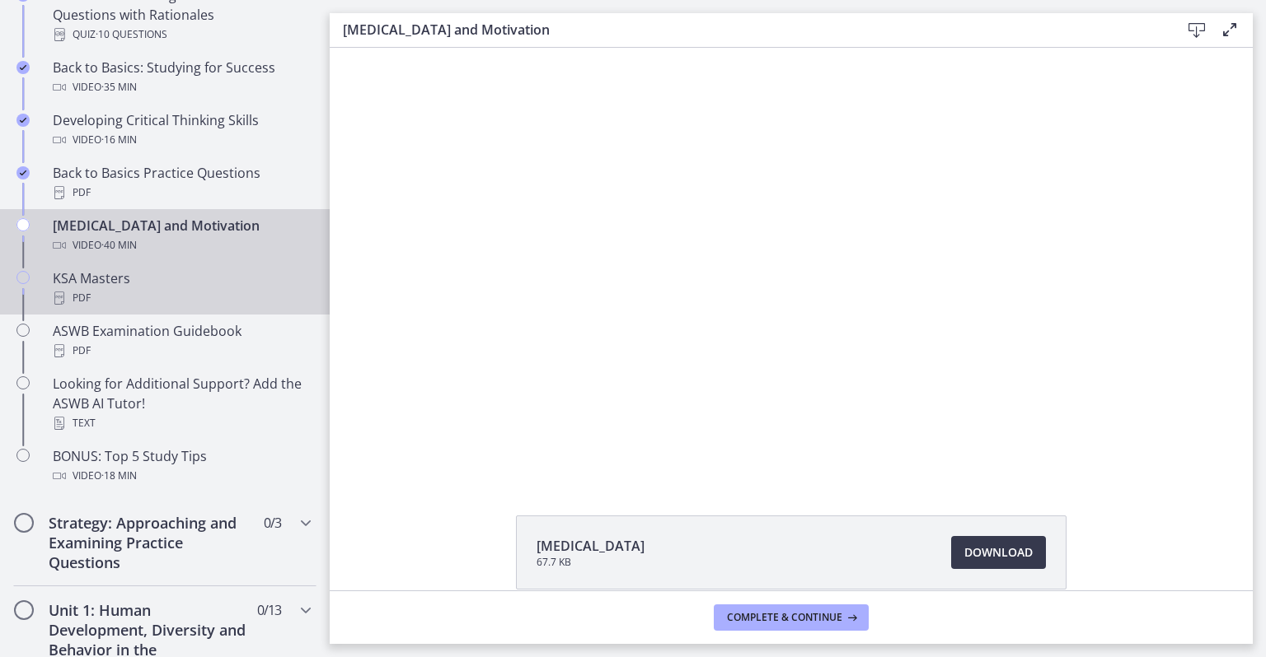
click at [193, 299] on div "PDF" at bounding box center [181, 298] width 257 height 20
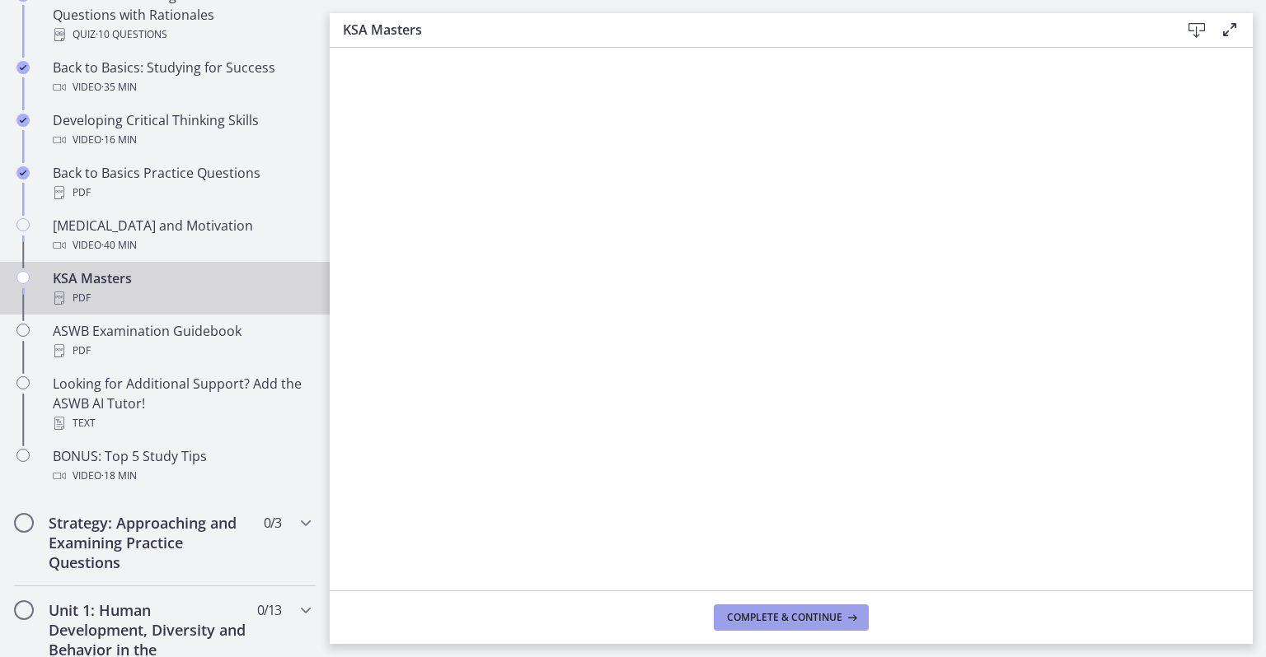
click at [821, 619] on span "Complete & continue" at bounding box center [784, 617] width 115 height 13
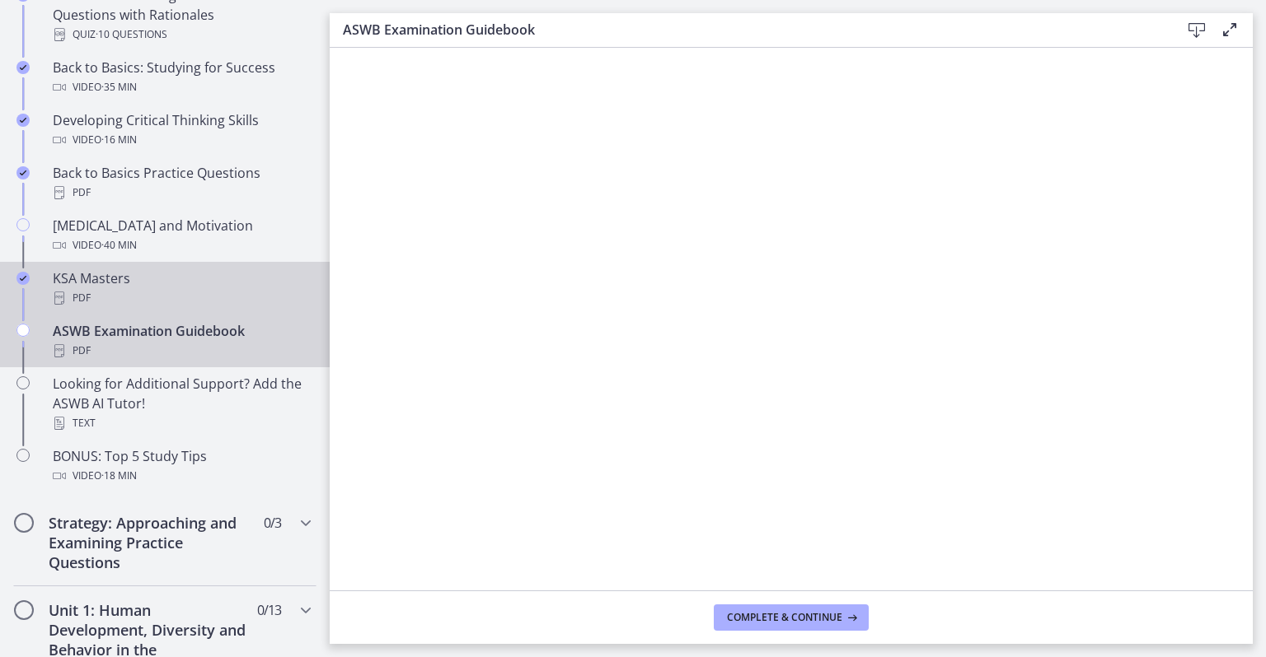
click at [158, 288] on div "PDF" at bounding box center [181, 298] width 257 height 20
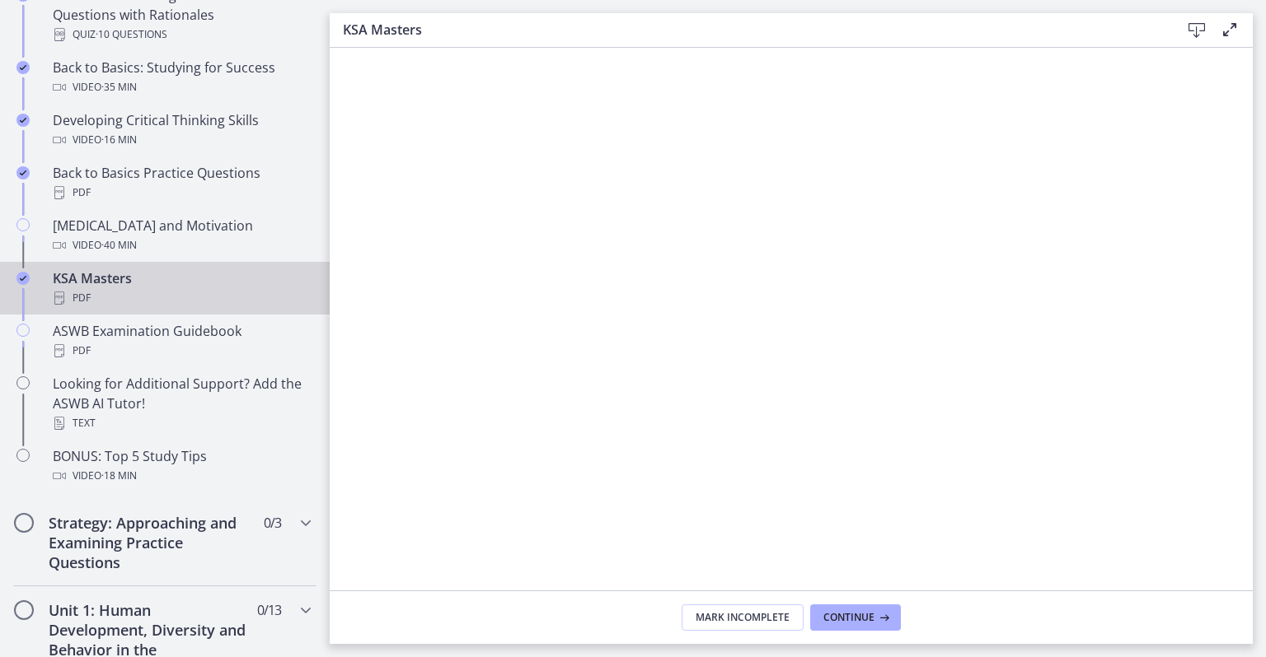
click at [1191, 35] on icon at bounding box center [1196, 31] width 20 height 20
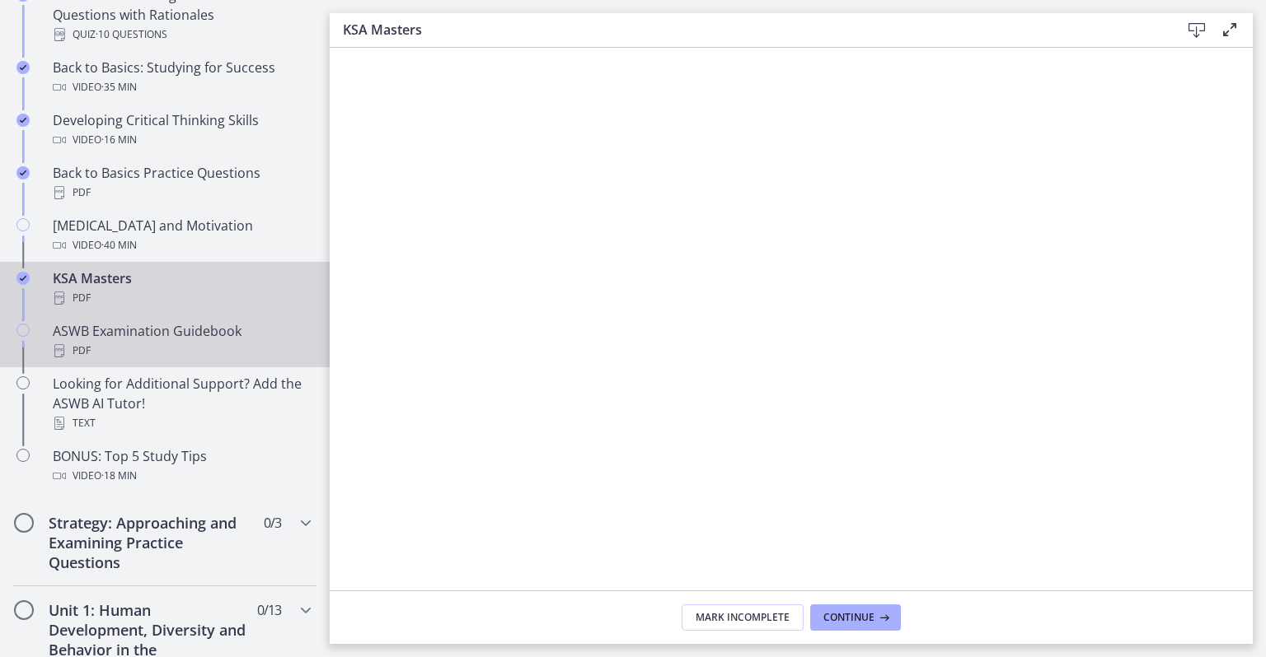
click at [213, 346] on div "PDF" at bounding box center [181, 351] width 257 height 20
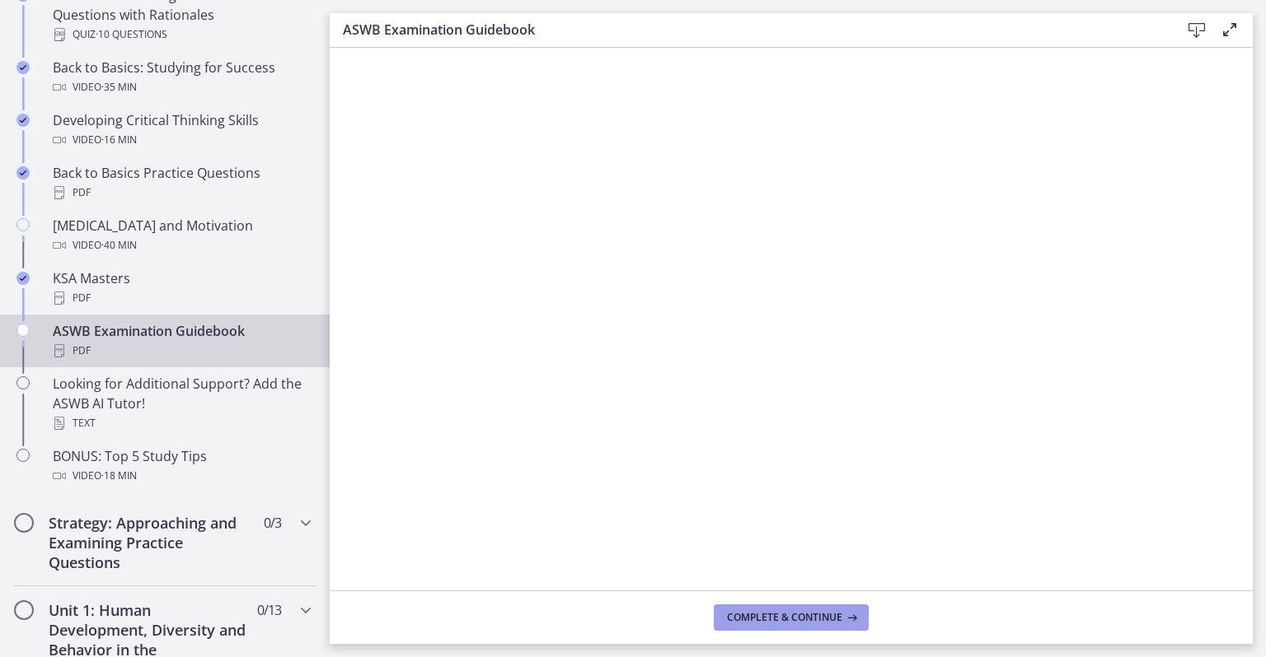
click at [754, 615] on span "Complete & continue" at bounding box center [784, 617] width 115 height 13
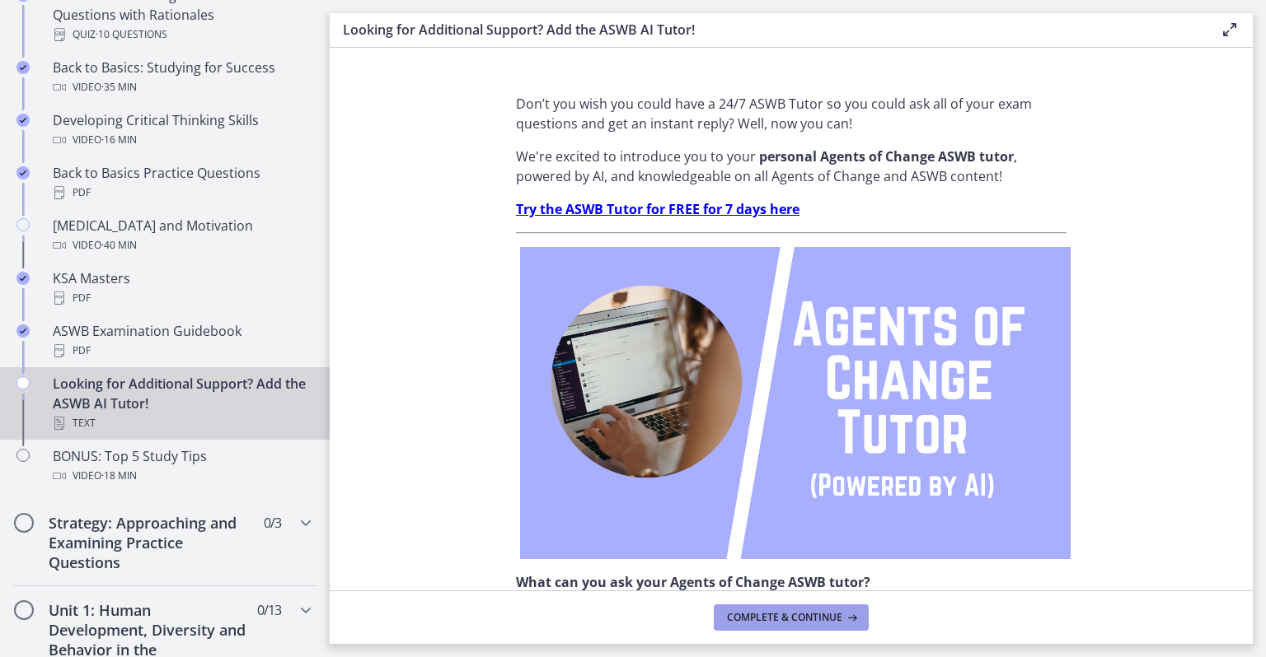
click at [755, 616] on span "Complete & continue" at bounding box center [784, 617] width 115 height 13
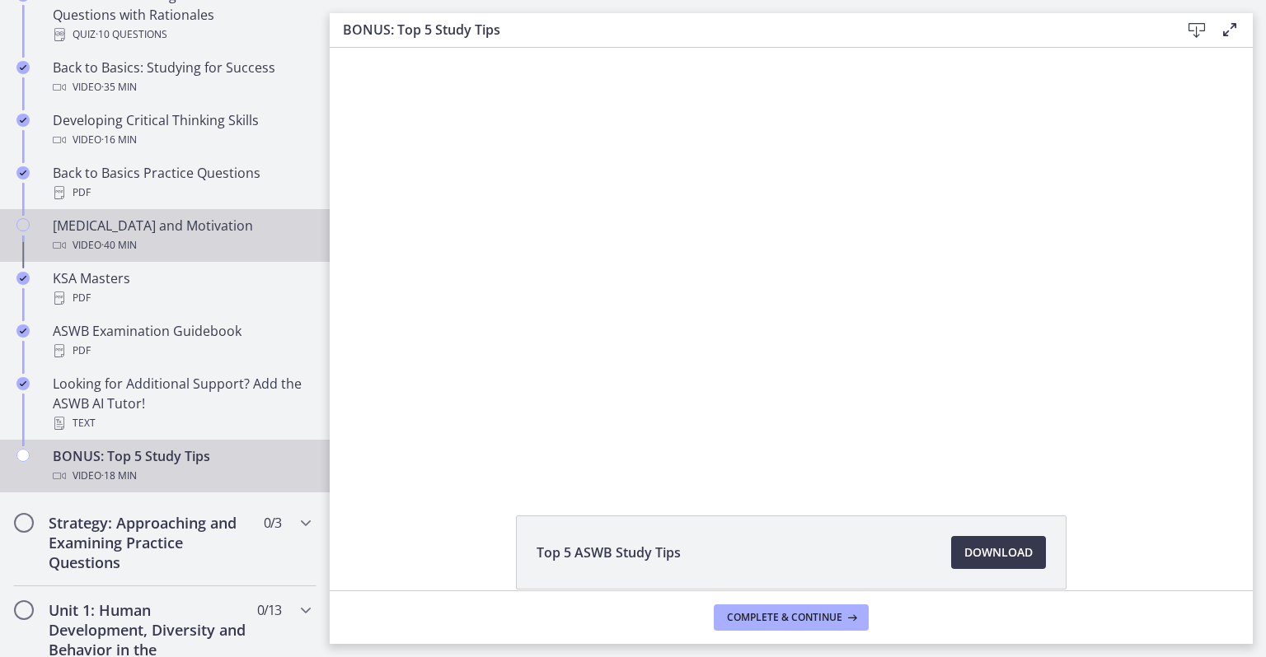
click at [218, 232] on div "[MEDICAL_DATA] and Motivation Video · 40 min" at bounding box center [181, 236] width 257 height 40
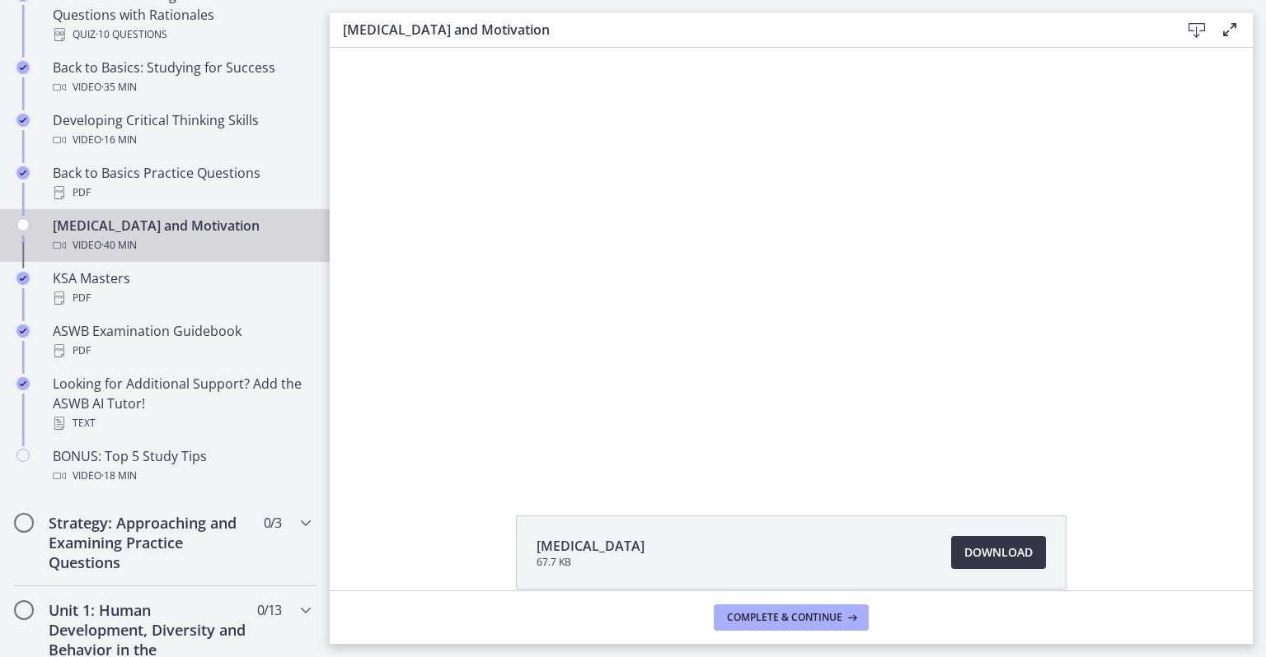
click at [982, 566] on link "Download Opens in a new window" at bounding box center [998, 552] width 95 height 33
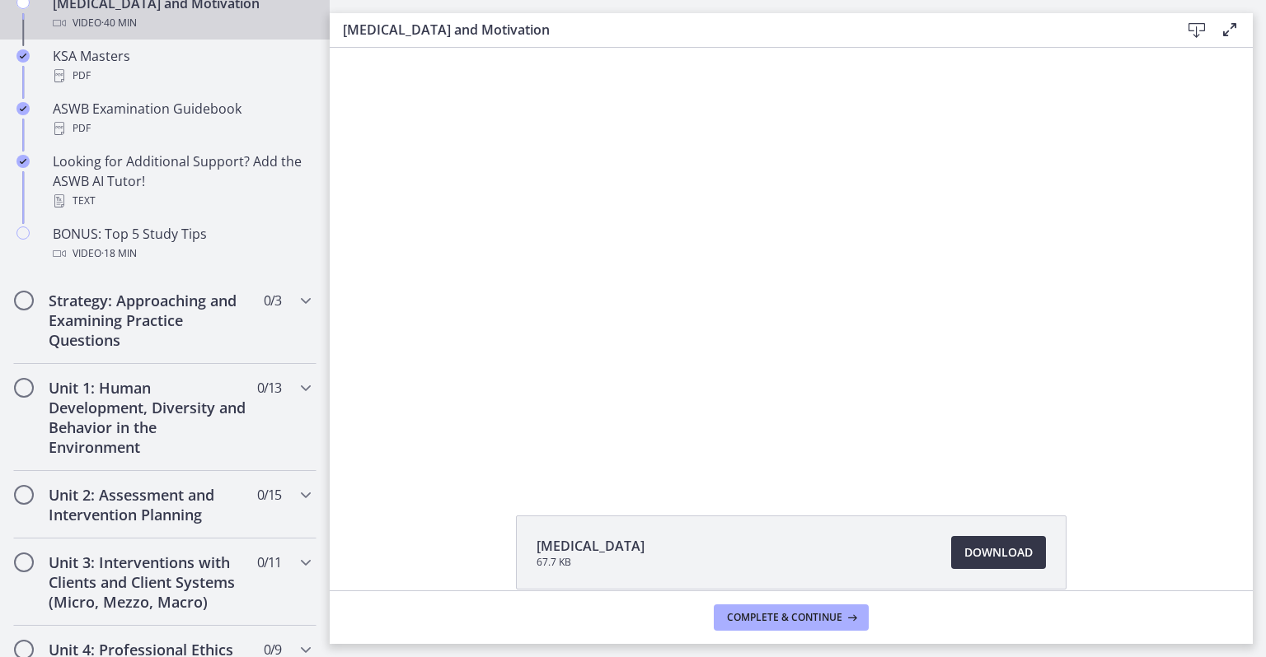
scroll to position [771, 0]
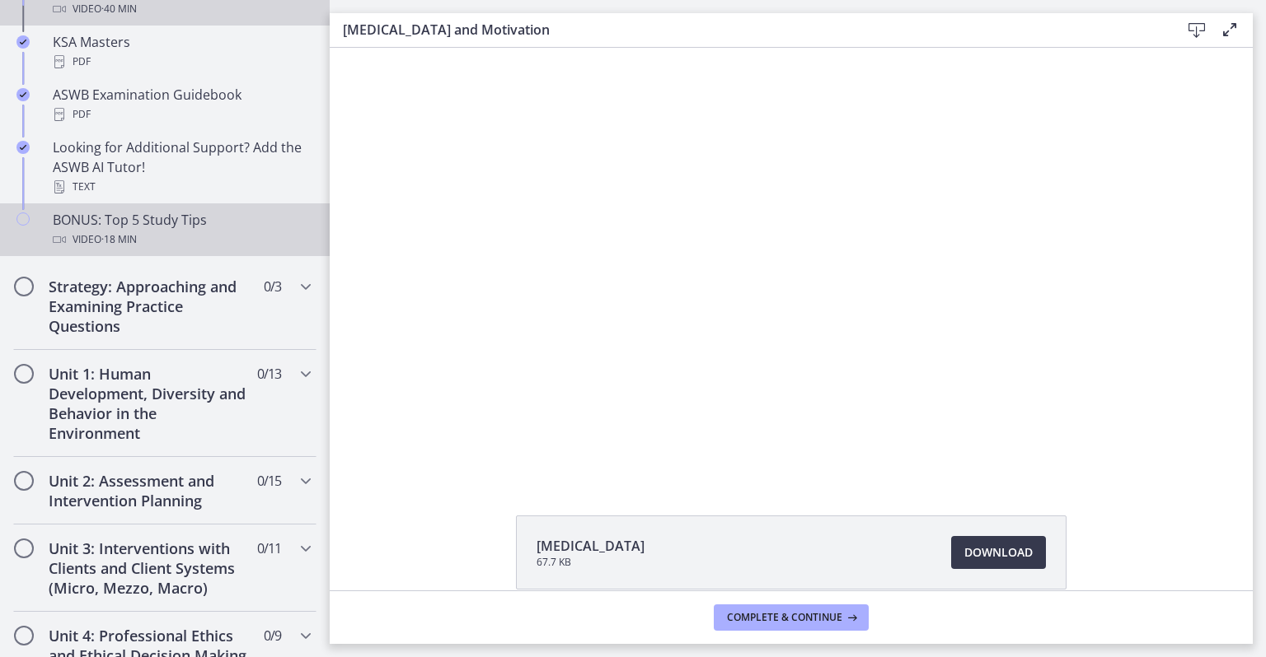
click at [145, 234] on div "Video · 18 min" at bounding box center [181, 240] width 257 height 20
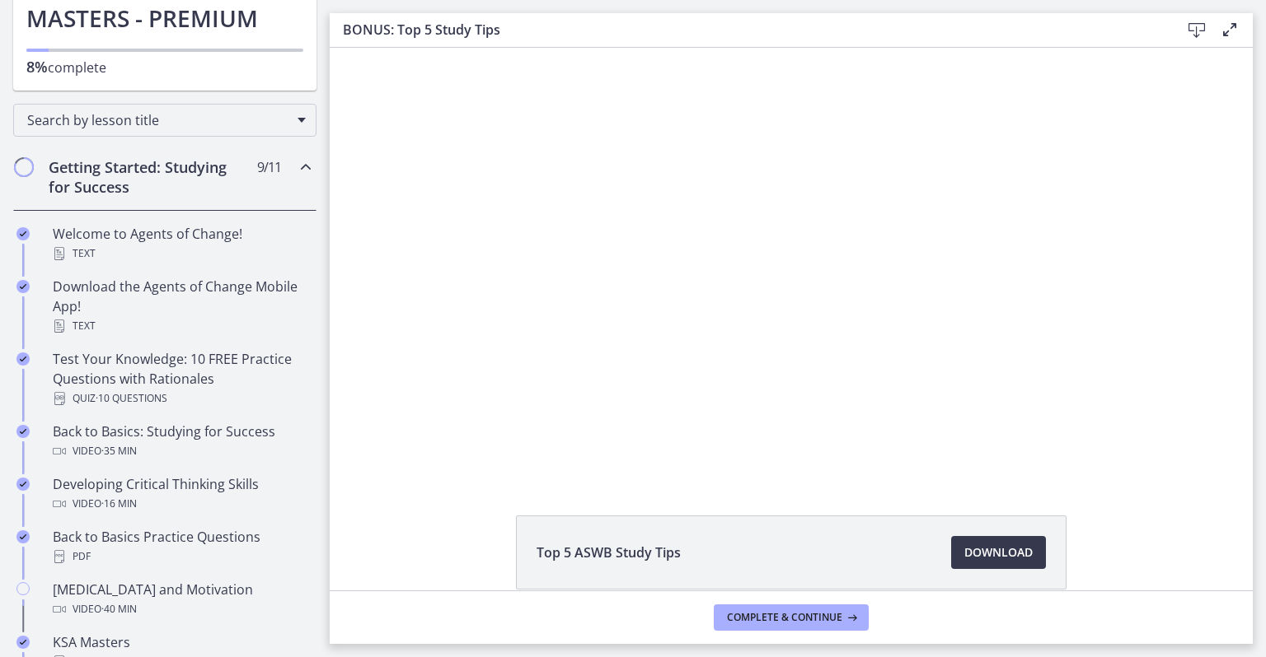
scroll to position [161, 0]
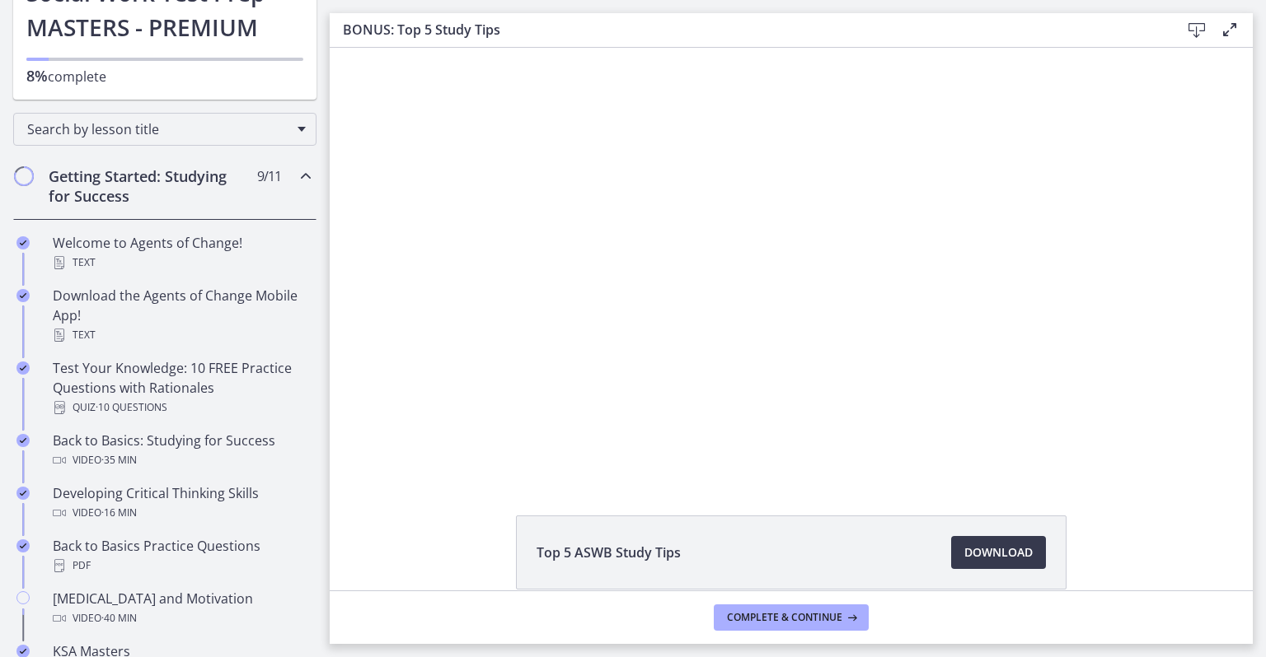
click at [280, 185] on div "Getting Started: Studying for Success 9 / 11 Completed" at bounding box center [164, 186] width 303 height 68
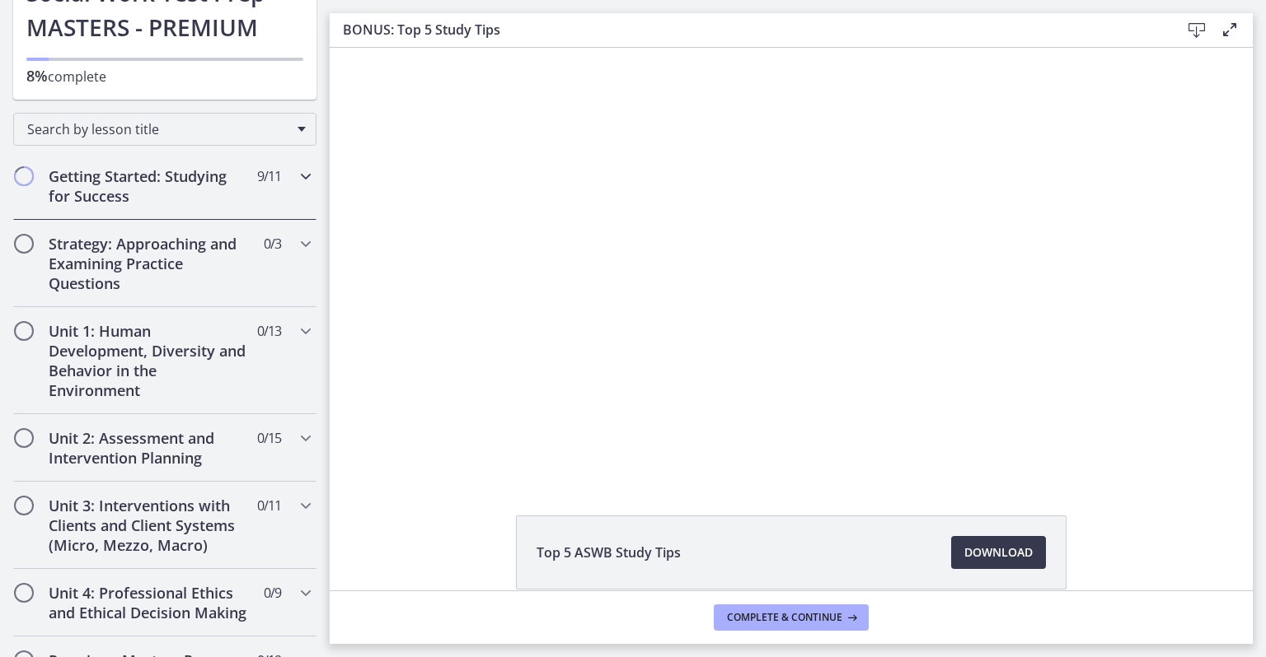
click at [269, 182] on div "Getting Started: Studying for Success 9 / 11 Completed" at bounding box center [164, 186] width 303 height 68
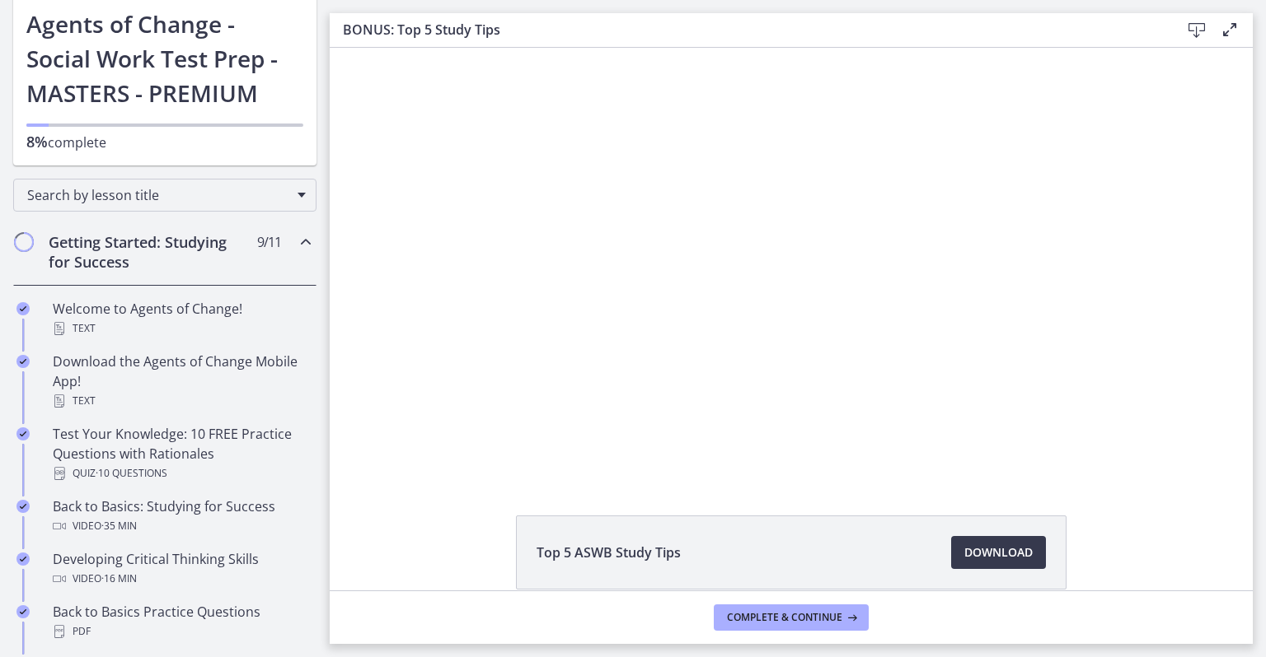
scroll to position [0, 0]
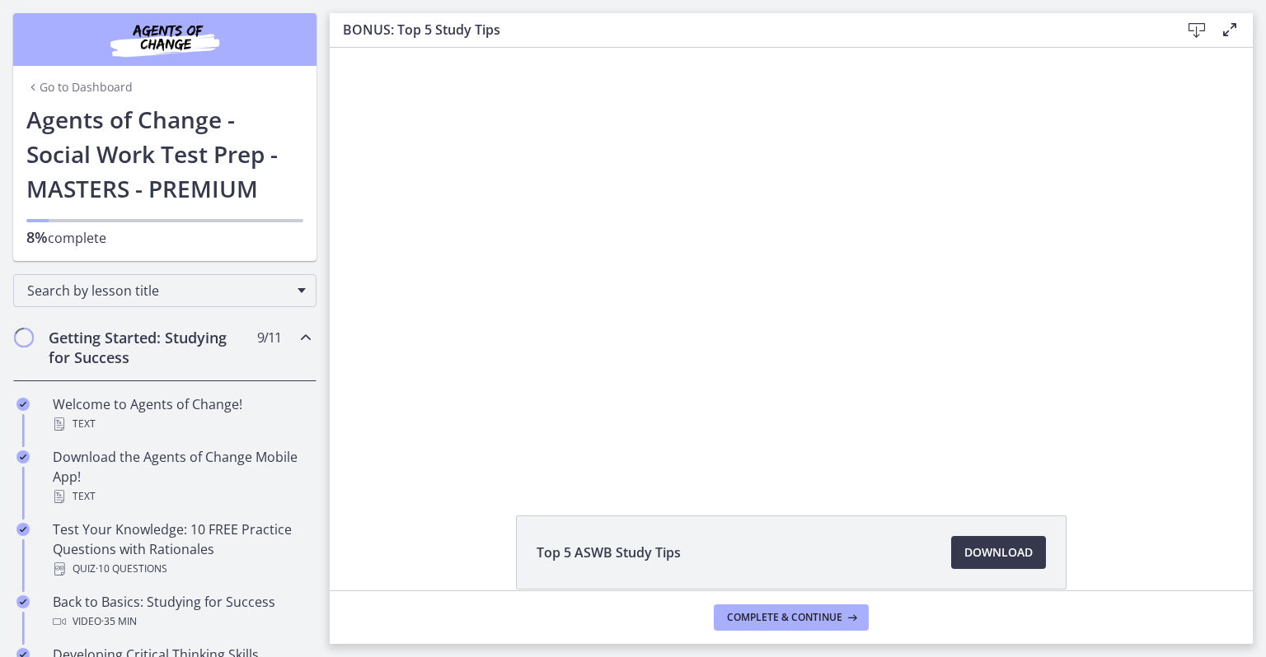
click at [296, 335] on icon "Chapters" at bounding box center [306, 338] width 20 height 20
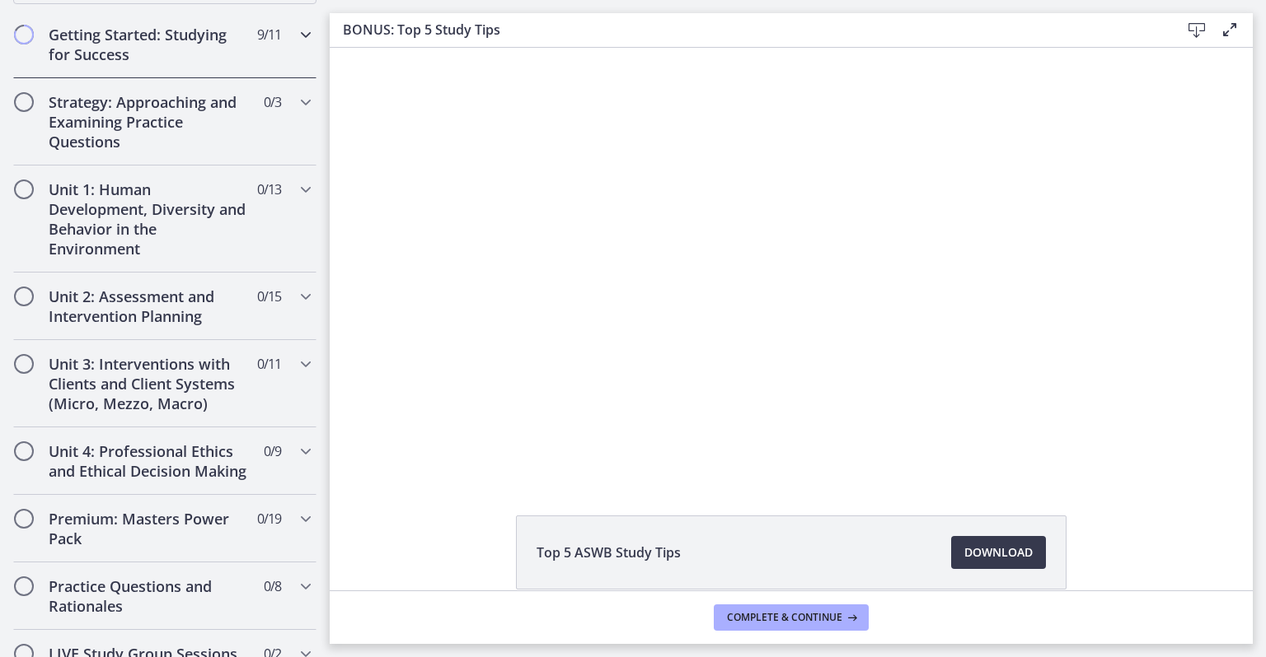
scroll to position [290, 0]
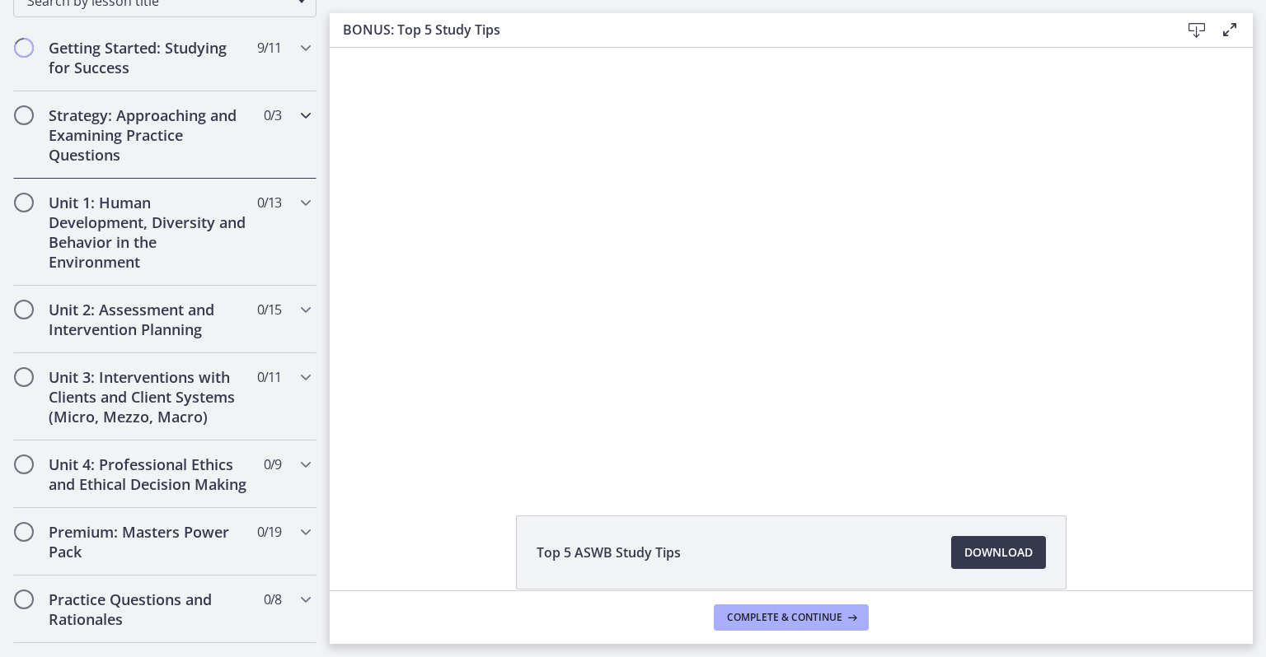
click at [264, 125] on div "Strategy: Approaching and Examining Practice Questions 0 / 3 Completed" at bounding box center [164, 134] width 303 height 87
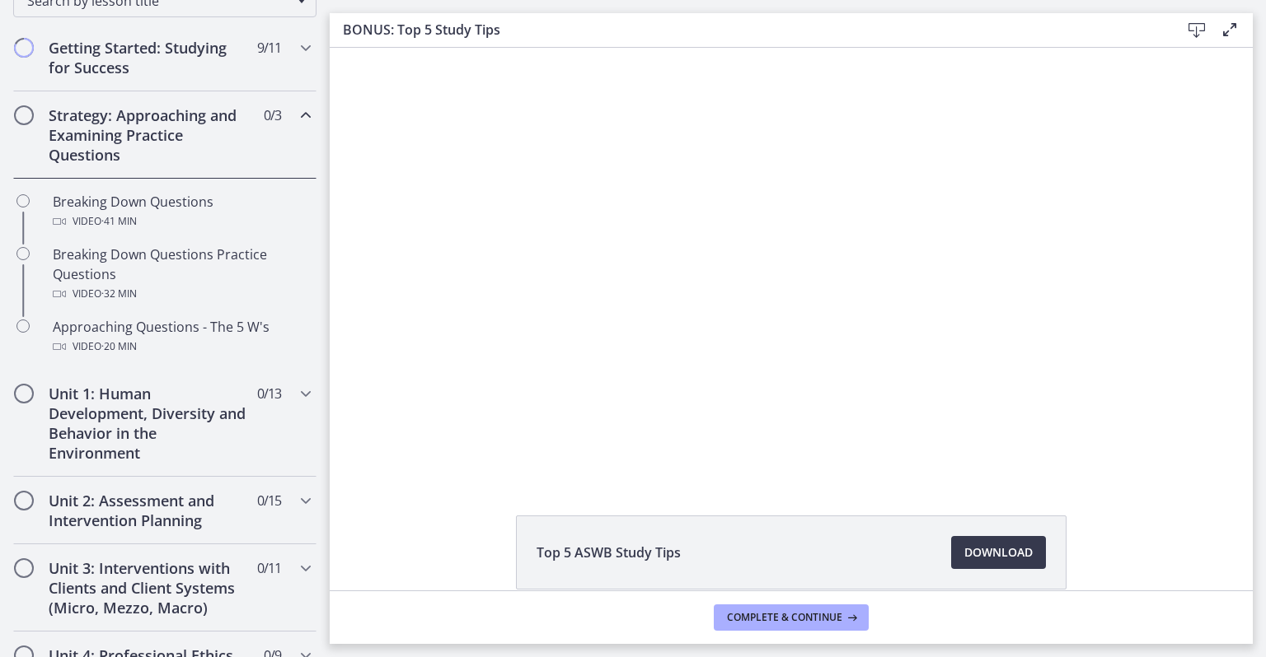
click at [296, 111] on icon "Chapters" at bounding box center [306, 115] width 20 height 20
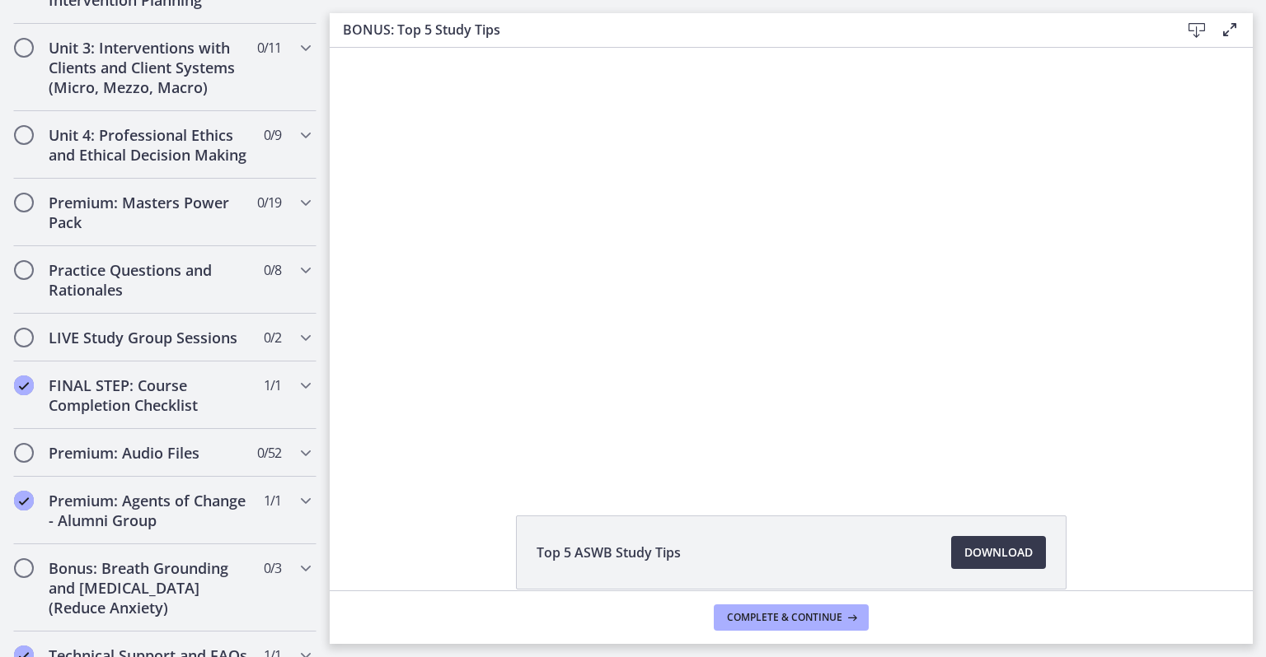
scroll to position [764, 0]
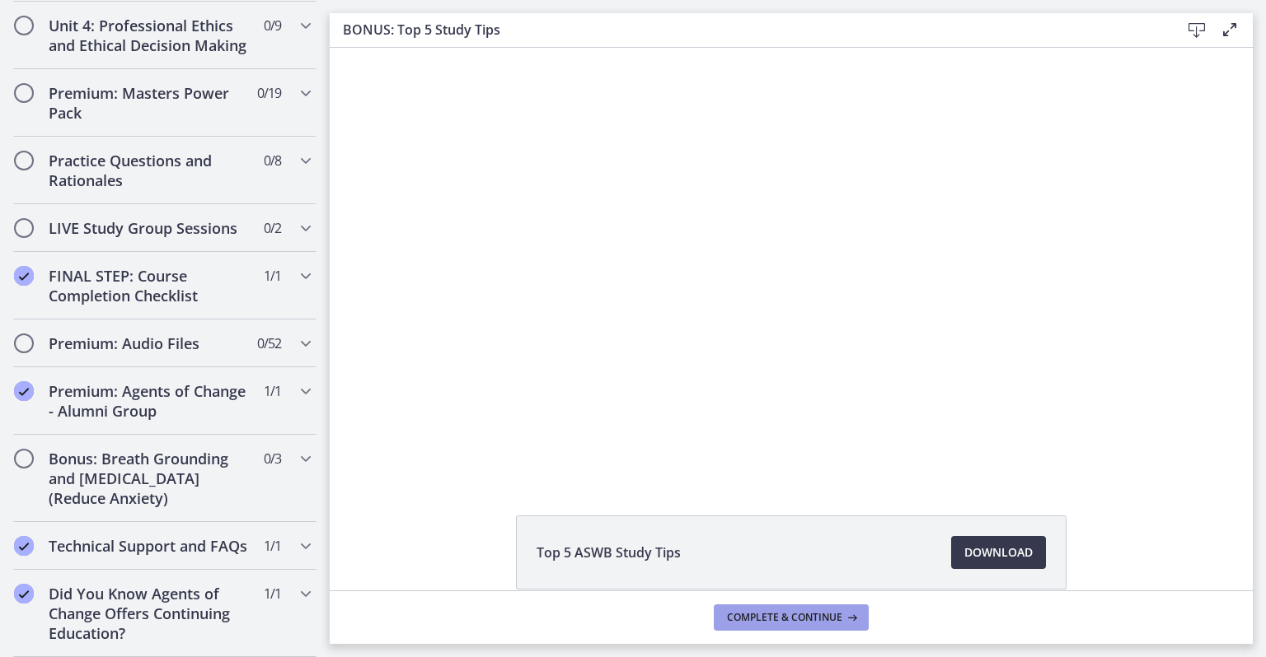
click at [755, 619] on span "Complete & continue" at bounding box center [784, 617] width 115 height 13
click at [597, 373] on div at bounding box center [791, 263] width 765 height 430
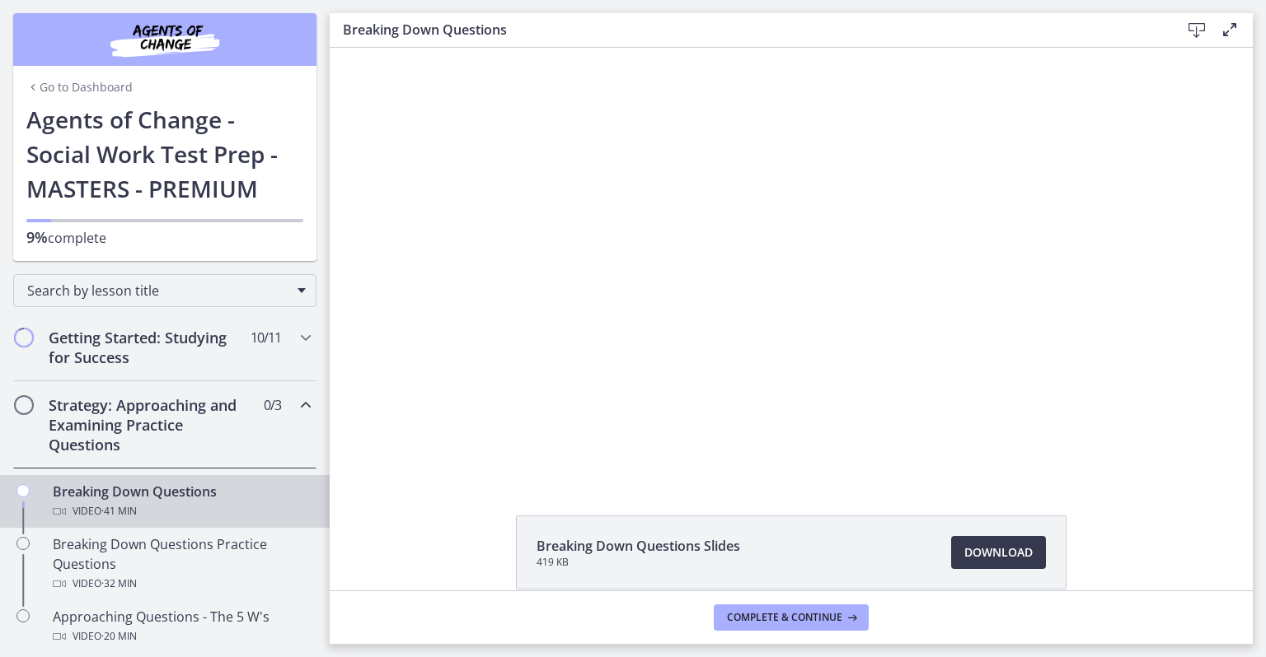
click at [296, 412] on icon "Chapters" at bounding box center [306, 405] width 20 height 20
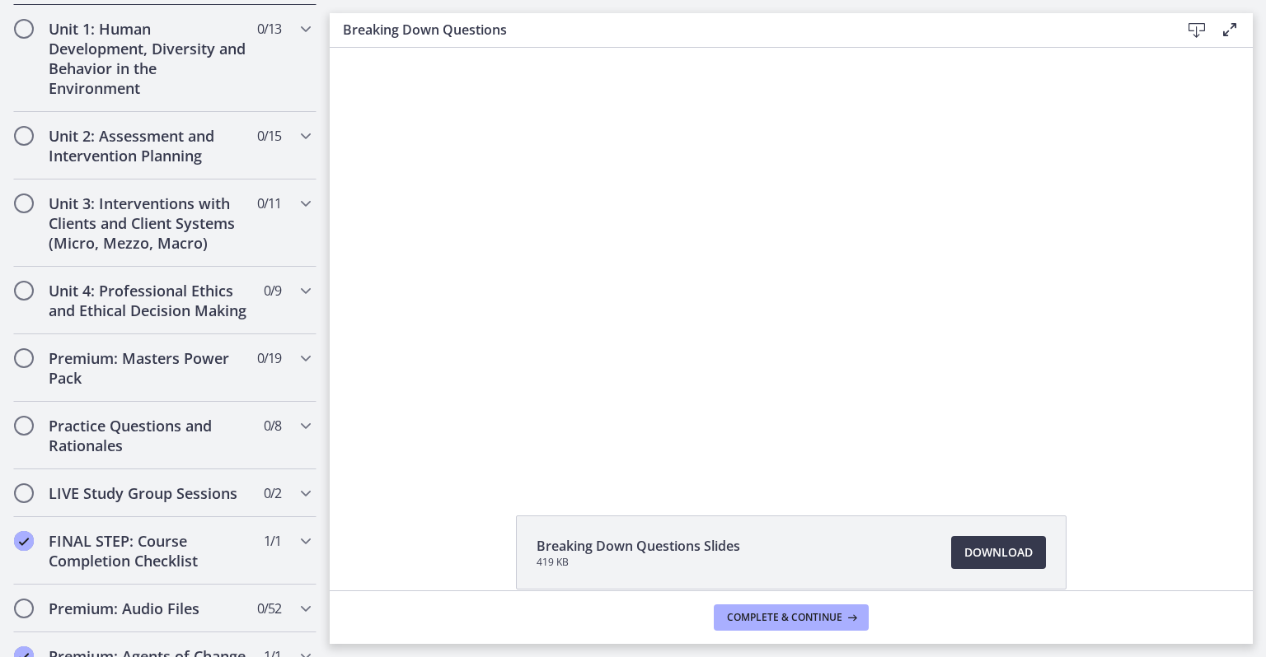
scroll to position [465, 0]
